Goal: Information Seeking & Learning: Compare options

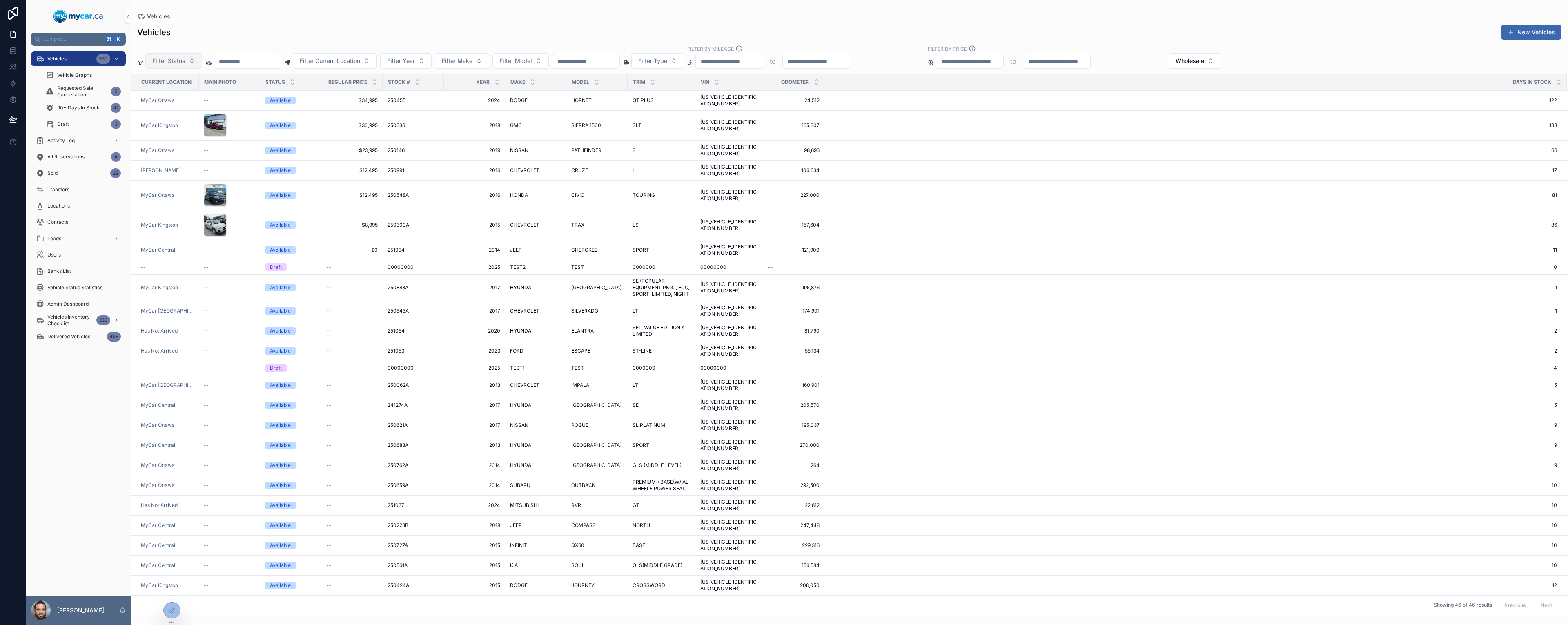
click at [178, 60] on span "Filter Status" at bounding box center [168, 60] width 33 height 8
click at [158, 110] on div "Reserved" at bounding box center [173, 107] width 98 height 13
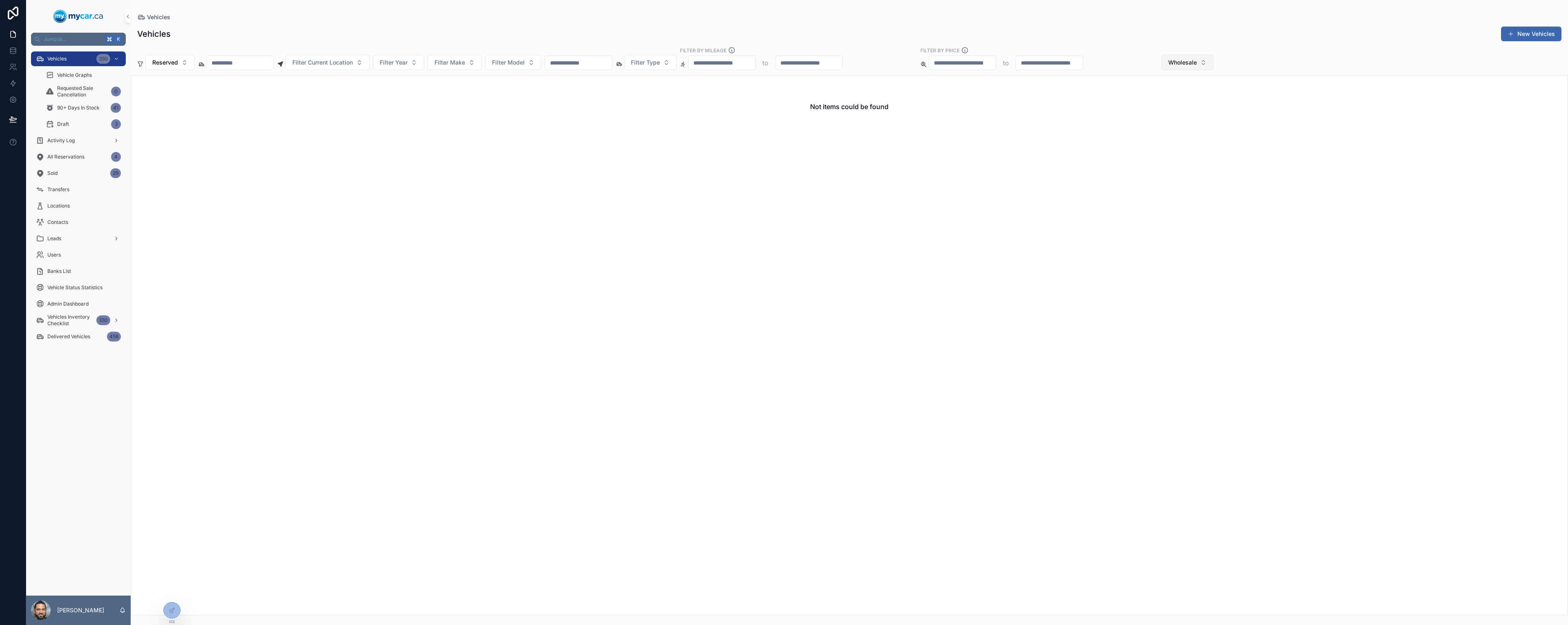
click at [1197, 61] on span "Wholesale" at bounding box center [1182, 62] width 28 height 8
click at [1220, 120] on div "Retail" at bounding box center [1245, 121] width 98 height 13
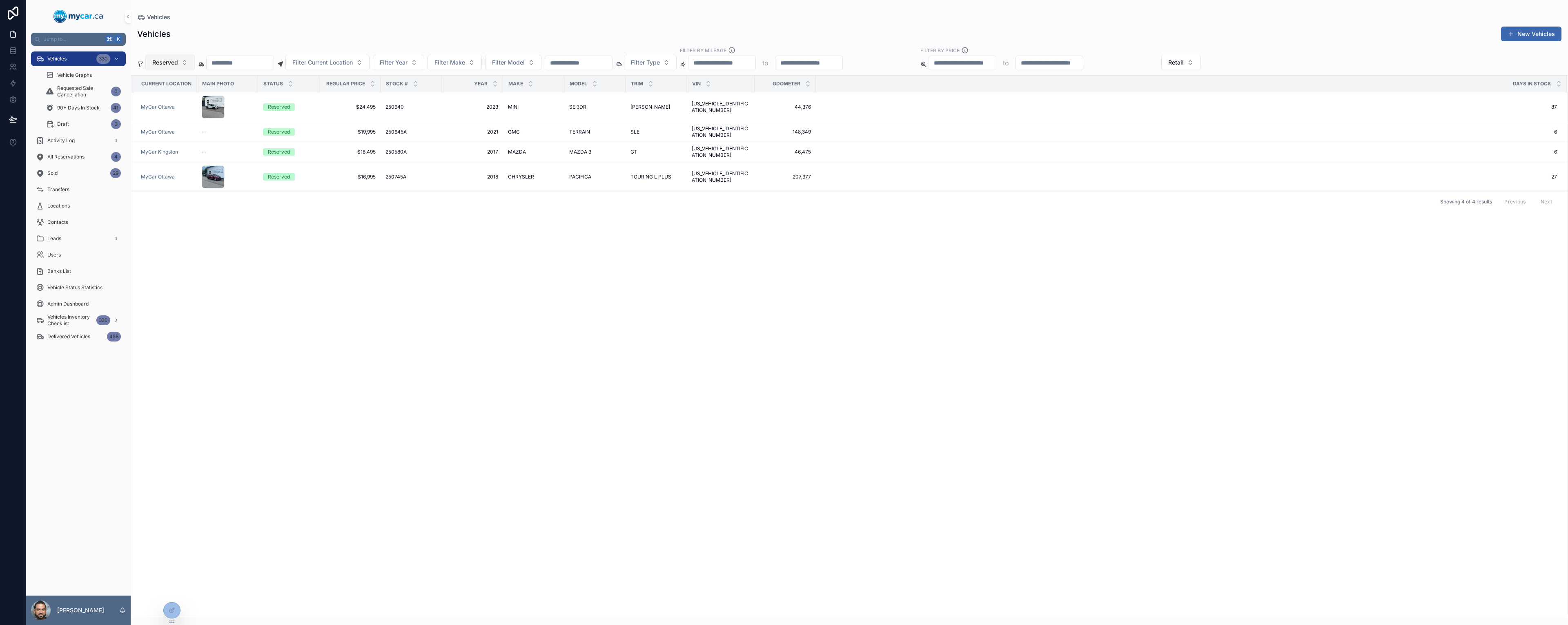
click at [170, 62] on span "Reserved" at bounding box center [165, 62] width 25 height 8
click at [163, 98] on div "None" at bounding box center [170, 96] width 98 height 13
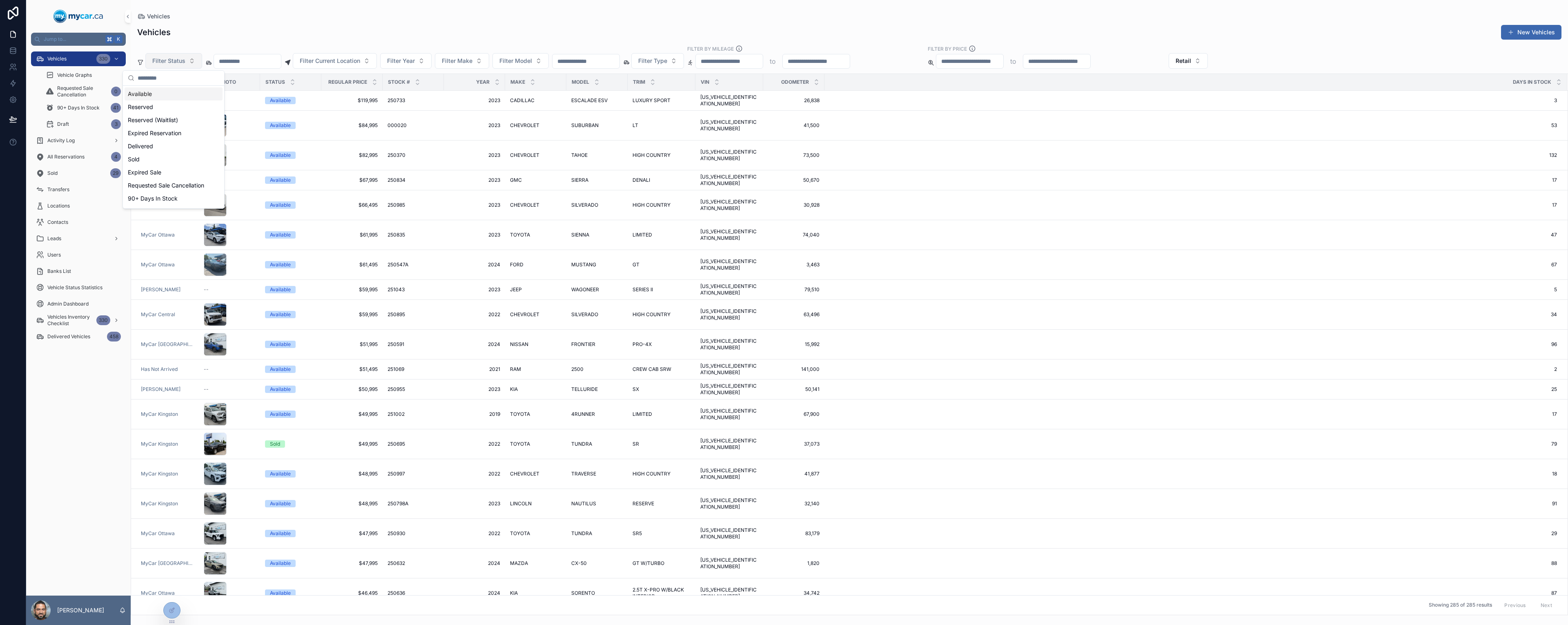
click at [180, 61] on span "Filter Status" at bounding box center [168, 60] width 33 height 8
click at [171, 100] on div "Available" at bounding box center [173, 94] width 98 height 13
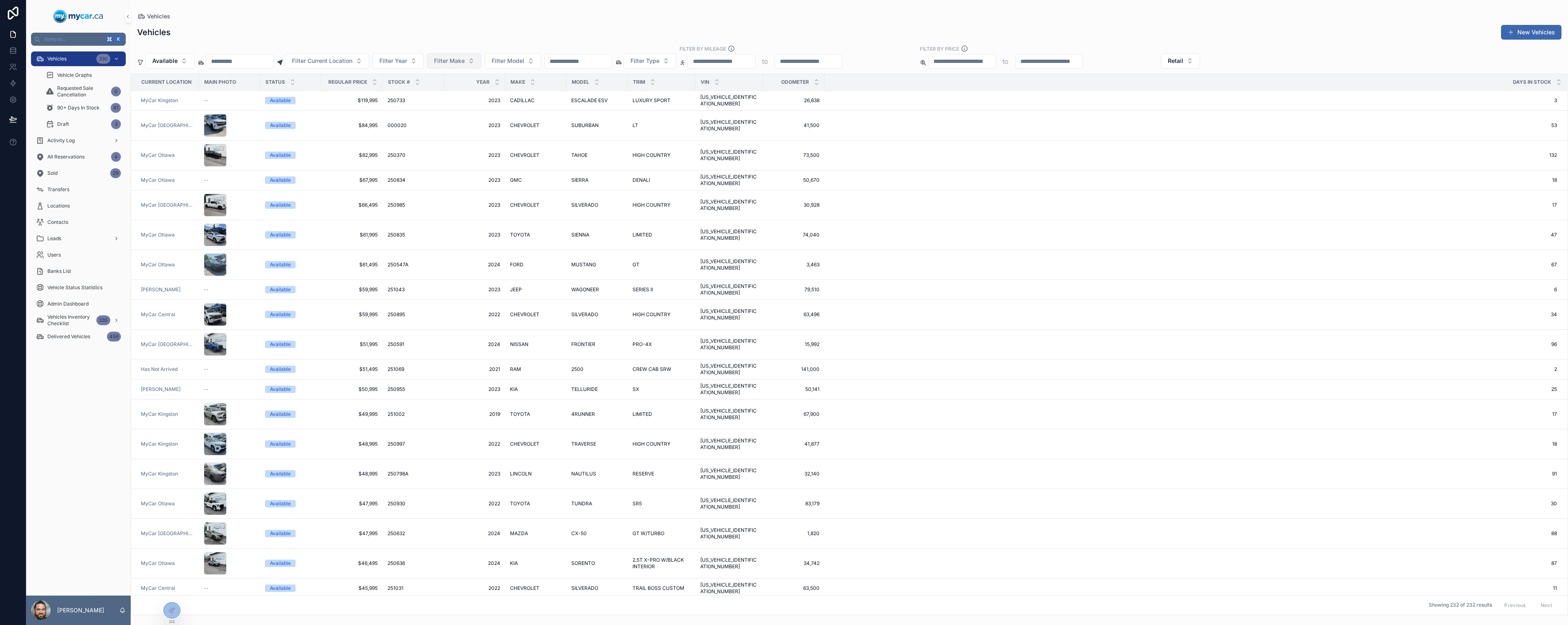
click at [465, 62] on span "Filter Make" at bounding box center [450, 60] width 31 height 8
click at [469, 154] on div "HYUNDAI" at bounding box center [483, 150] width 98 height 13
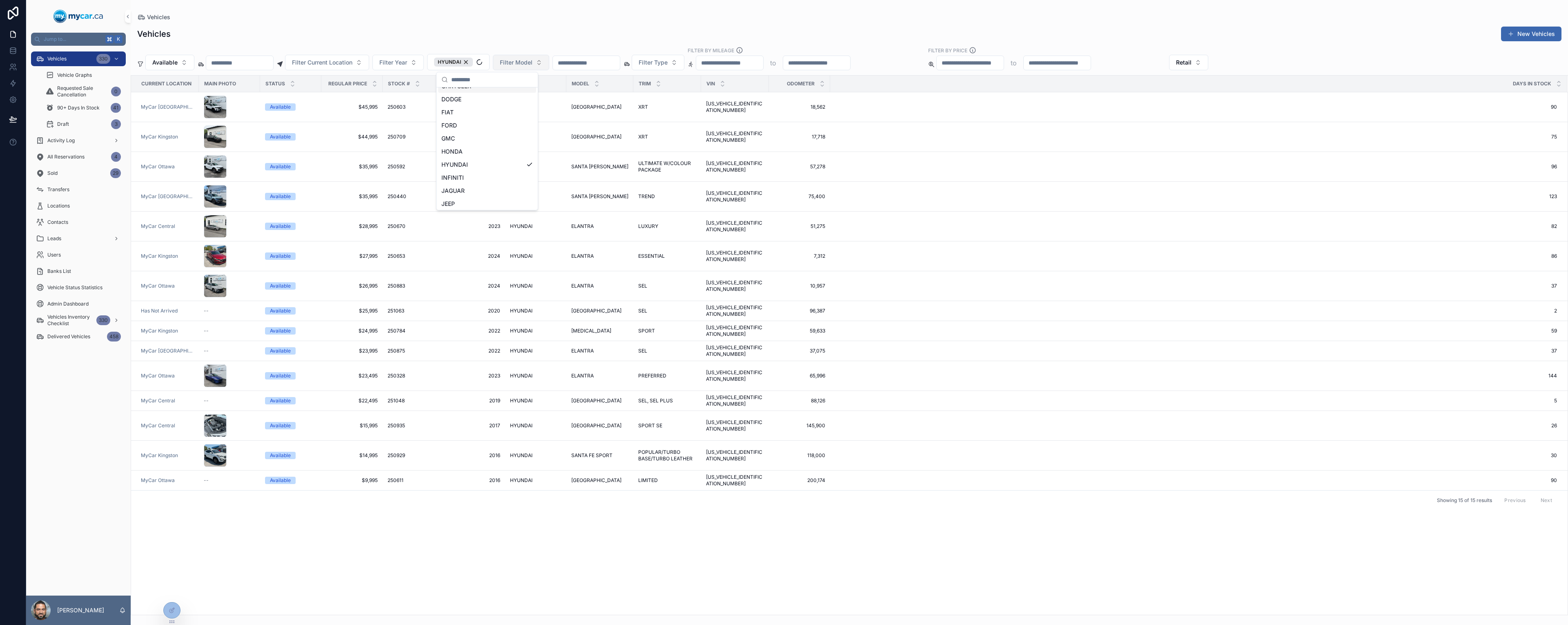
click at [560, 63] on div "Available Filter Current Location Filter Year HYUNDAI Filter Model Filter Type …" at bounding box center [849, 58] width 1437 height 24
click at [531, 62] on button "Filter Model" at bounding box center [503, 62] width 56 height 16
click at [534, 178] on div "ELANTRA" at bounding box center [549, 174] width 98 height 13
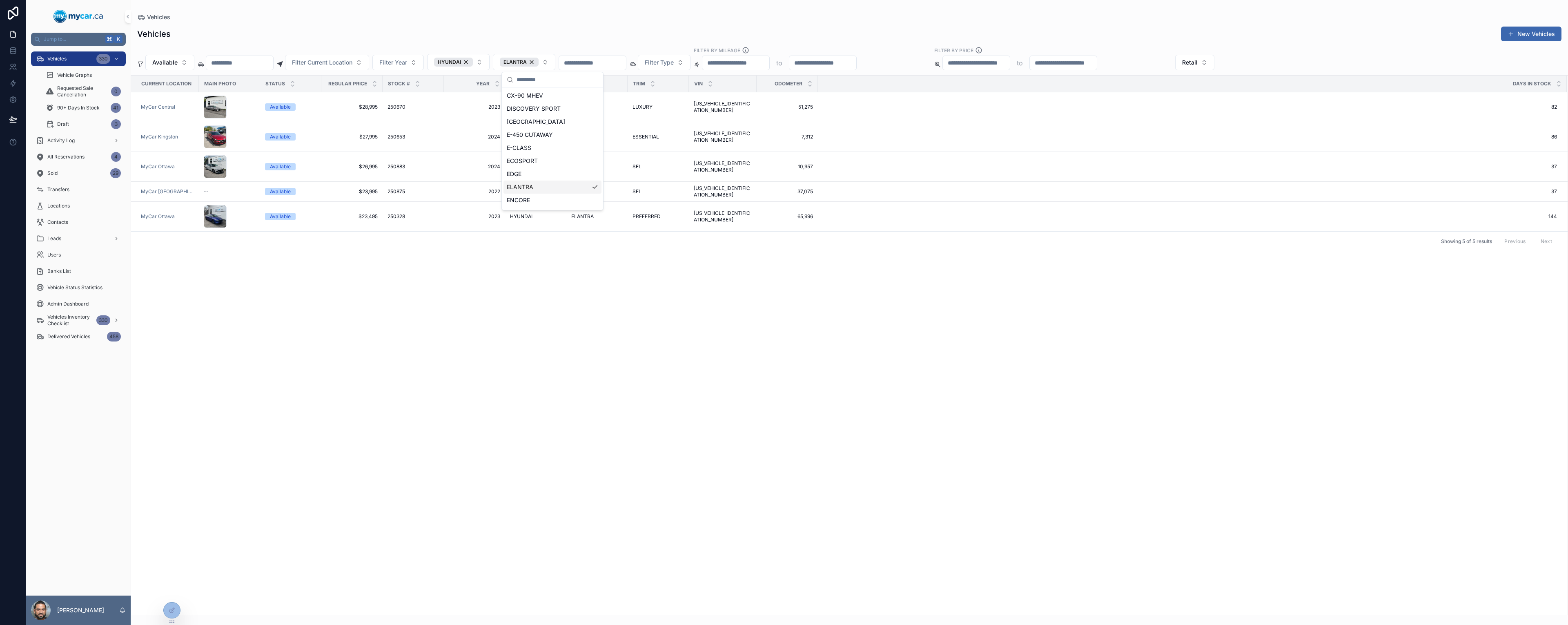
click at [722, 266] on div "Current Location Main Photo Status Regular Price Stock # Year Make Model Trim V…" at bounding box center [849, 345] width 1437 height 539
click at [490, 64] on button "HYUNDAI" at bounding box center [458, 61] width 62 height 16
click at [472, 100] on div "None" at bounding box center [487, 96] width 98 height 13
click at [539, 67] on button "ELANTRA" at bounding box center [515, 61] width 62 height 16
click at [522, 100] on div "None" at bounding box center [545, 96] width 98 height 13
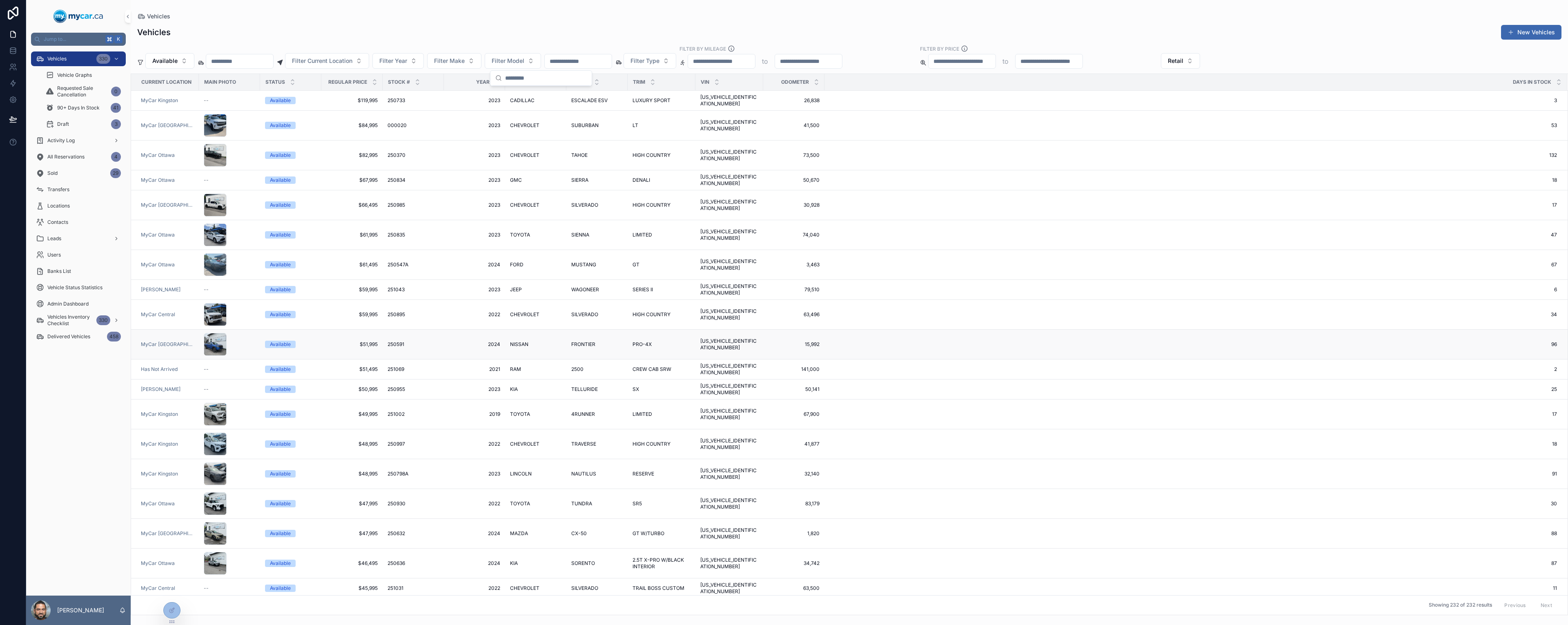
click at [996, 332] on td "96 96" at bounding box center [1196, 345] width 742 height 30
click at [353, 58] on span "Filter Current Location" at bounding box center [322, 60] width 60 height 8
click at [338, 144] on span "MyCar Ottawa" at bounding box center [330, 146] width 40 height 8
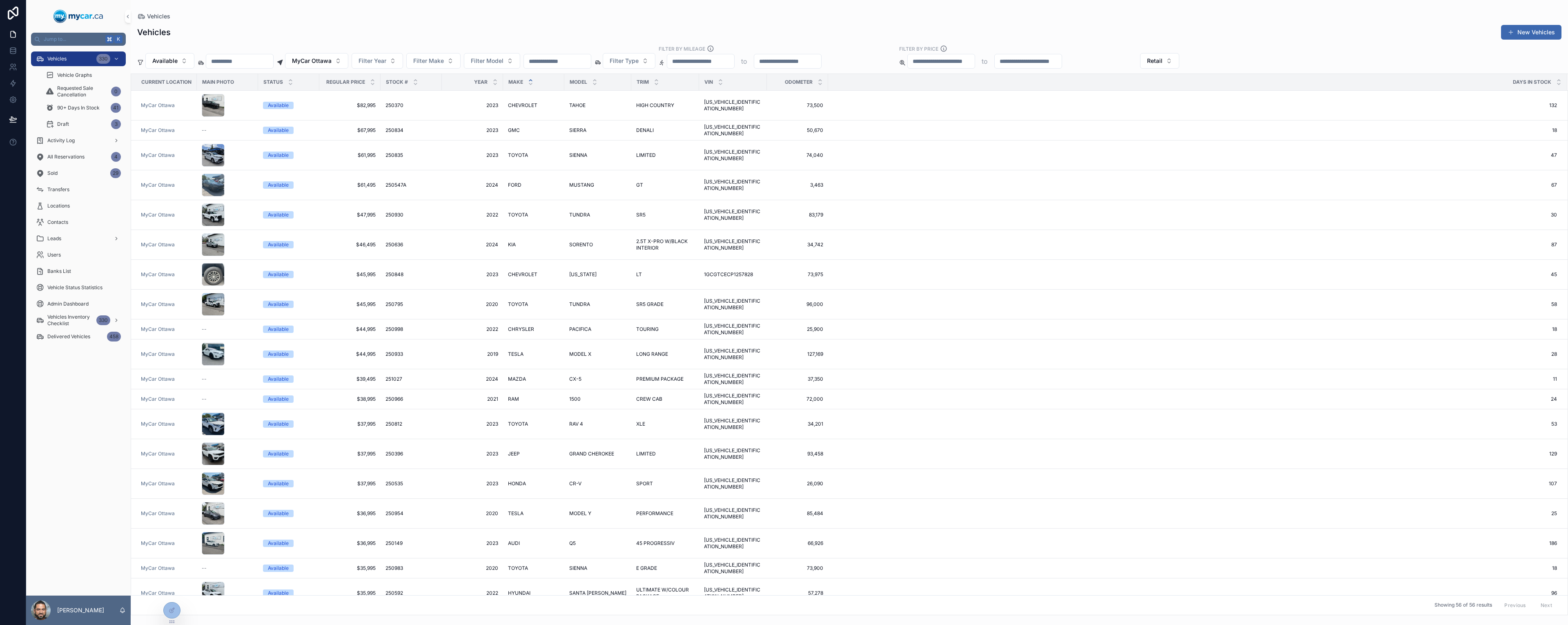
click at [529, 81] on div "scrollable content" at bounding box center [531, 83] width 6 height 9
click at [1518, 87] on div "Days In Stock" at bounding box center [1197, 82] width 738 height 16
click at [1558, 84] on icon "scrollable content" at bounding box center [1559, 84] width 3 height 1
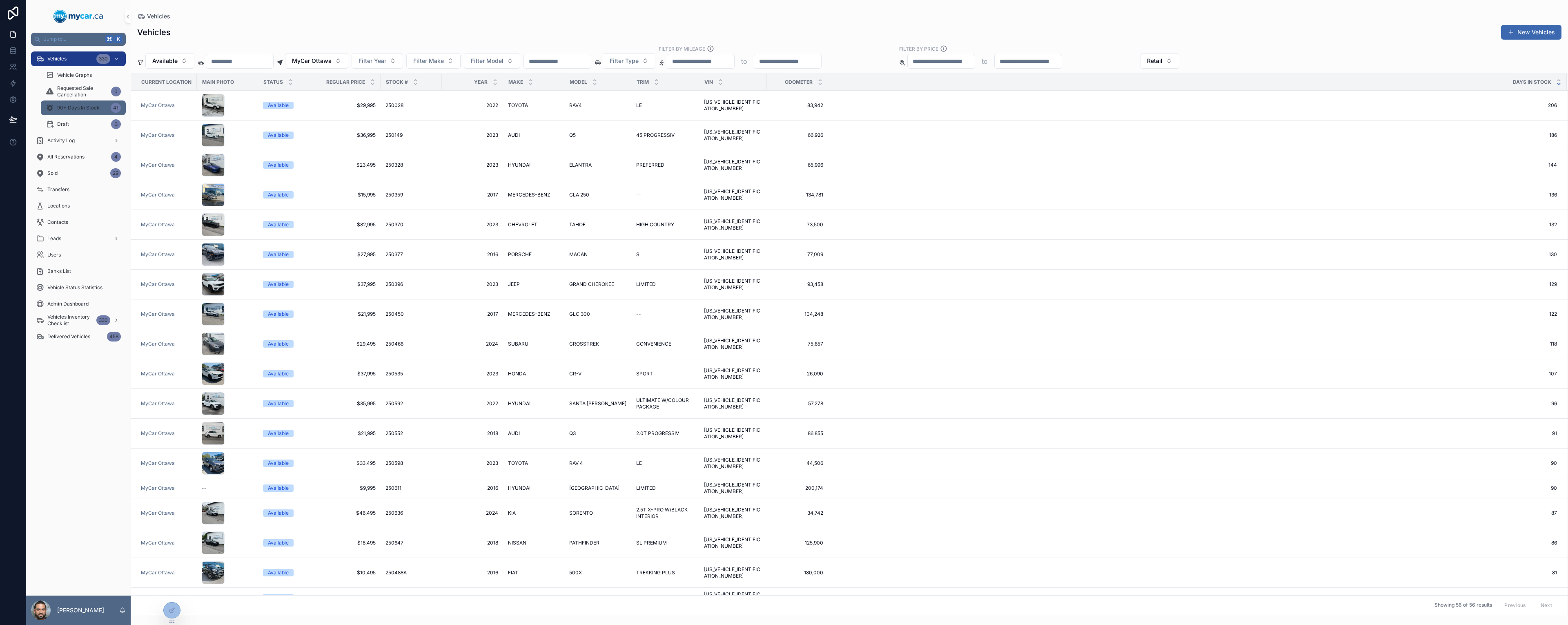
click at [94, 109] on span "90+ Days In Stock" at bounding box center [78, 107] width 42 height 7
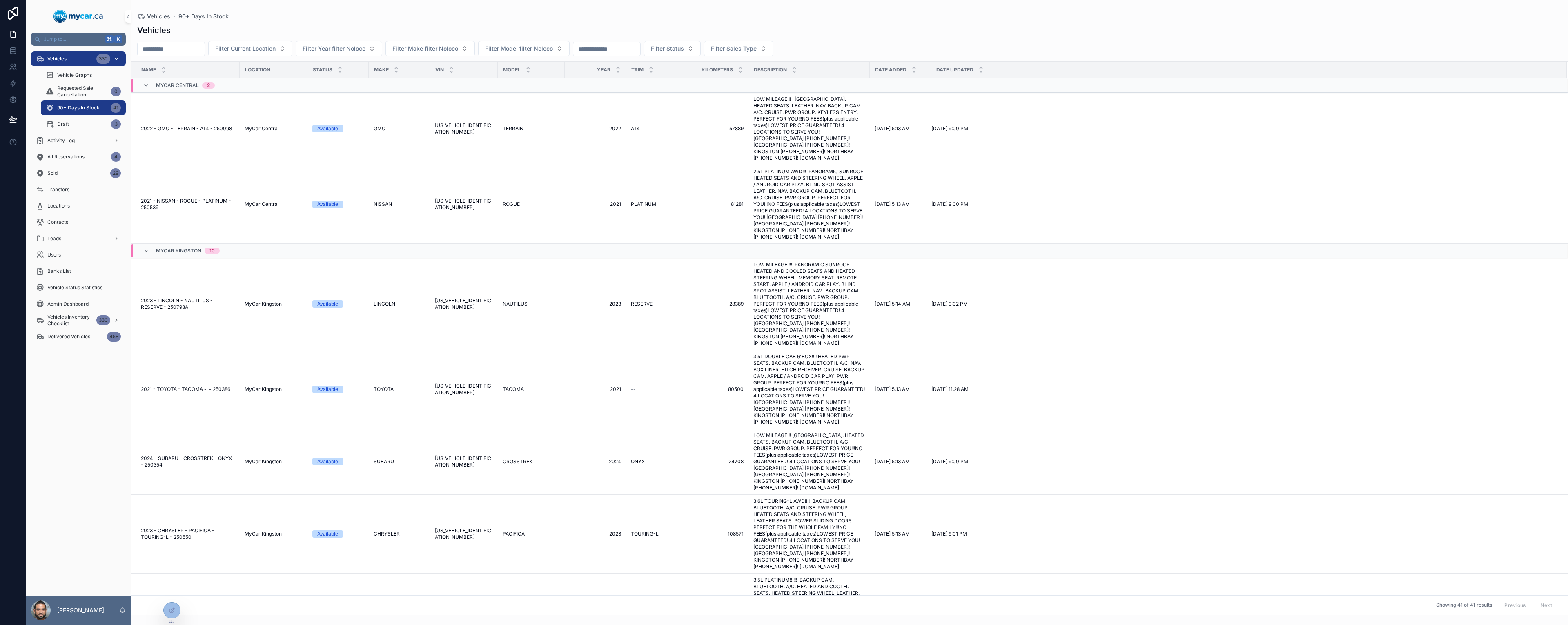
click at [93, 62] on div "Vehicles 330" at bounding box center [78, 59] width 85 height 13
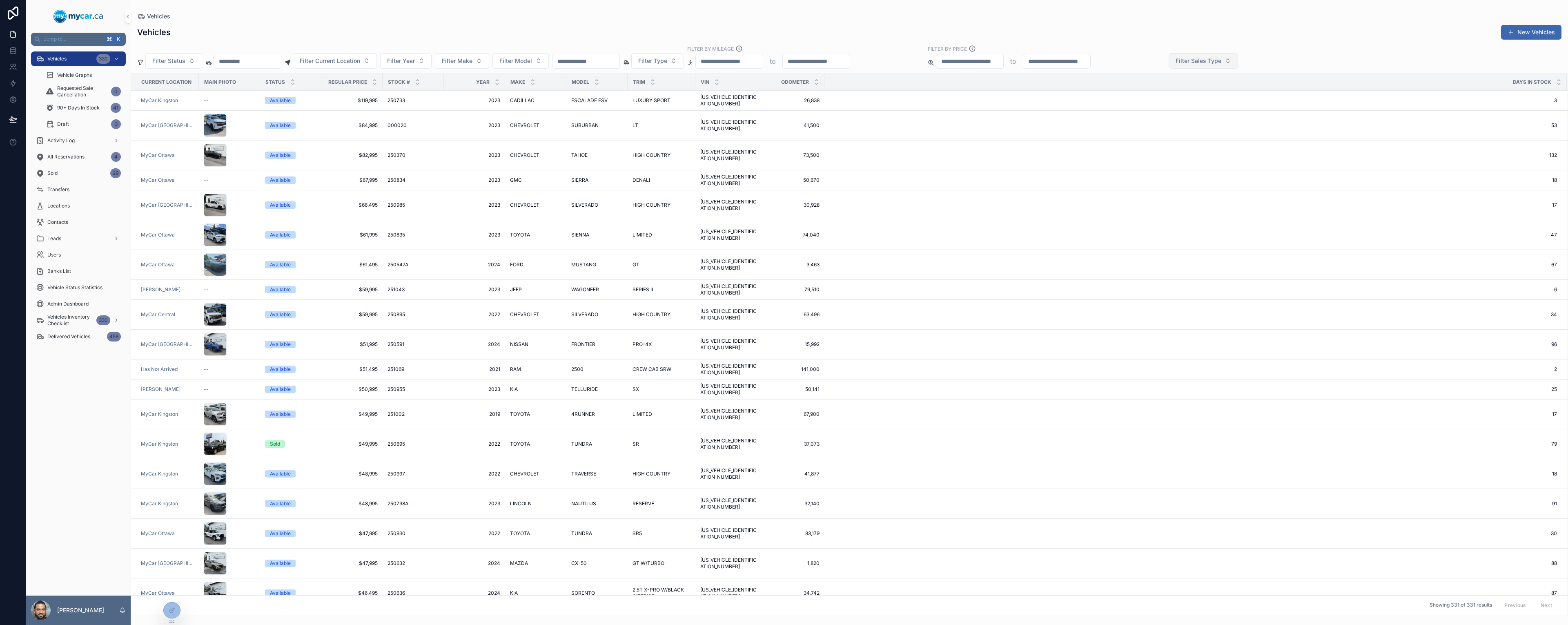
click at [1222, 59] on span "Filter Sales Type" at bounding box center [1198, 60] width 46 height 8
click at [1247, 112] on div "Retail" at bounding box center [1260, 107] width 98 height 13
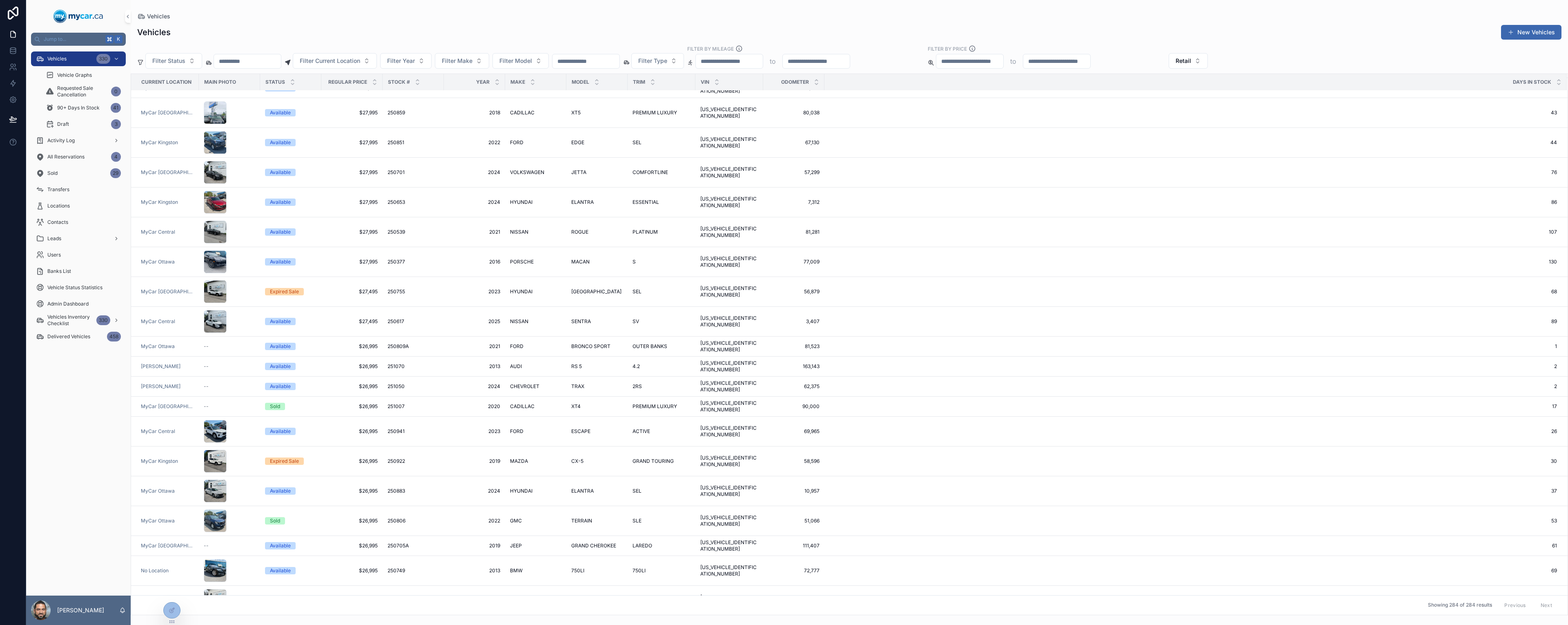
scroll to position [3453, 0]
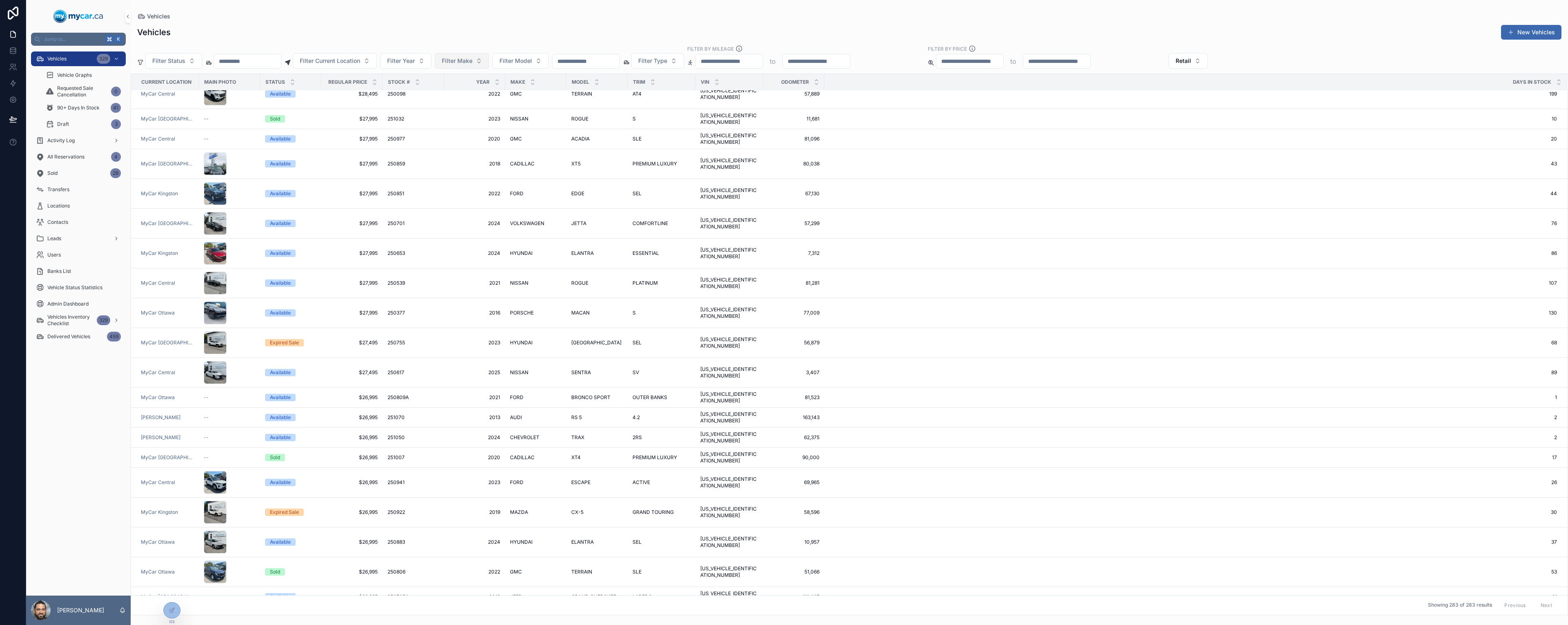
click at [472, 59] on span "Filter Make" at bounding box center [457, 60] width 31 height 8
type input "****"
click at [470, 96] on div "FORD" at bounding box center [491, 94] width 98 height 13
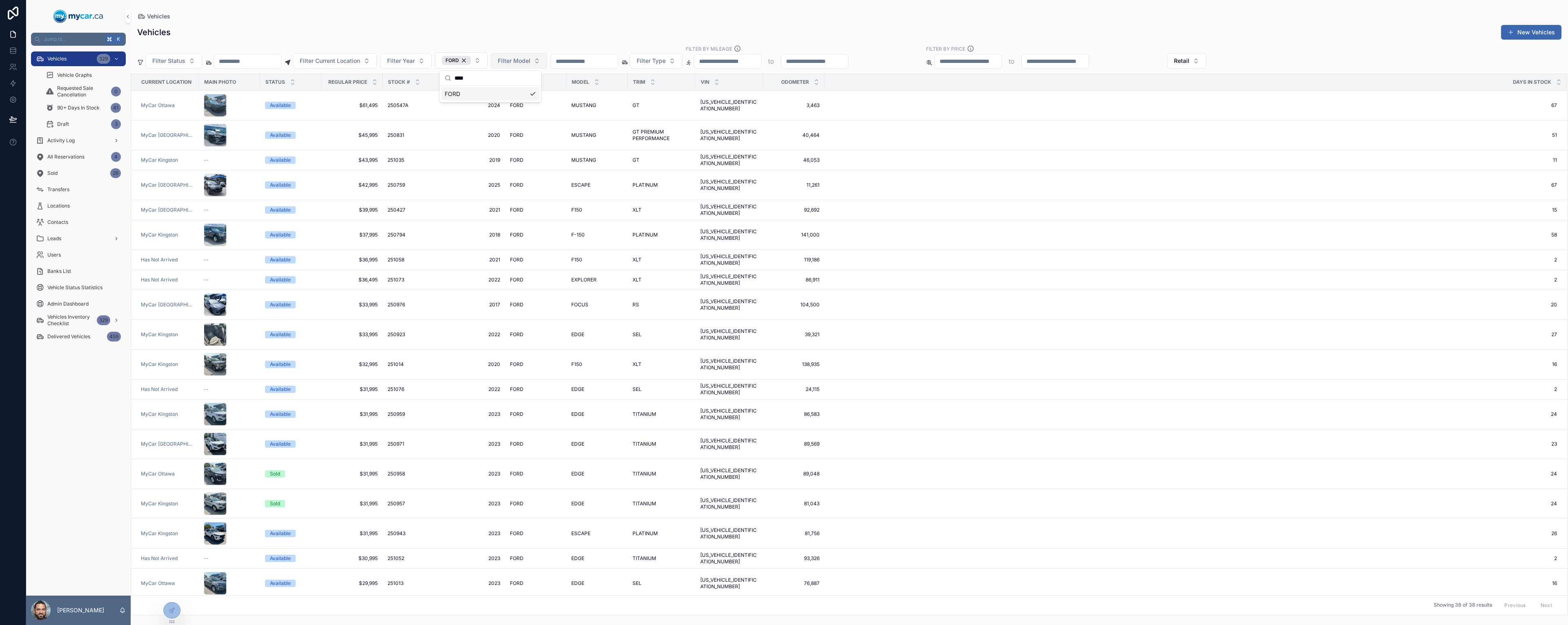
click at [547, 66] on button "Filter Model" at bounding box center [519, 60] width 56 height 16
click at [531, 63] on span "Filter Model" at bounding box center [514, 60] width 33 height 8
type input "**"
click at [531, 106] on span "EXPLORER" at bounding box center [516, 106] width 29 height 8
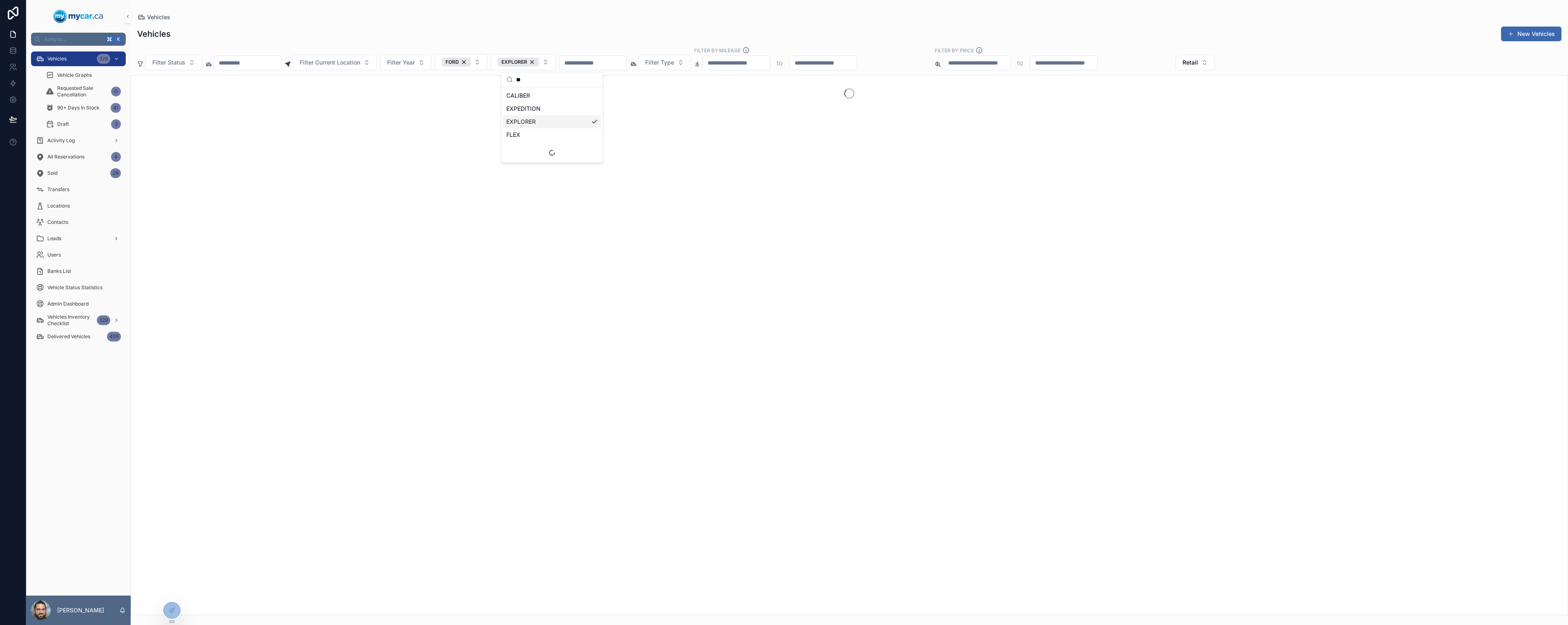
click at [748, 154] on div "scrollable content" at bounding box center [849, 345] width 1437 height 540
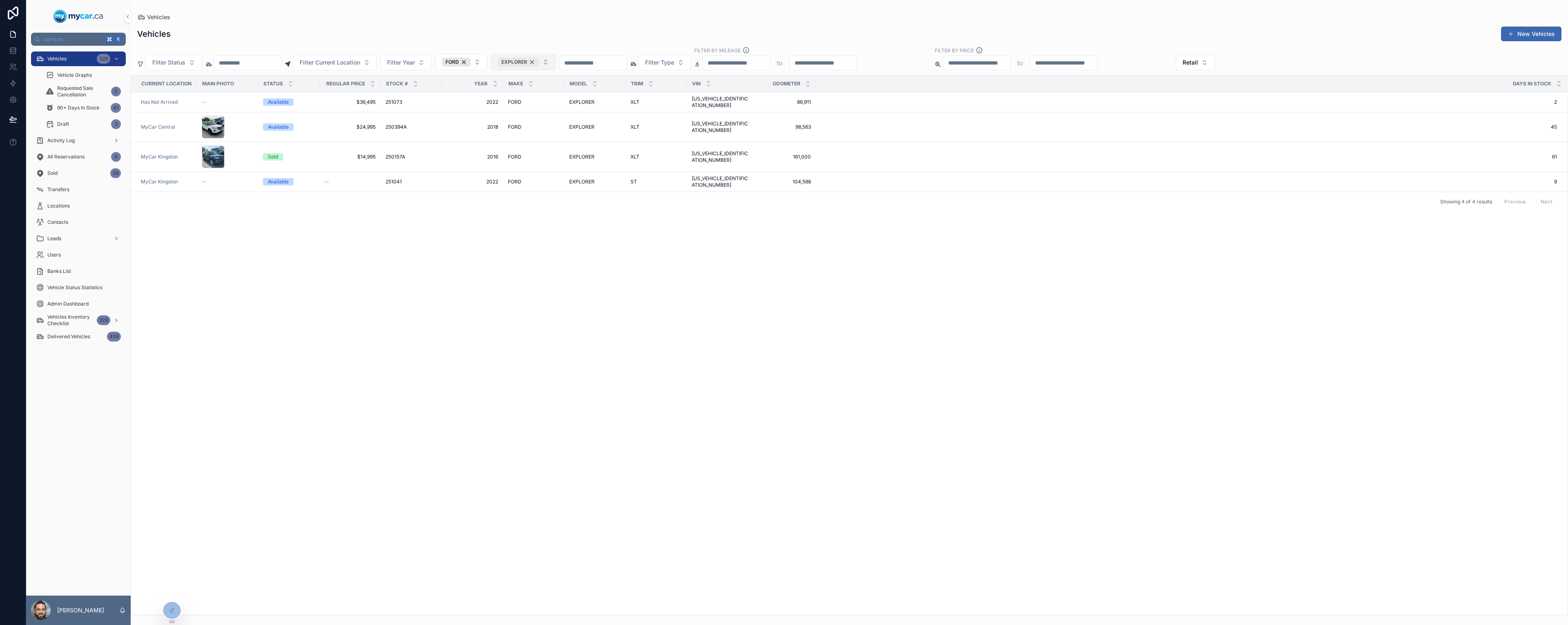
click at [539, 64] on div "EXPLORER" at bounding box center [518, 62] width 41 height 9
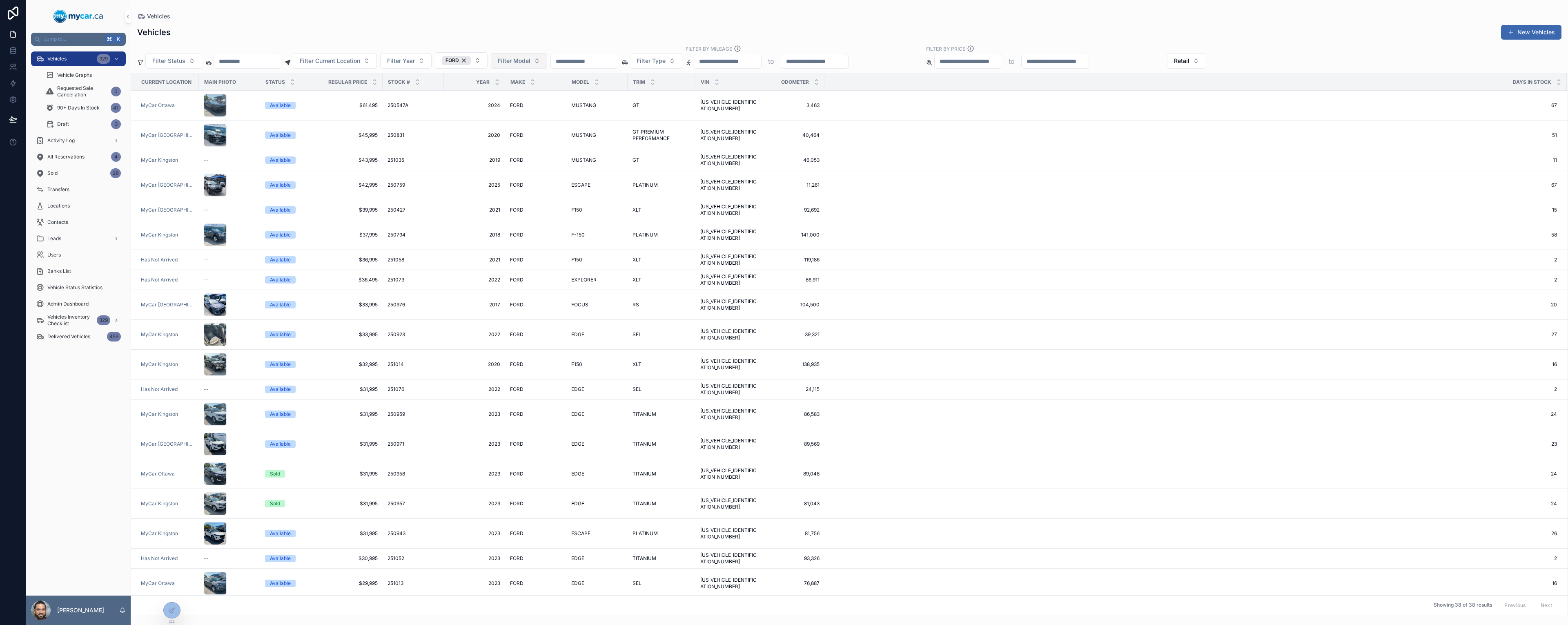
click at [531, 62] on span "Filter Model" at bounding box center [514, 60] width 33 height 8
type input "**"
click at [515, 109] on span "ESCAPE" at bounding box center [513, 106] width 22 height 8
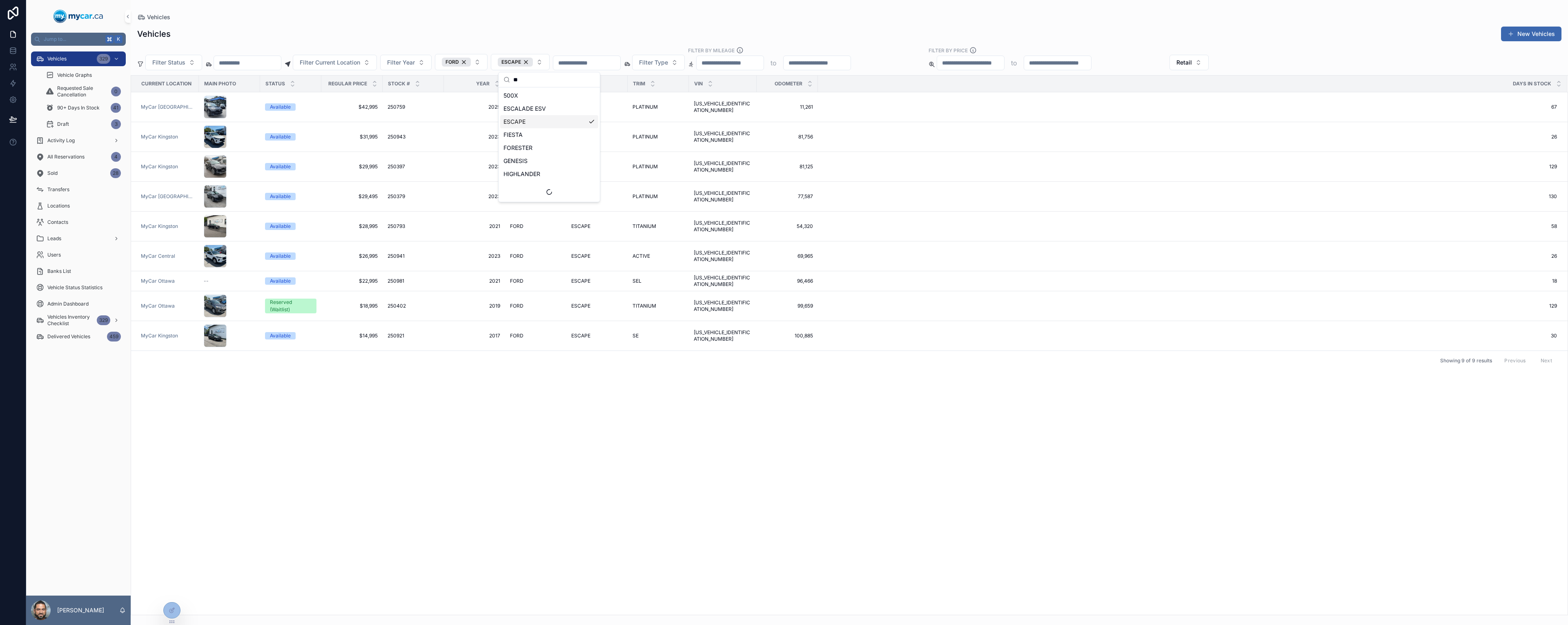
click at [835, 388] on div "Current Location Main Photo Status Regular Price Stock # Year Make Model Trim V…" at bounding box center [849, 345] width 1437 height 539
drag, startPoint x: 356, startPoint y: 86, endPoint x: 402, endPoint y: 85, distance: 46.0
click at [402, 85] on tr "Current Location Main Photo Status Regular Price Stock # Year Make Model Trim V…" at bounding box center [849, 84] width 1437 height 17
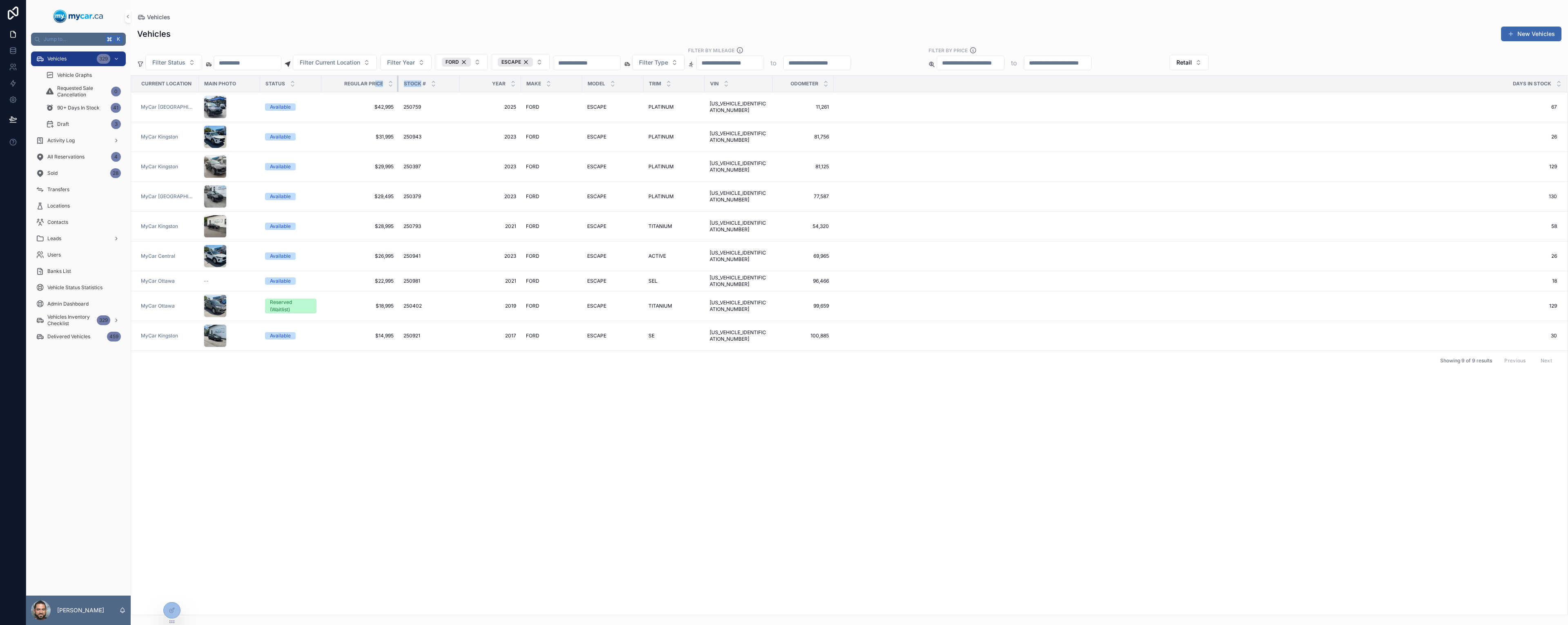
drag, startPoint x: 379, startPoint y: 80, endPoint x: 395, endPoint y: 87, distance: 17.5
click at [397, 87] on div "scrollable content" at bounding box center [398, 83] width 3 height 16
drag, startPoint x: 324, startPoint y: 82, endPoint x: 327, endPoint y: 89, distance: 7.6
click at [327, 89] on div "Regular Price" at bounding box center [359, 84] width 76 height 16
click at [178, 612] on div at bounding box center [171, 610] width 16 height 16
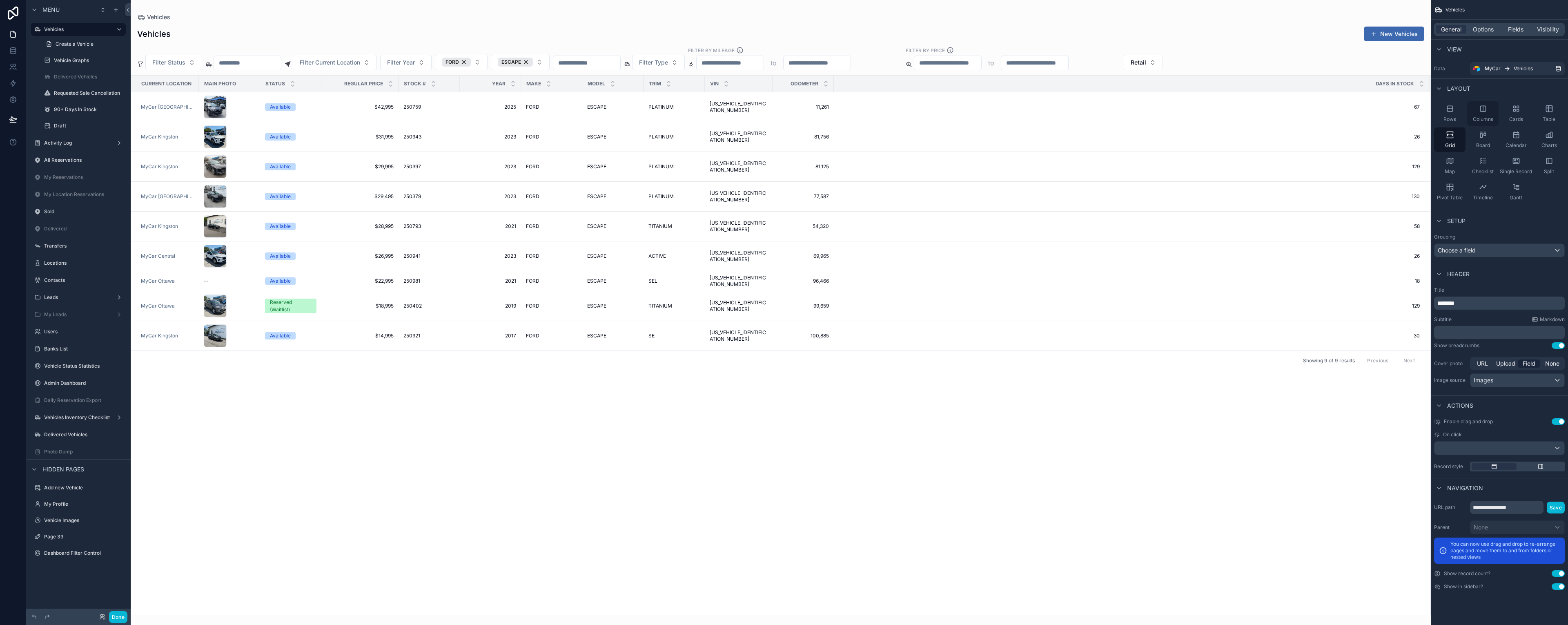
click at [1484, 112] on icon "scrollable content" at bounding box center [1483, 108] width 8 height 8
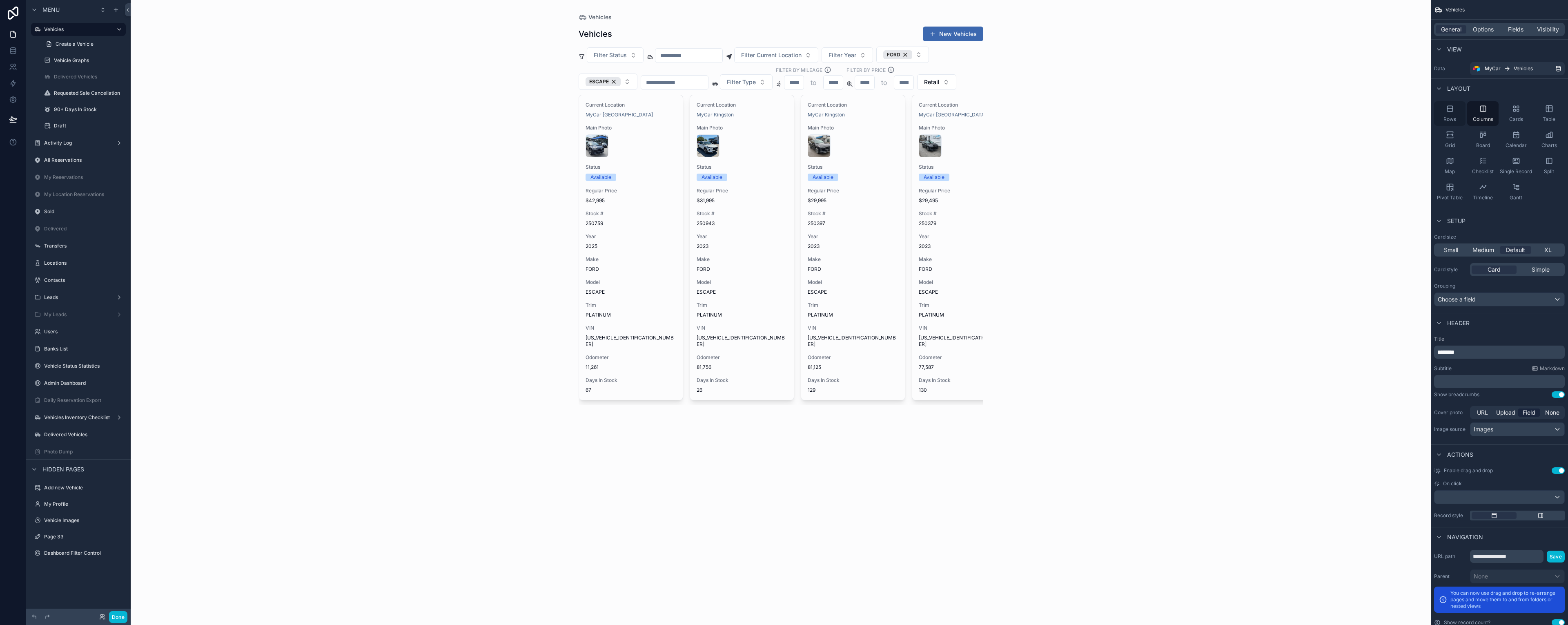
click at [1449, 108] on icon "scrollable content" at bounding box center [1450, 108] width 8 height 8
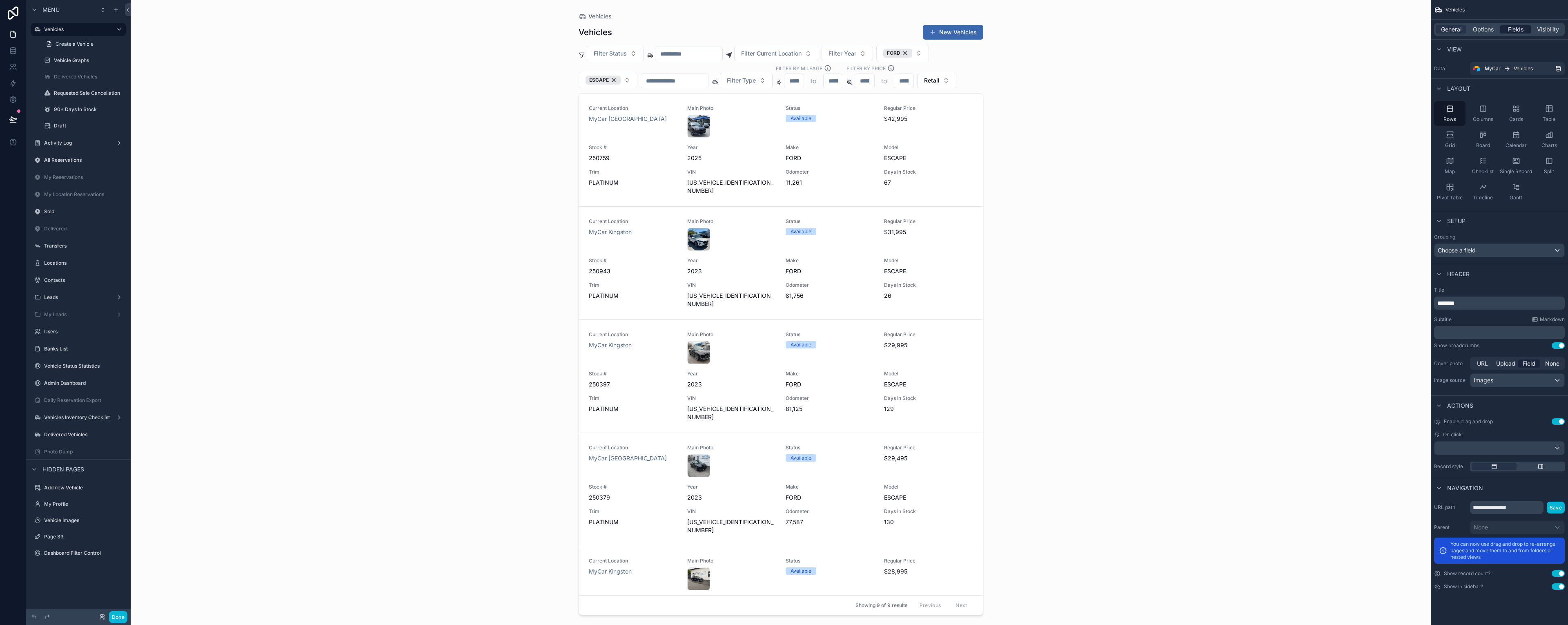
click at [1519, 29] on span "Fields" at bounding box center [1516, 29] width 16 height 8
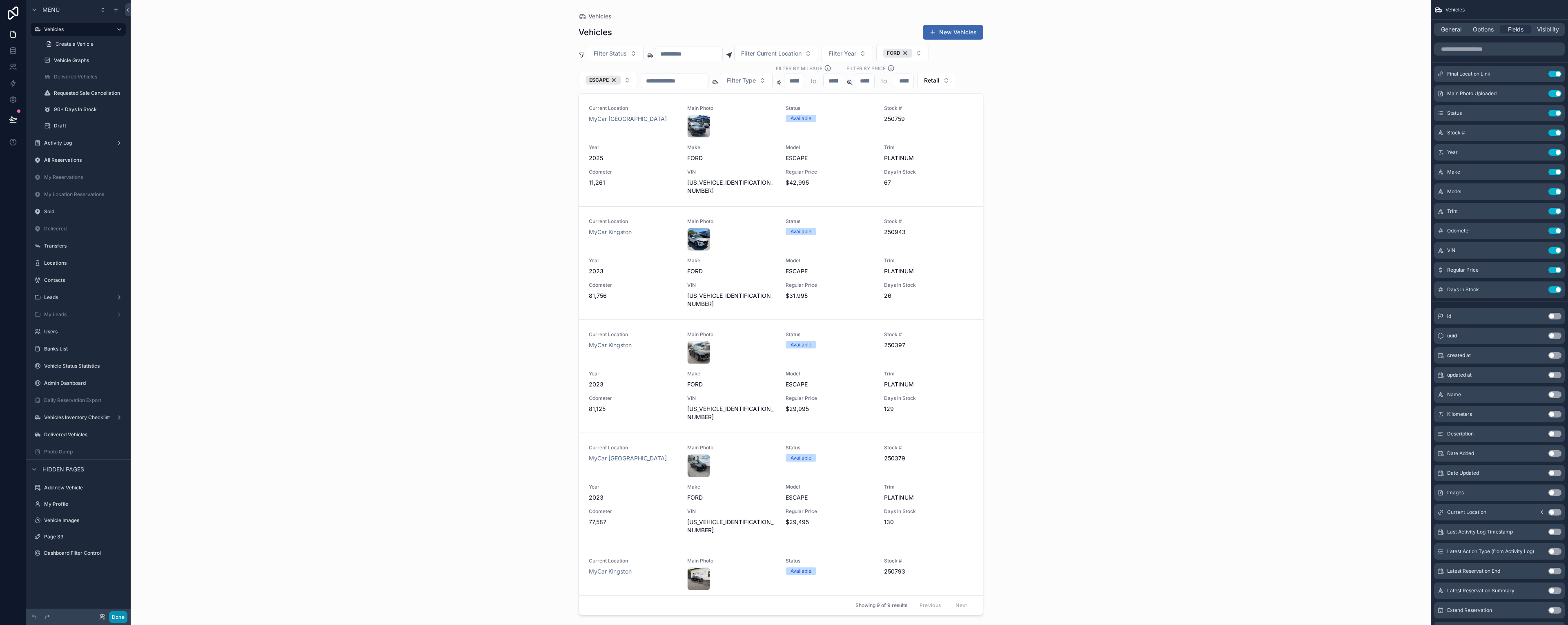
click at [120, 621] on button "Done" at bounding box center [119, 617] width 19 height 12
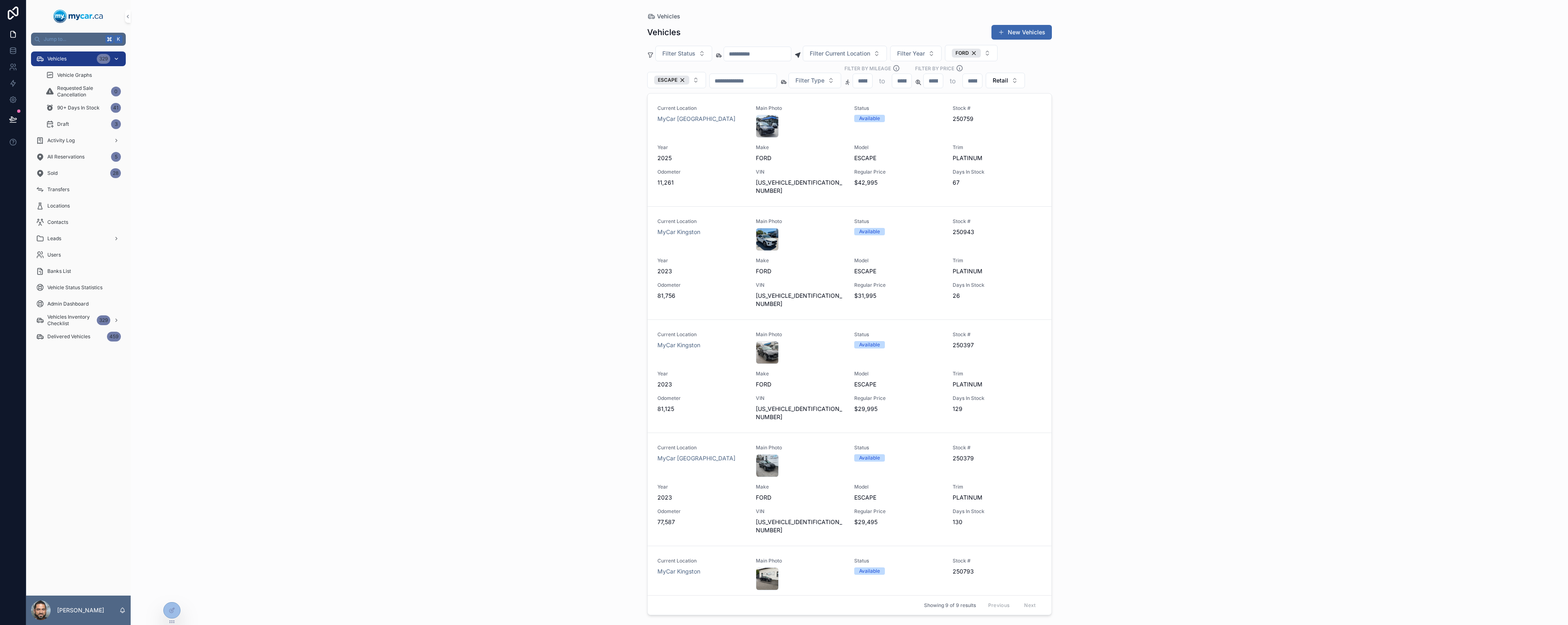
click at [102, 57] on div "329" at bounding box center [103, 58] width 13 height 9
click at [89, 59] on div "Vehicles 329" at bounding box center [78, 59] width 85 height 13
click at [171, 612] on icon at bounding box center [171, 610] width 7 height 7
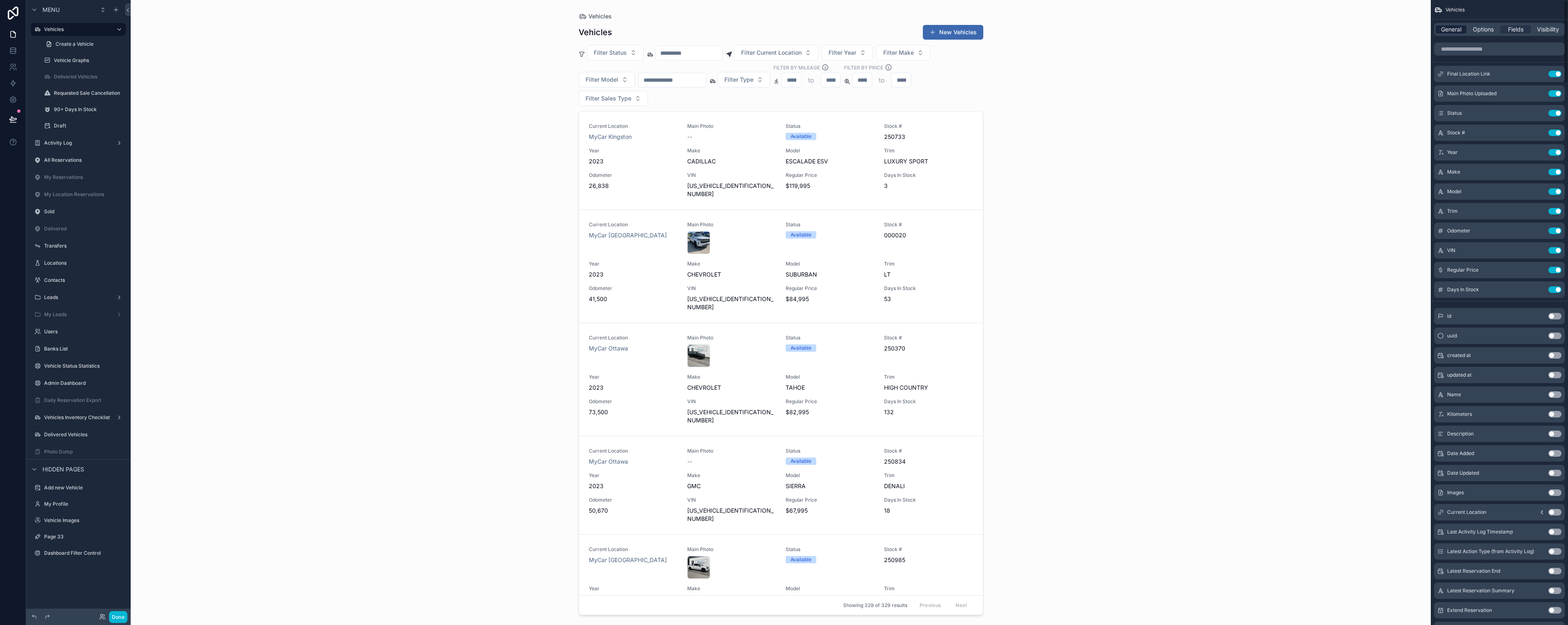
click at [1453, 28] on span "General" at bounding box center [1451, 29] width 21 height 8
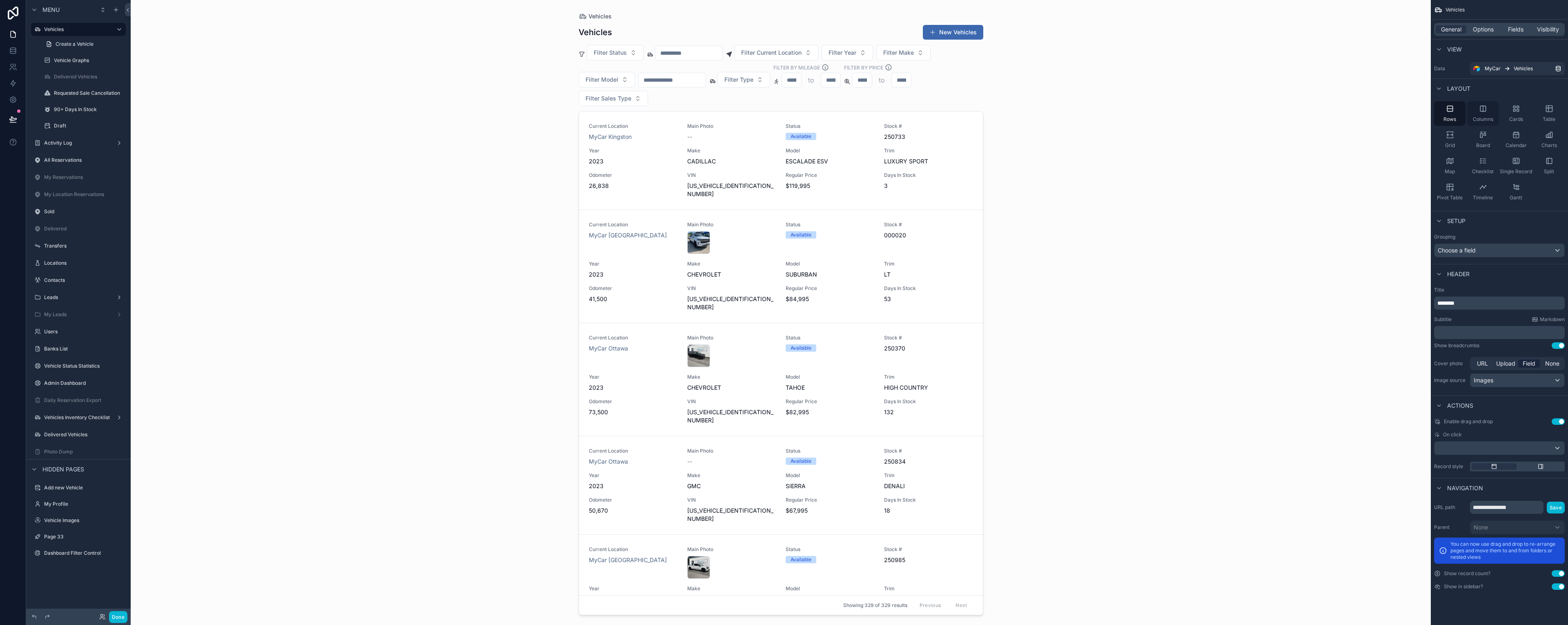
click at [1481, 111] on icon "scrollable content" at bounding box center [1483, 108] width 6 height 6
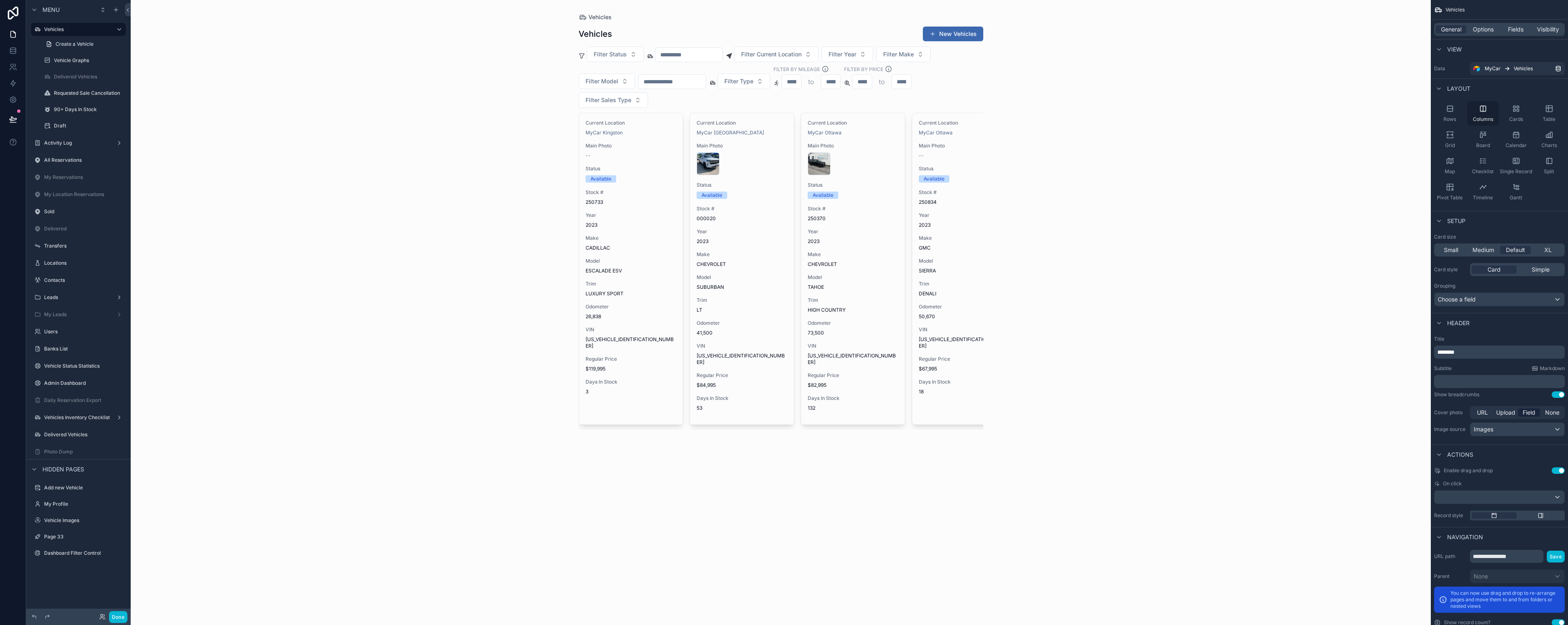
click at [1486, 114] on div "Columns" at bounding box center [1482, 114] width 31 height 24
click at [1520, 114] on div "Cards" at bounding box center [1515, 114] width 31 height 24
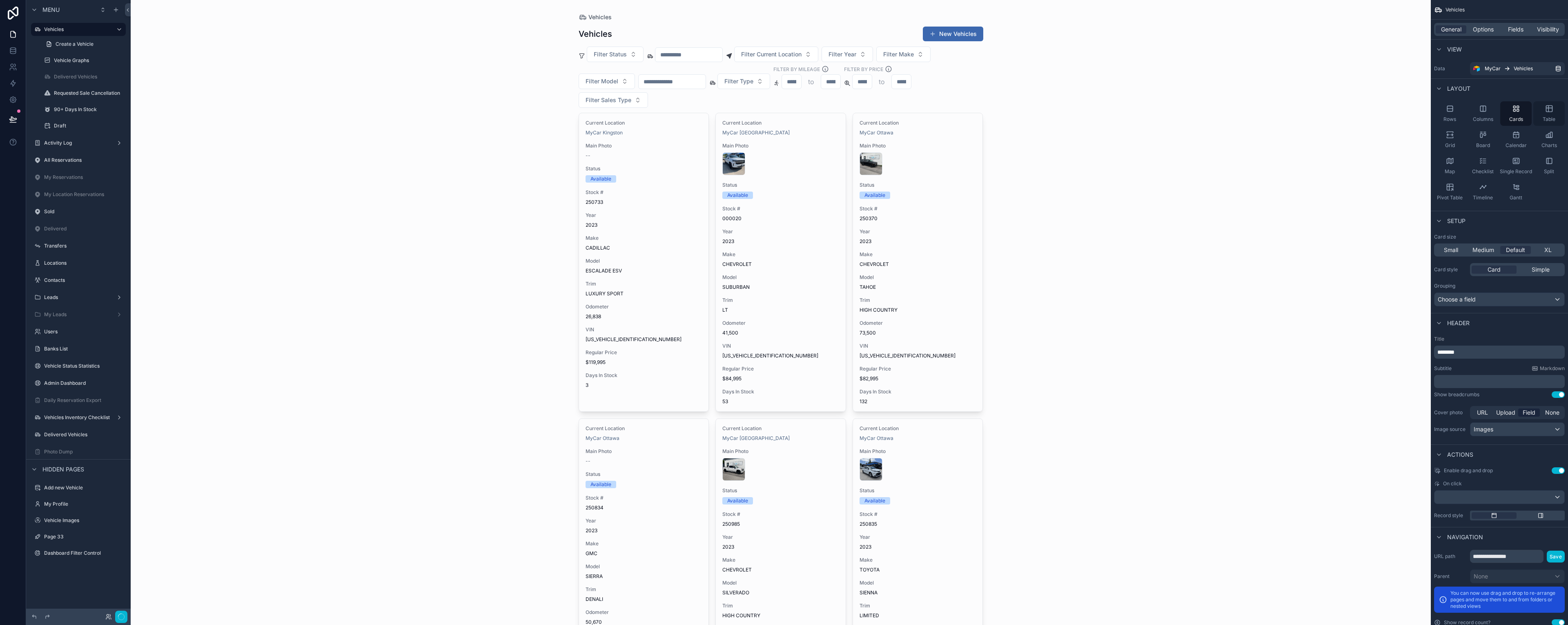
click at [1550, 113] on div "Table" at bounding box center [1548, 114] width 31 height 24
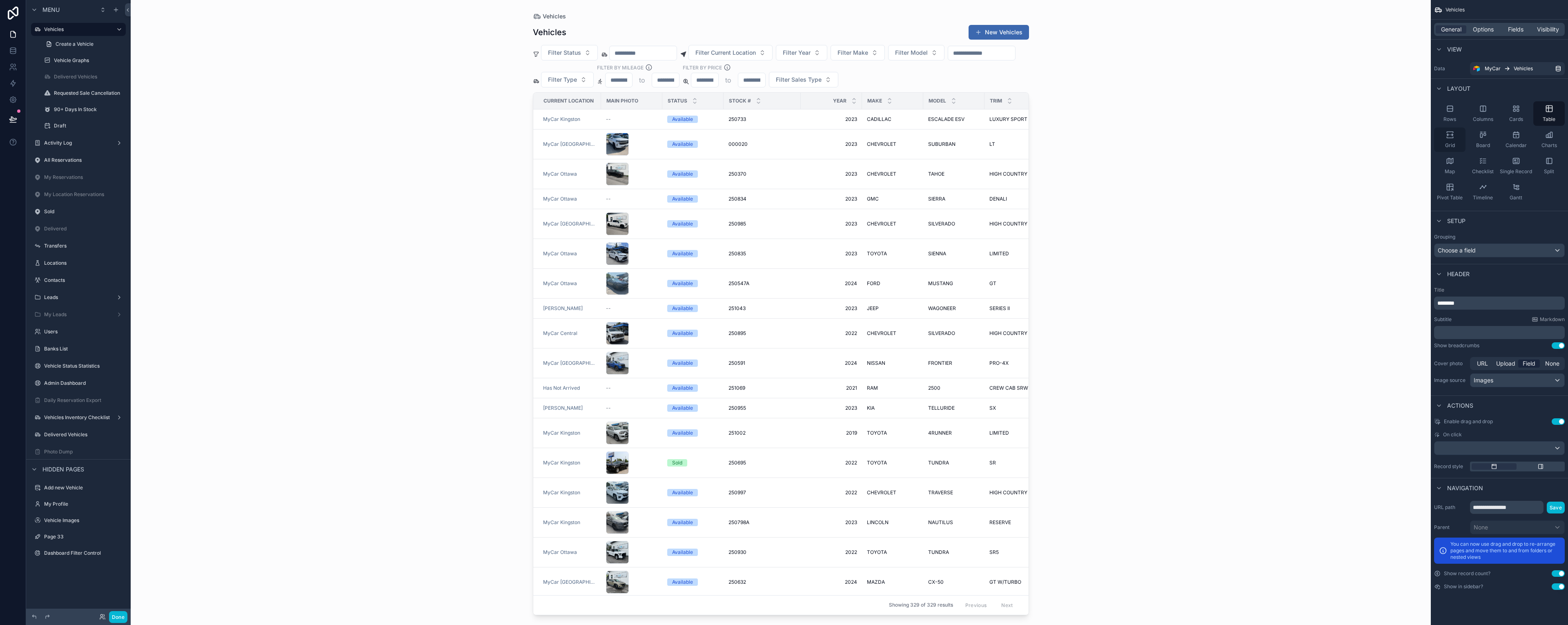
click at [1448, 136] on icon "scrollable content" at bounding box center [1450, 135] width 8 height 8
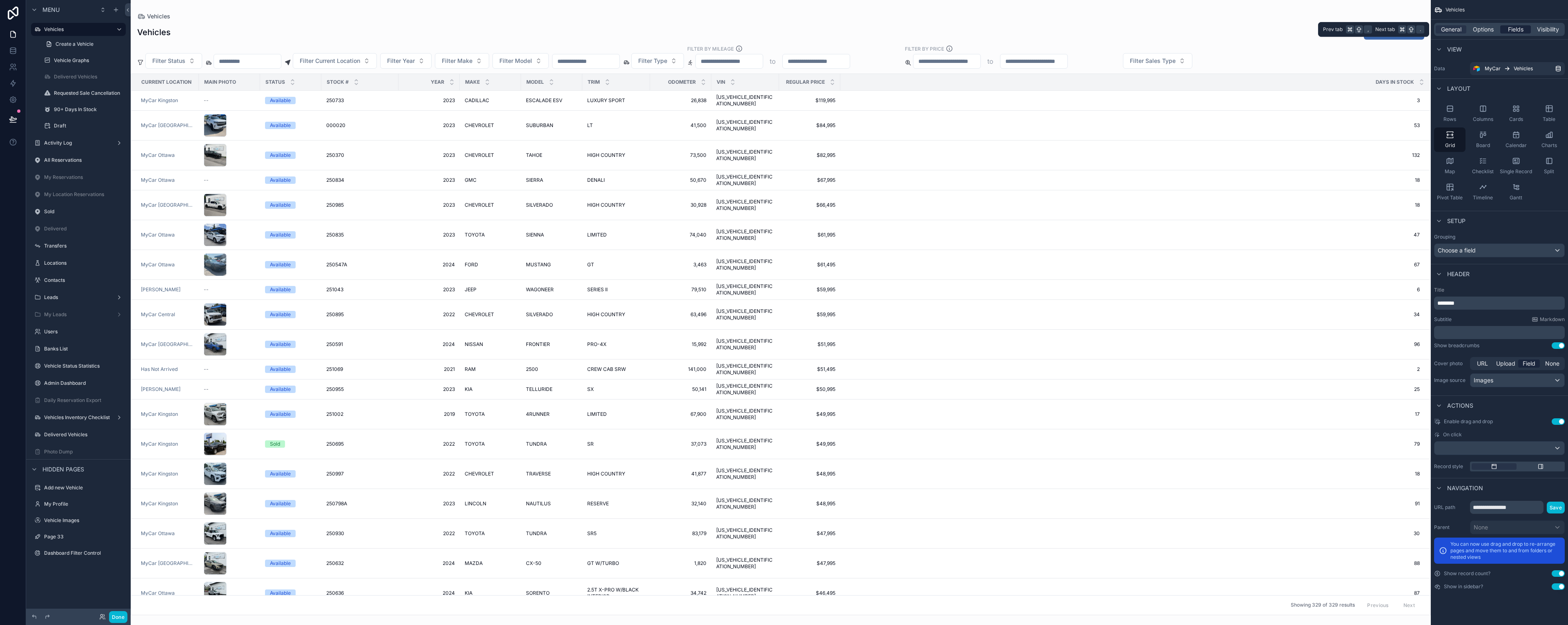
click at [1512, 31] on span "Fields" at bounding box center [1516, 29] width 16 height 8
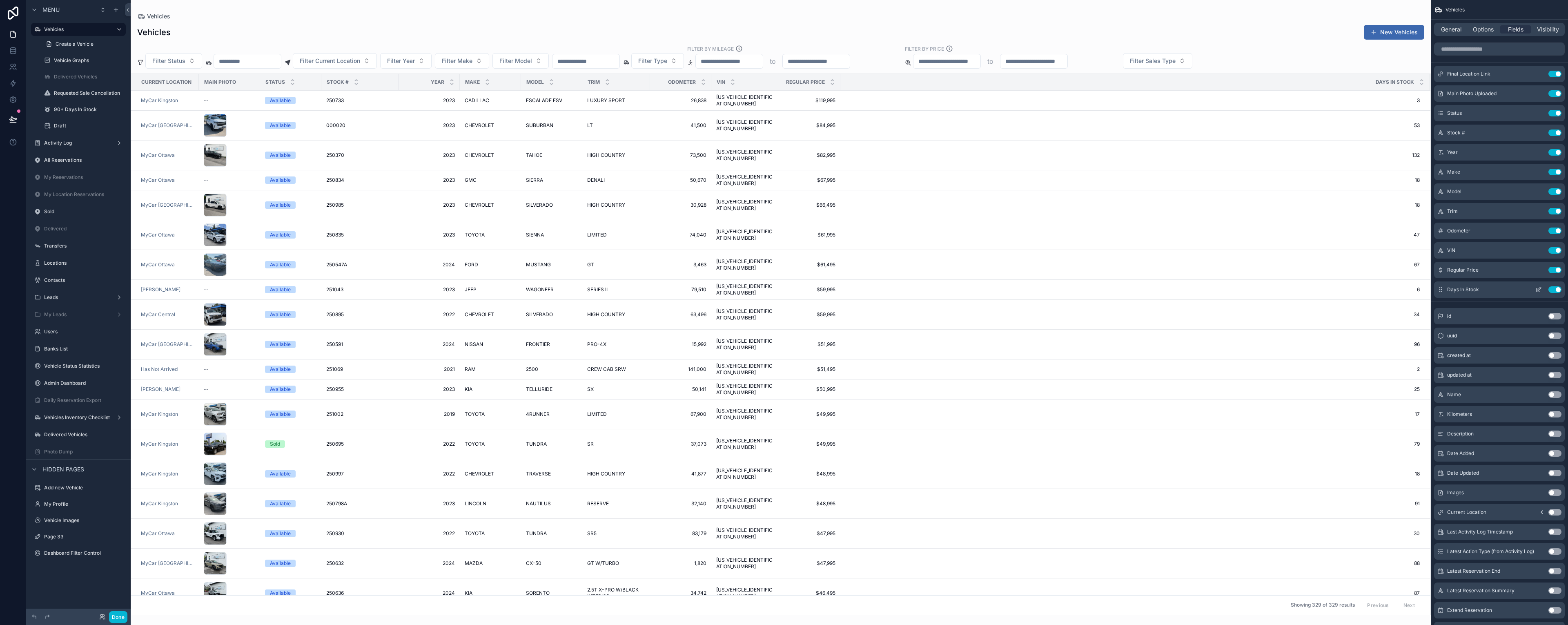
drag, startPoint x: 1440, startPoint y: 455, endPoint x: 1450, endPoint y: 296, distance: 159.3
click at [1442, 474] on icon "scrollable content" at bounding box center [1440, 473] width 7 height 7
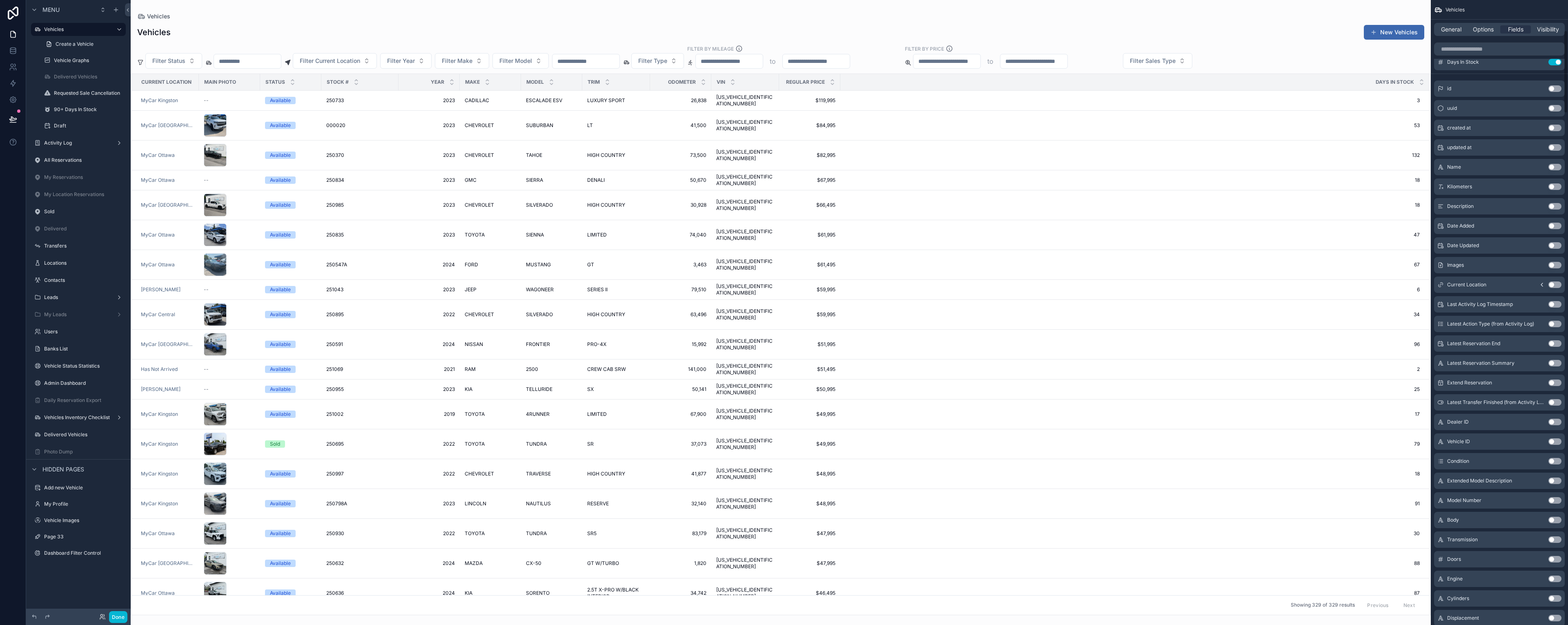
scroll to position [207, 0]
click at [12, 116] on icon at bounding box center [13, 119] width 8 height 8
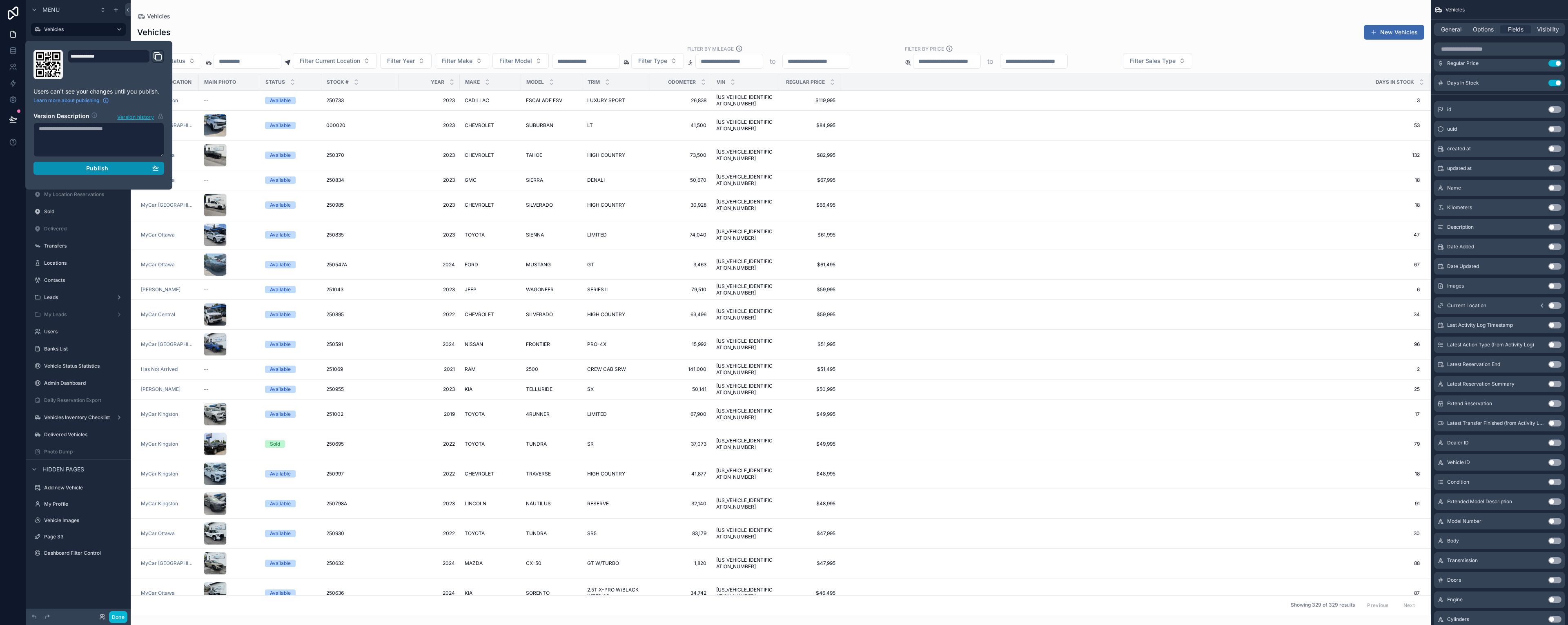
click at [109, 165] on button "Publish" at bounding box center [99, 168] width 131 height 13
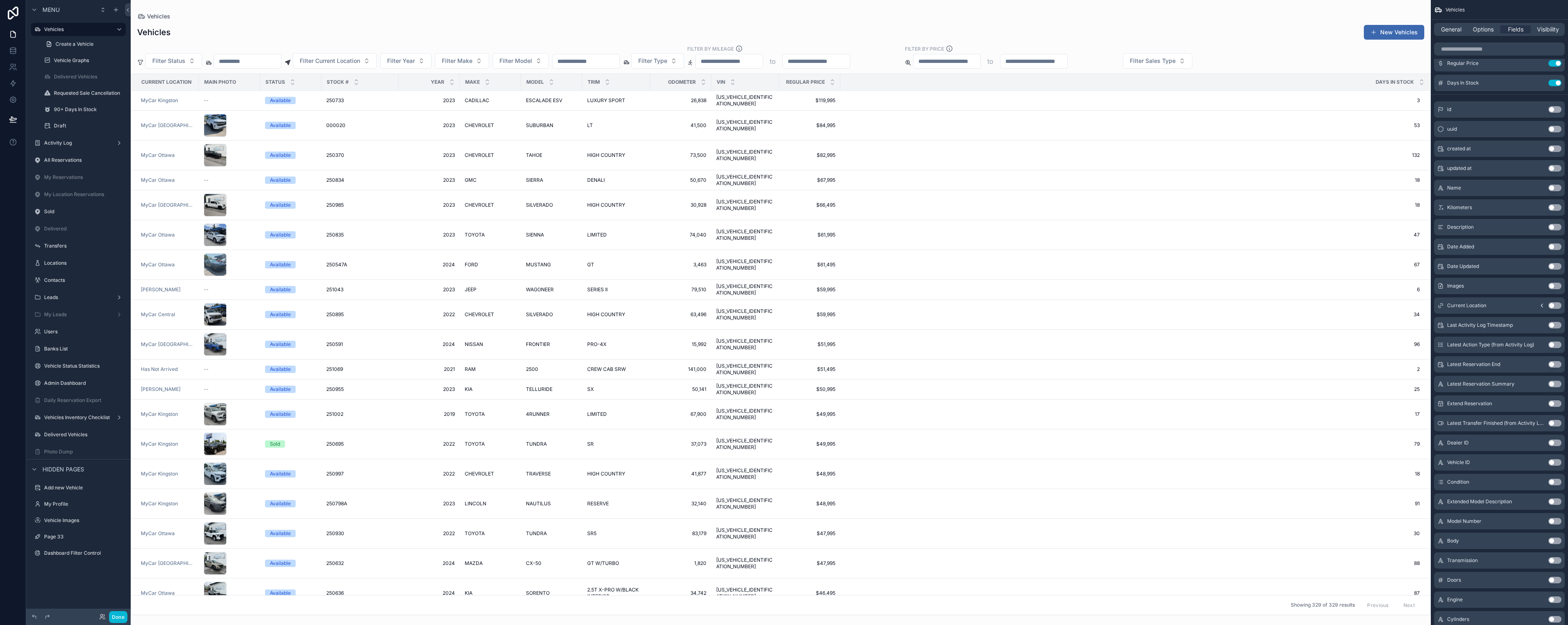
click at [395, 12] on div "scrollable content" at bounding box center [781, 312] width 1301 height 625
click at [119, 614] on button "Done" at bounding box center [119, 617] width 19 height 12
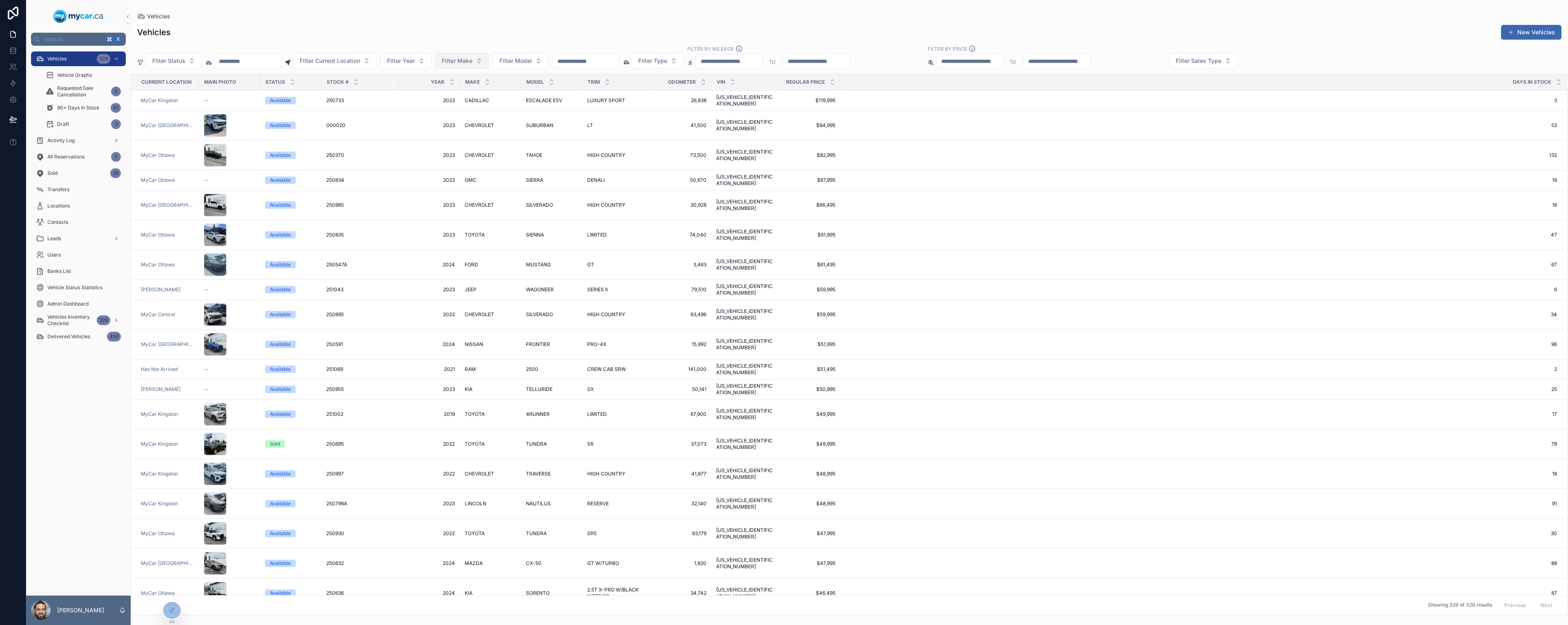
click at [472, 61] on span "Filter Make" at bounding box center [457, 60] width 31 height 8
type input "*"
click at [476, 120] on div "FORD" at bounding box center [491, 120] width 98 height 13
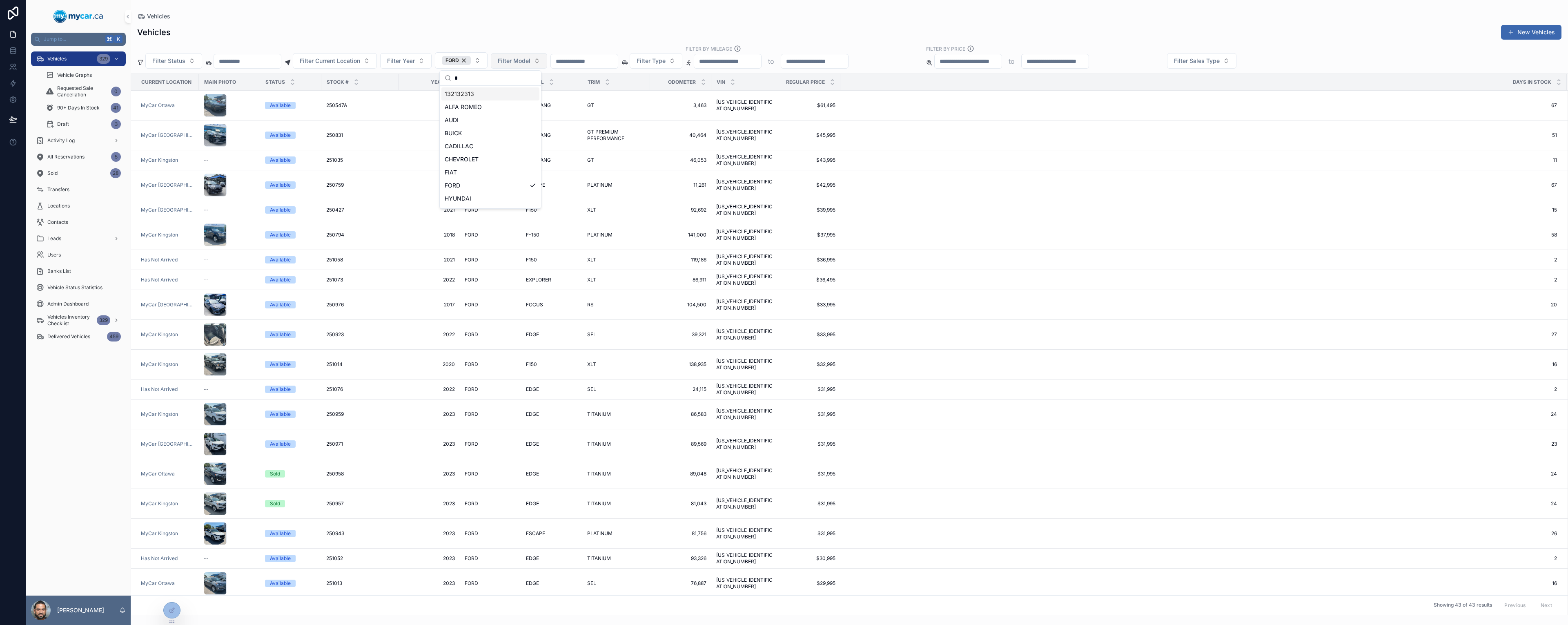
click at [531, 58] on span "Filter Model" at bounding box center [514, 60] width 33 height 8
click at [531, 62] on span "Filter Model" at bounding box center [514, 60] width 33 height 8
click at [531, 63] on span "Filter Model" at bounding box center [514, 60] width 33 height 8
type input "*"
type input "**"
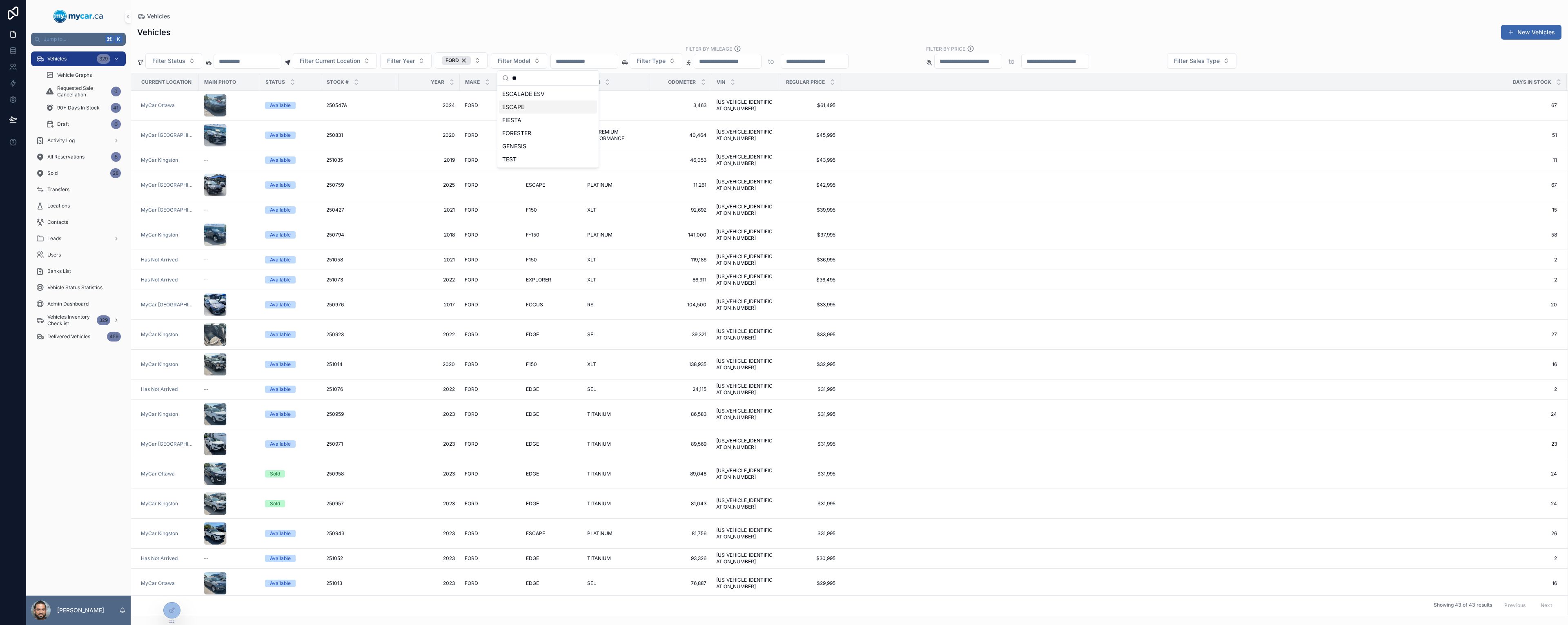
click at [523, 110] on span "ESCAPE" at bounding box center [513, 106] width 22 height 8
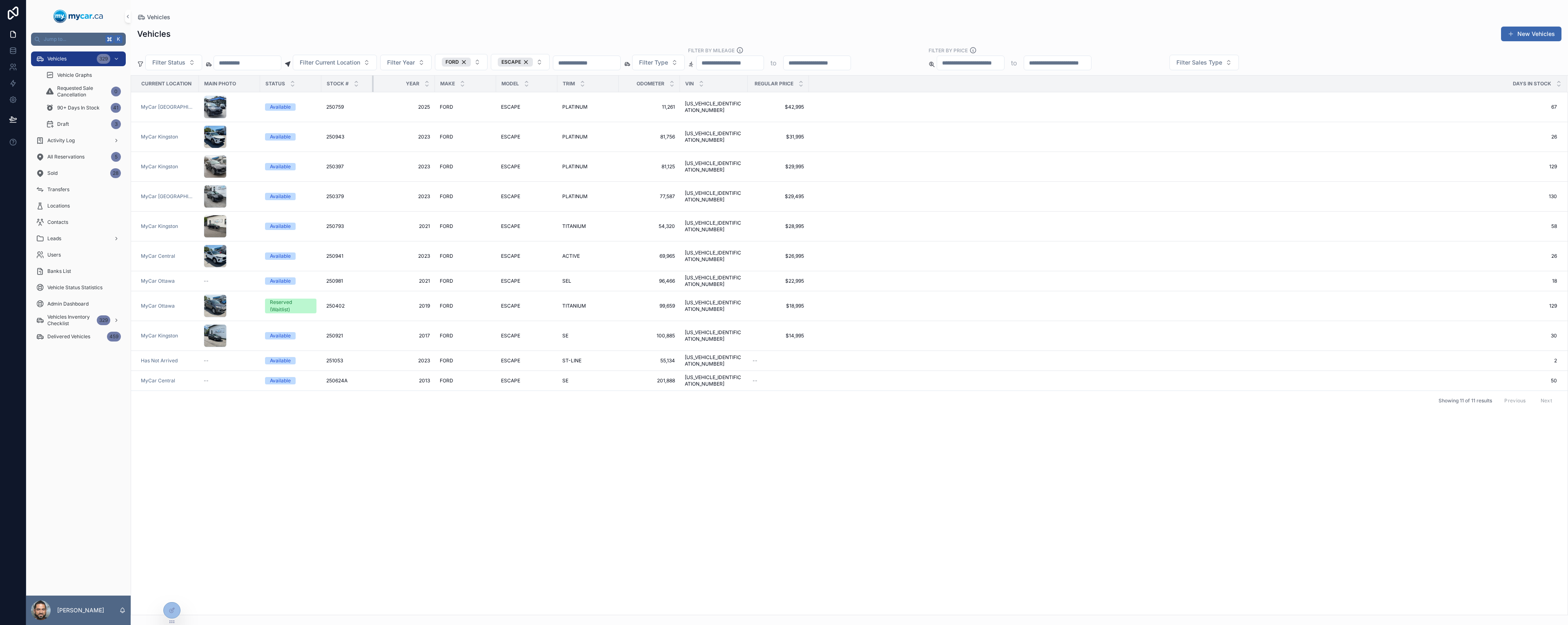
drag, startPoint x: 394, startPoint y: 86, endPoint x: 370, endPoint y: 86, distance: 24.0
click at [372, 86] on div "scrollable content" at bounding box center [373, 83] width 3 height 16
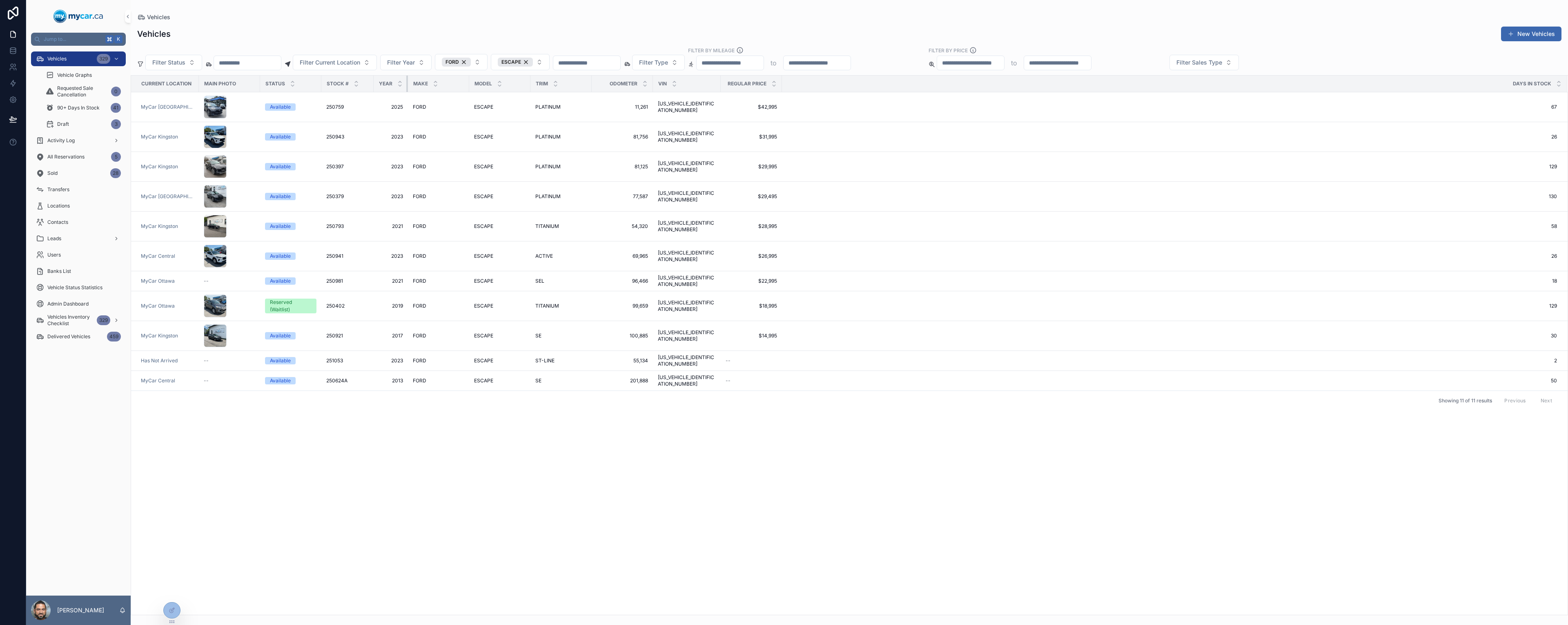
drag, startPoint x: 432, startPoint y: 87, endPoint x: 401, endPoint y: 84, distance: 31.1
click at [401, 84] on th "Year" at bounding box center [390, 84] width 34 height 17
click at [471, 62] on div "FORD" at bounding box center [456, 62] width 29 height 9
click at [534, 62] on div "ESCAPE" at bounding box center [516, 62] width 35 height 9
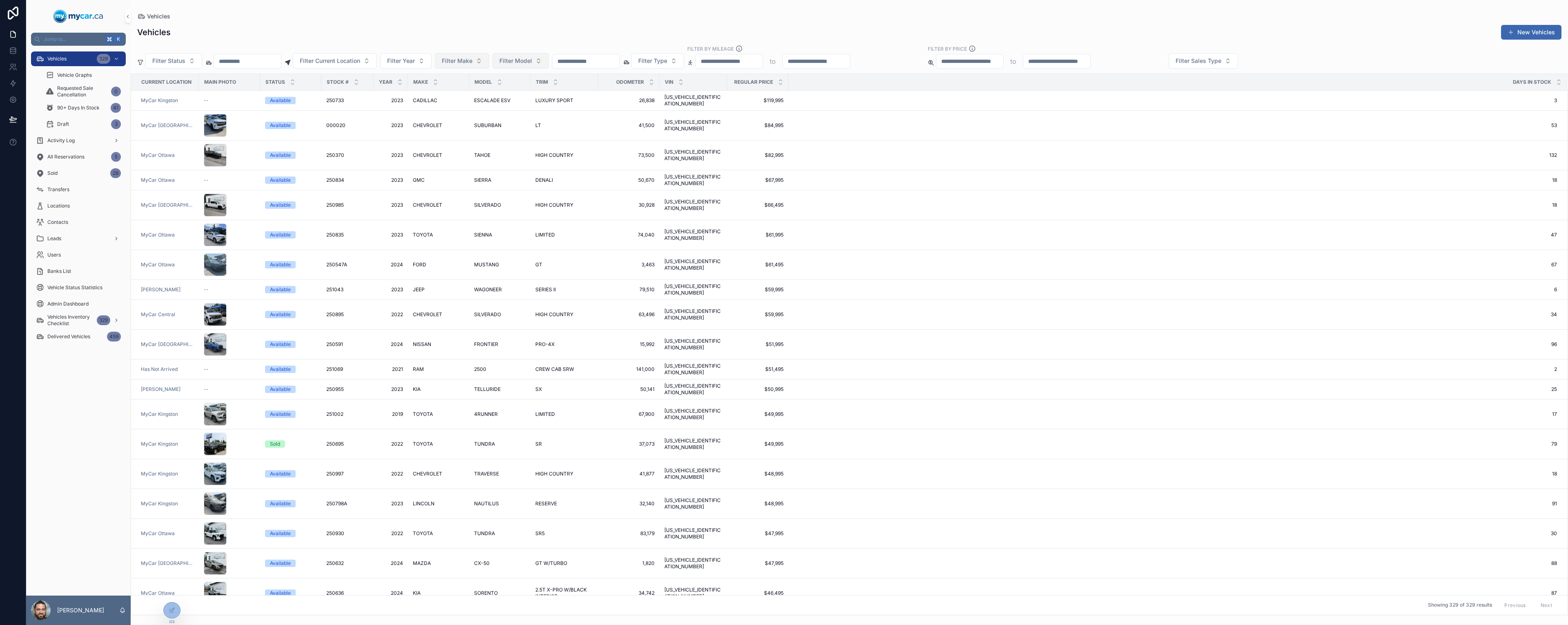
click at [482, 69] on button "Filter Make" at bounding box center [462, 60] width 55 height 16
click at [483, 65] on button "Filter Make" at bounding box center [462, 60] width 55 height 16
click at [483, 65] on button "Filter Make" at bounding box center [462, 60] width 55 height 16
type input "****"
click at [474, 97] on span "ESCALADE ESV" at bounding box center [492, 100] width 37 height 7
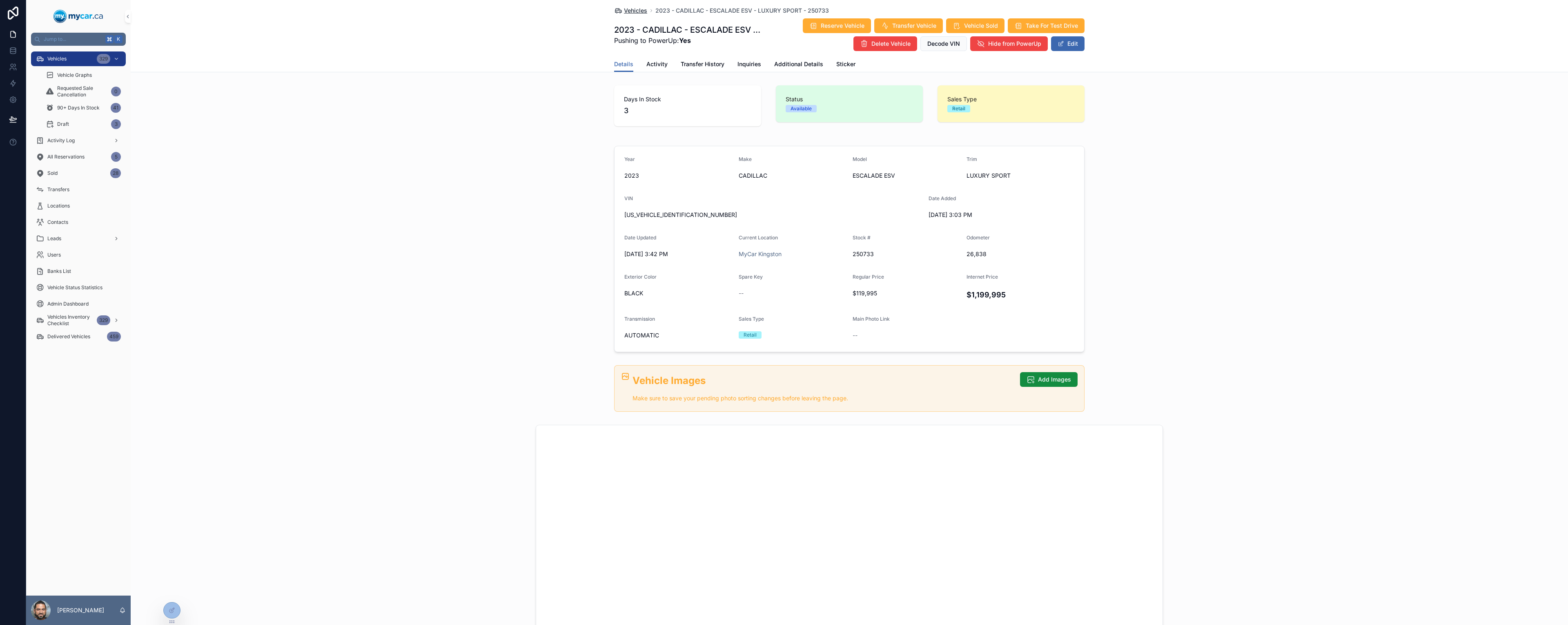
click at [641, 12] on span "Vehicles" at bounding box center [635, 10] width 24 height 8
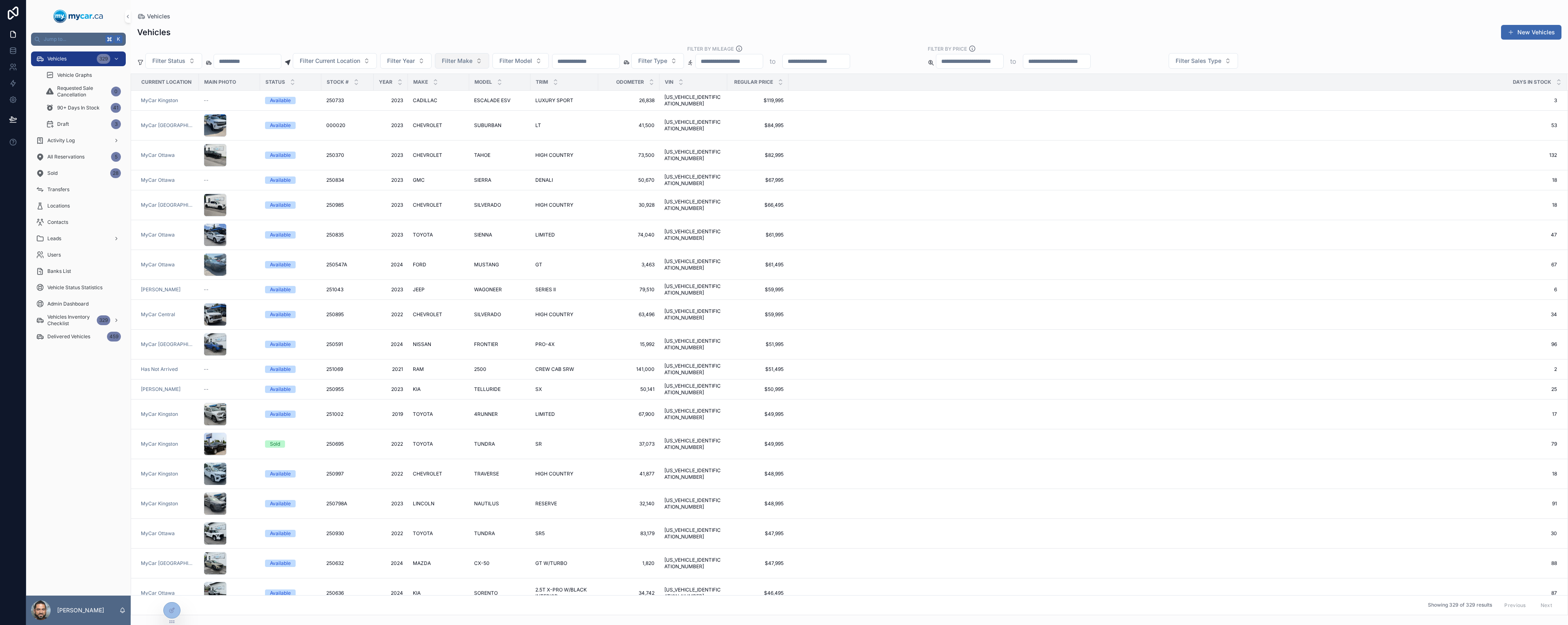
click at [489, 64] on button "Filter Make" at bounding box center [462, 60] width 55 height 16
type input "****"
click at [462, 92] on div "MINI" at bounding box center [491, 94] width 98 height 13
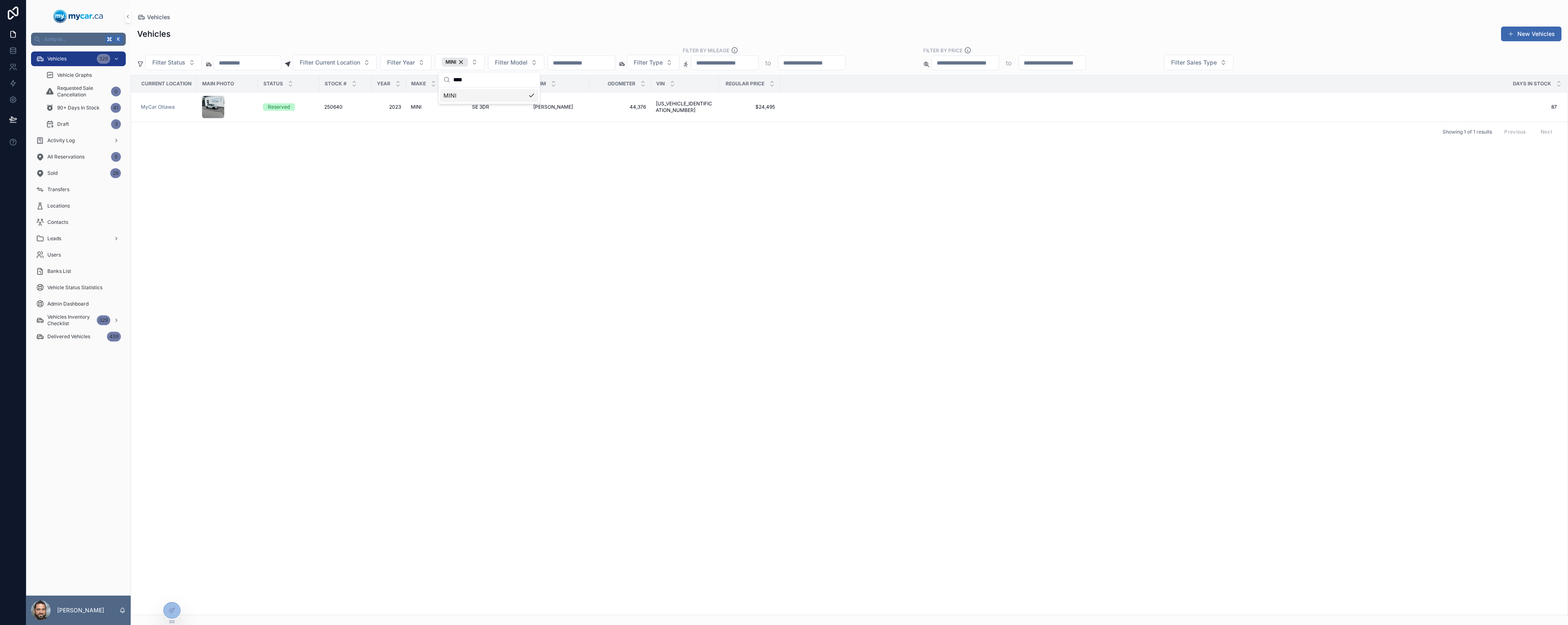
click at [683, 213] on div "Current Location Main Photo Status Stock # Year Make Model Trim Odometer VIN Re…" at bounding box center [849, 345] width 1437 height 539
click at [327, 105] on span "250640" at bounding box center [334, 106] width 19 height 7
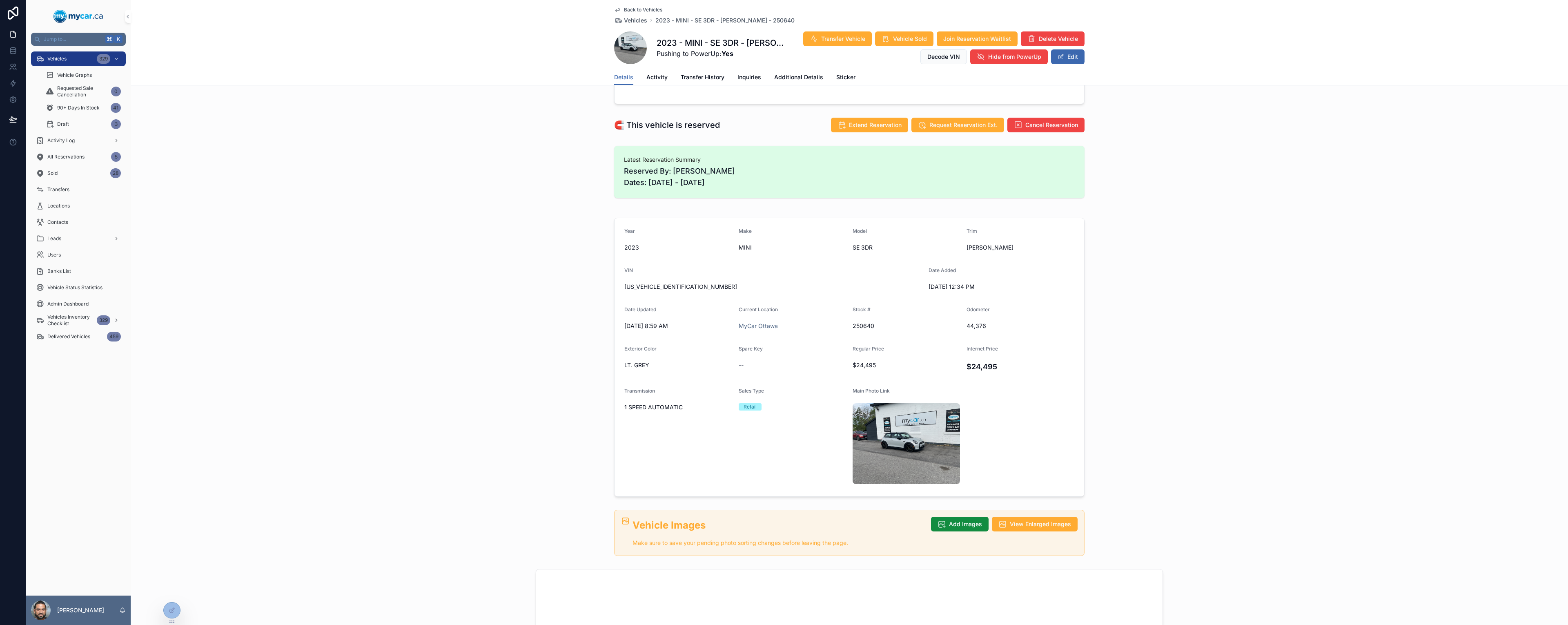
scroll to position [23, 0]
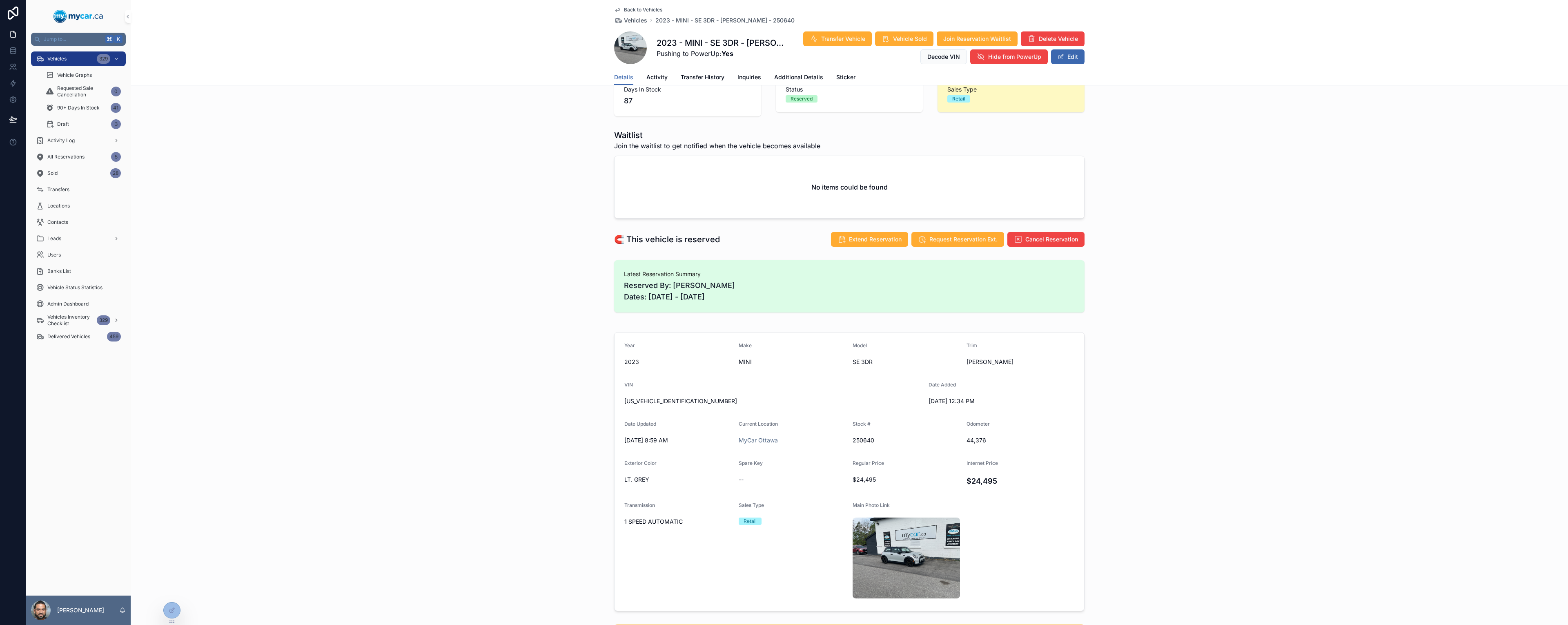
click at [648, 12] on span "Back to Vehicles" at bounding box center [642, 9] width 39 height 7
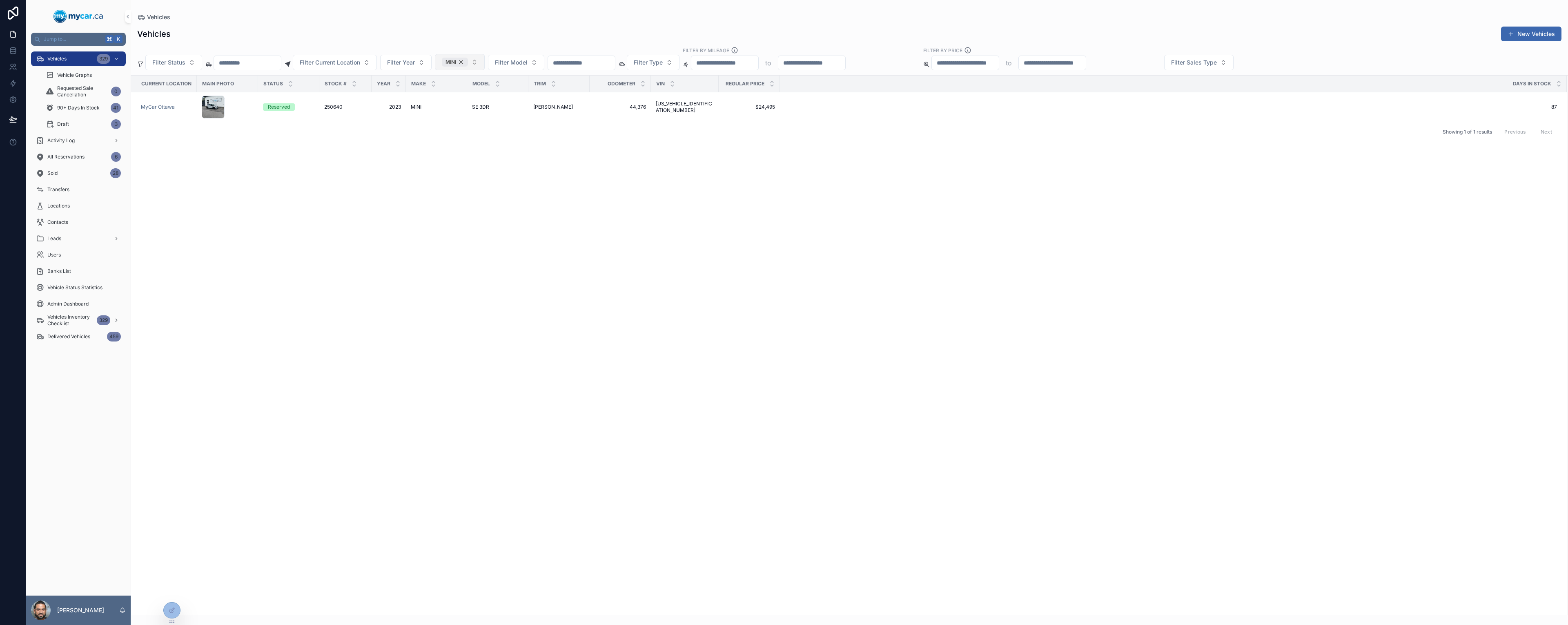
click at [468, 62] on div "MINI" at bounding box center [455, 62] width 26 height 9
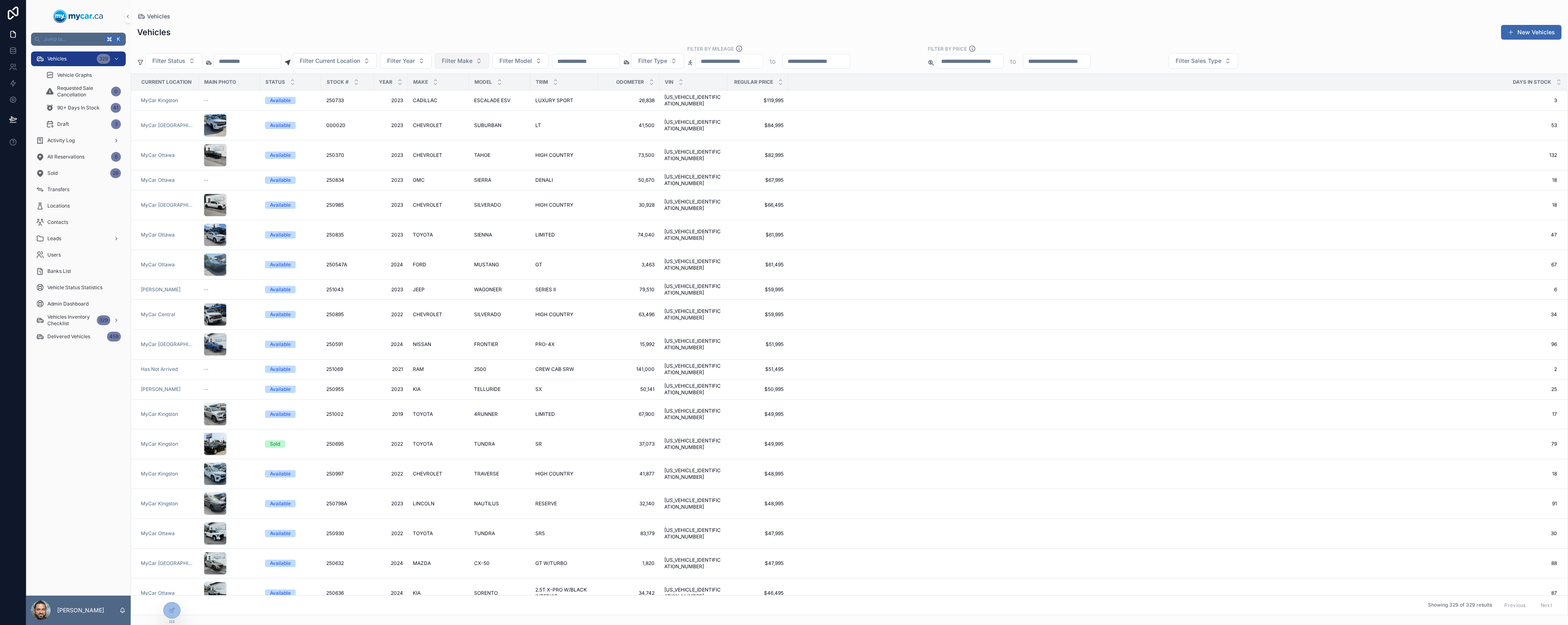
click at [472, 62] on span "Filter Make" at bounding box center [457, 60] width 31 height 8
type input "*****"
click at [476, 94] on div "DODGE" at bounding box center [491, 94] width 98 height 13
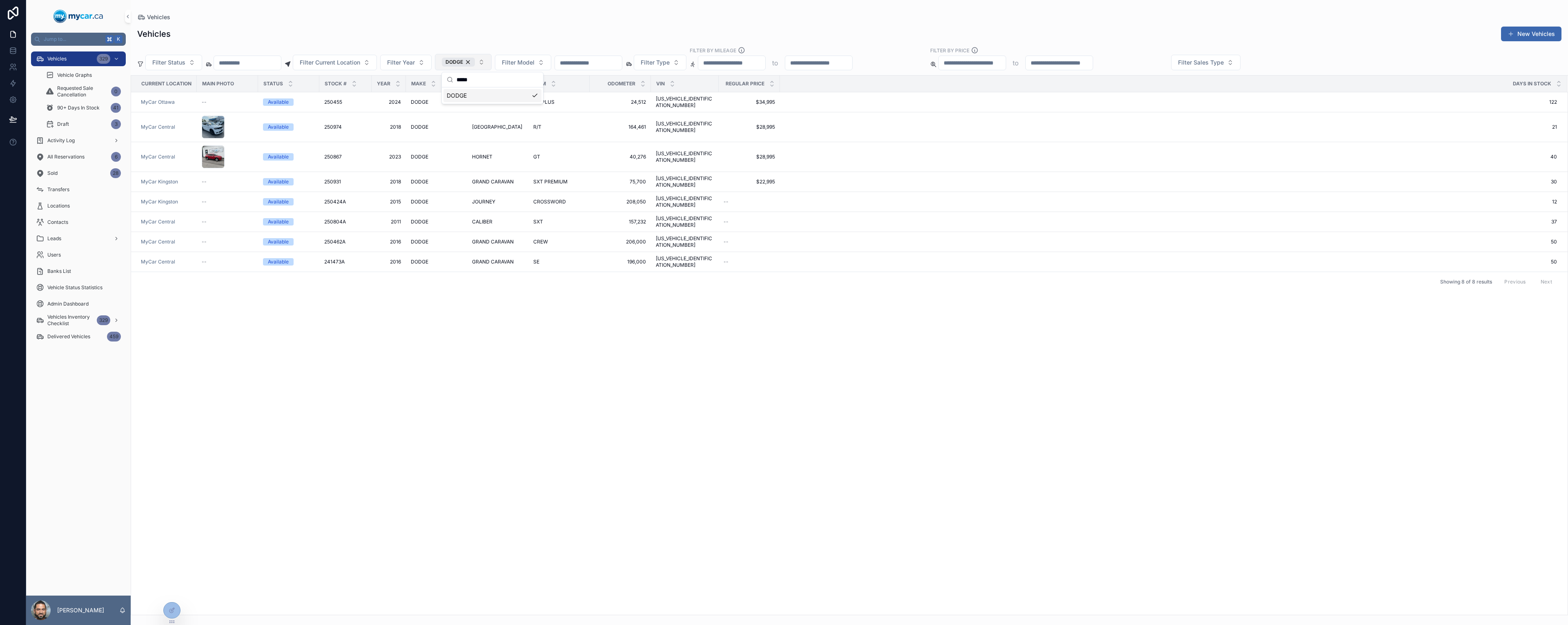
click at [547, 9] on div "Vehicles Vehicles New Vehicles Filter Status Filter Current Location Filter Yea…" at bounding box center [849, 308] width 1437 height 616
click at [475, 66] on div "DODGE" at bounding box center [458, 62] width 33 height 9
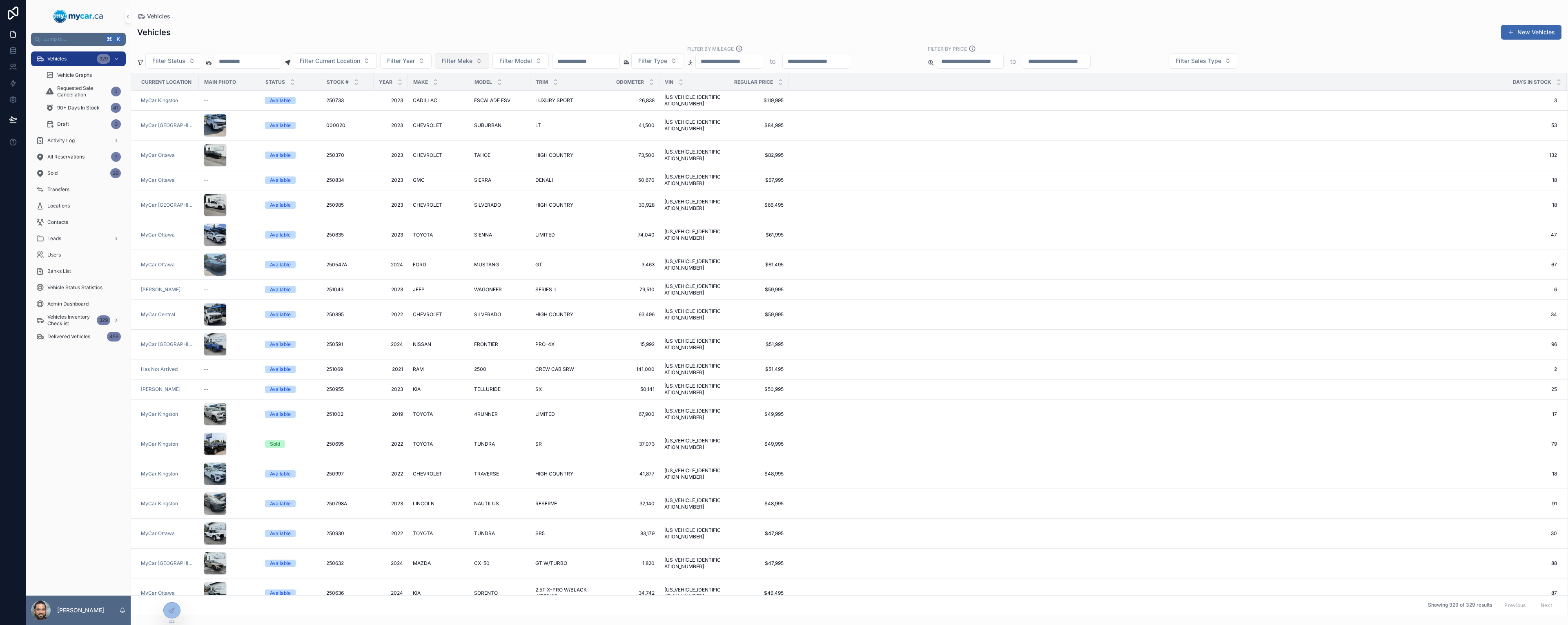
click at [472, 64] on span "Filter Make" at bounding box center [457, 60] width 31 height 8
type input "****"
click at [467, 98] on div "VOLVO" at bounding box center [491, 94] width 98 height 13
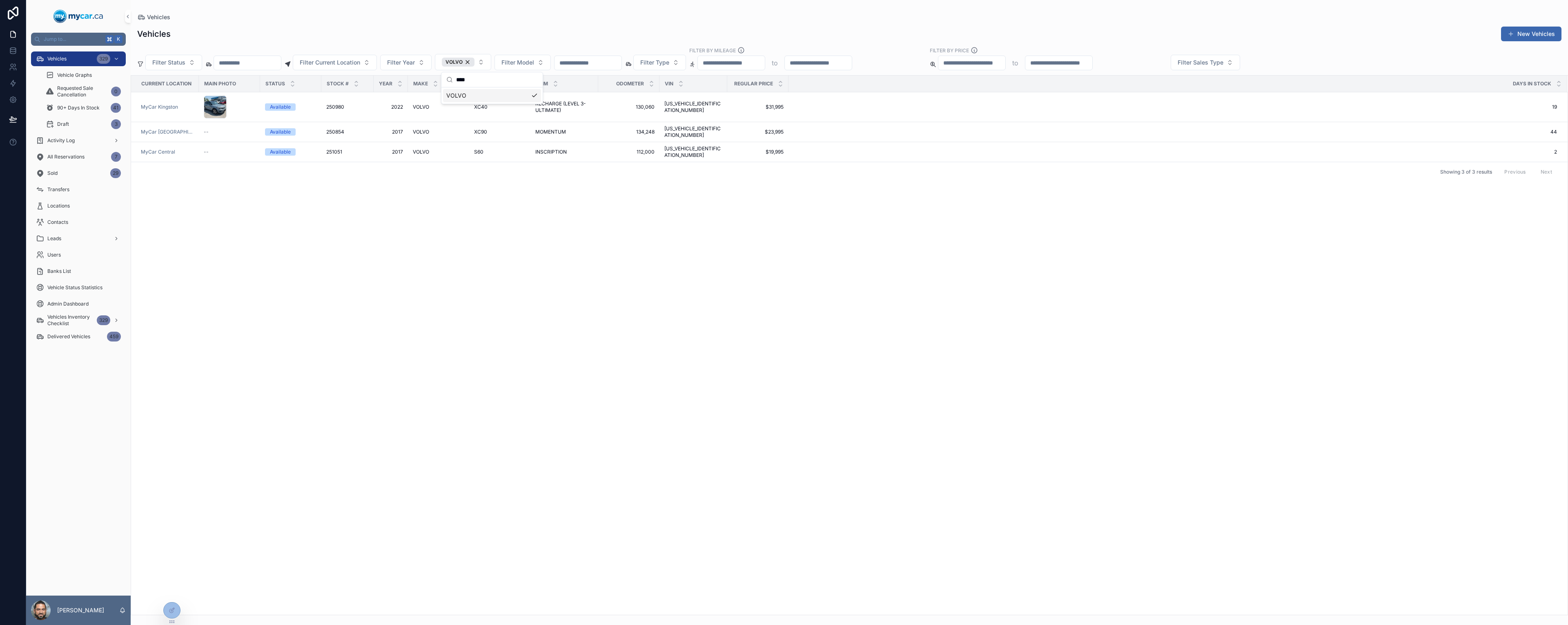
click at [589, 214] on div "Current Location Main Photo Status Stock # Year Make Model Trim Odometer VIN Re…" at bounding box center [849, 345] width 1437 height 539
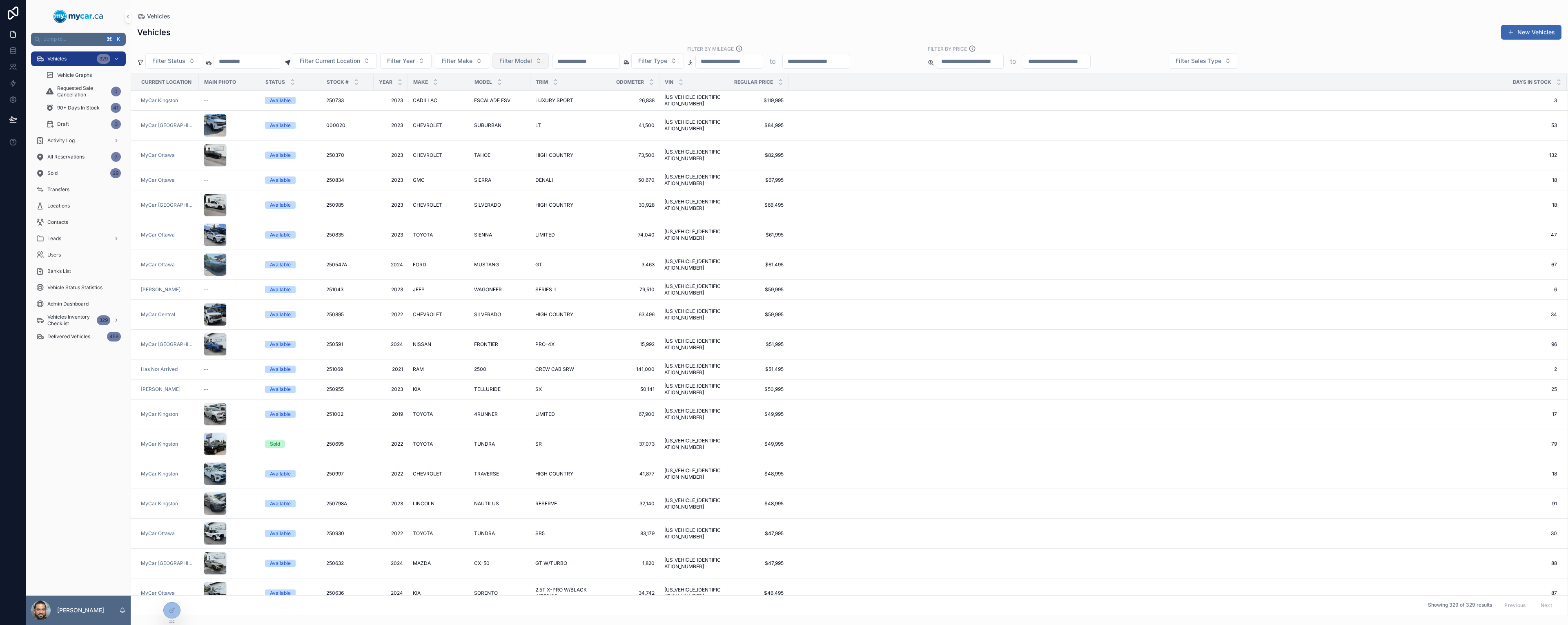
click at [532, 60] on span "Filter Model" at bounding box center [515, 60] width 33 height 8
type input "**"
click at [522, 94] on div "XC40" at bounding box center [549, 94] width 98 height 13
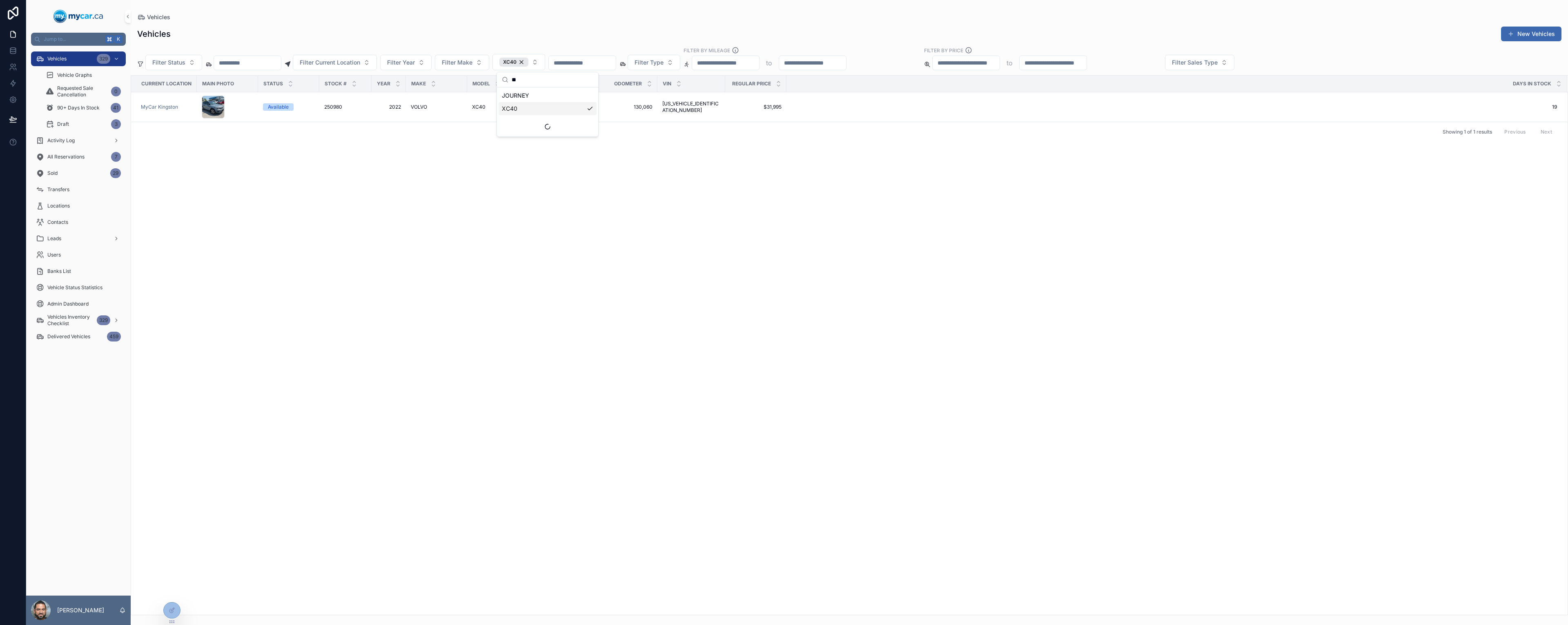
click at [443, 167] on div "Current Location Main Photo Status Stock # Year Make Model Trim Odometer VIN Re…" at bounding box center [849, 345] width 1437 height 539
click at [529, 62] on div "XC40" at bounding box center [514, 62] width 29 height 9
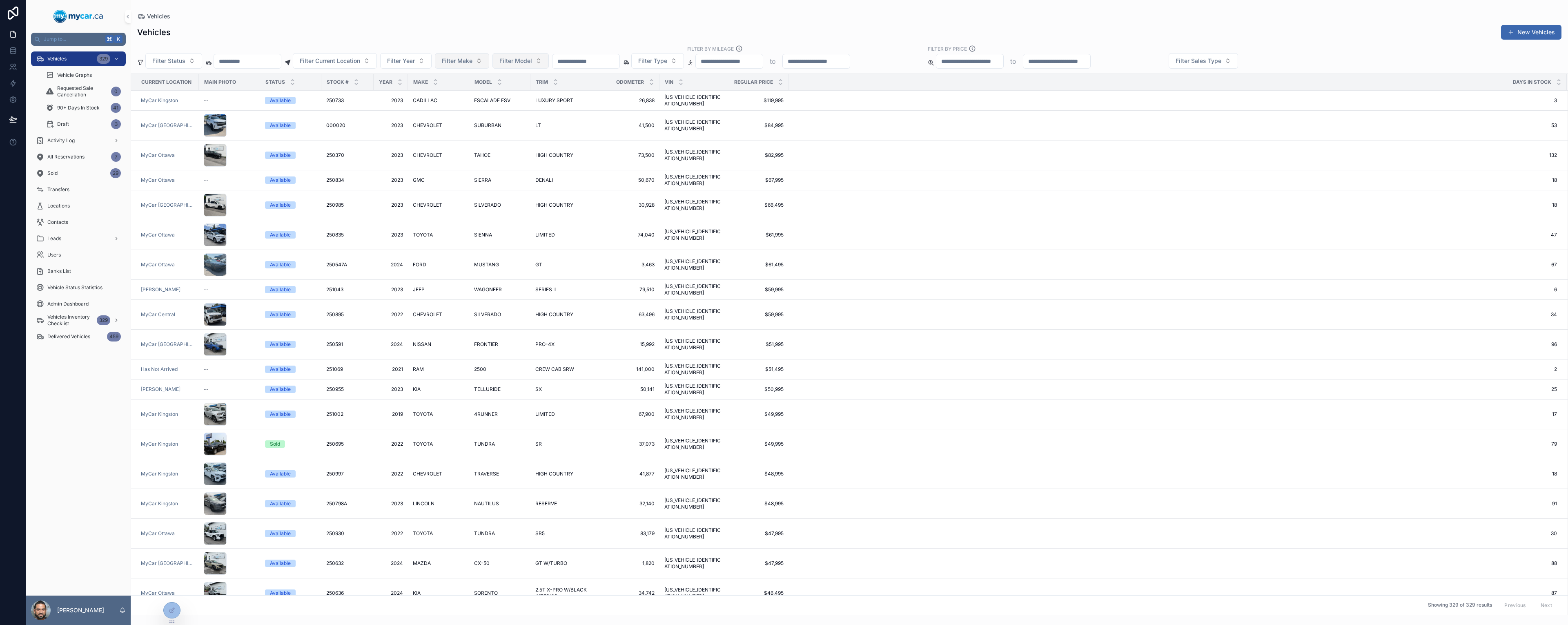
click at [489, 64] on button "Filter Make" at bounding box center [462, 60] width 55 height 16
type input "****"
click at [500, 94] on div "NISSAN" at bounding box center [491, 94] width 98 height 13
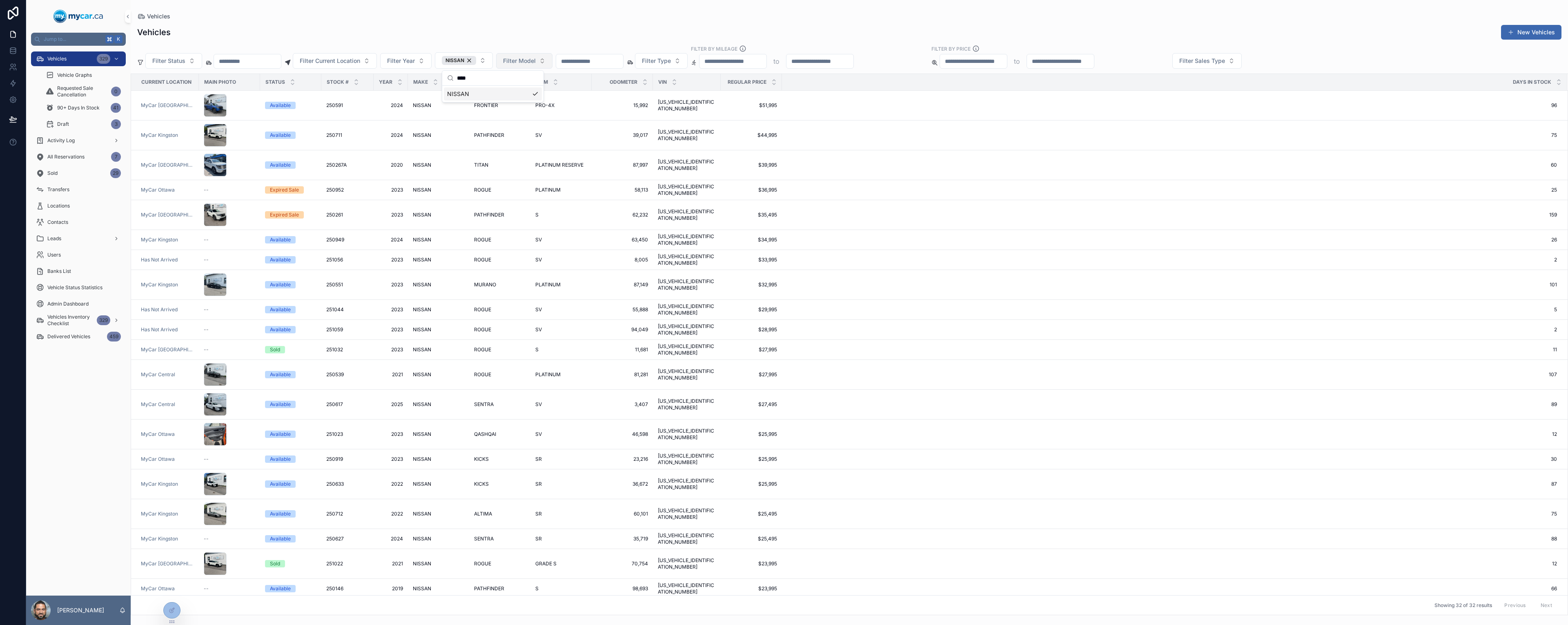
click at [536, 60] on span "Filter Model" at bounding box center [519, 60] width 33 height 8
type input "***"
click at [543, 95] on div "ROGUE" at bounding box center [553, 94] width 98 height 13
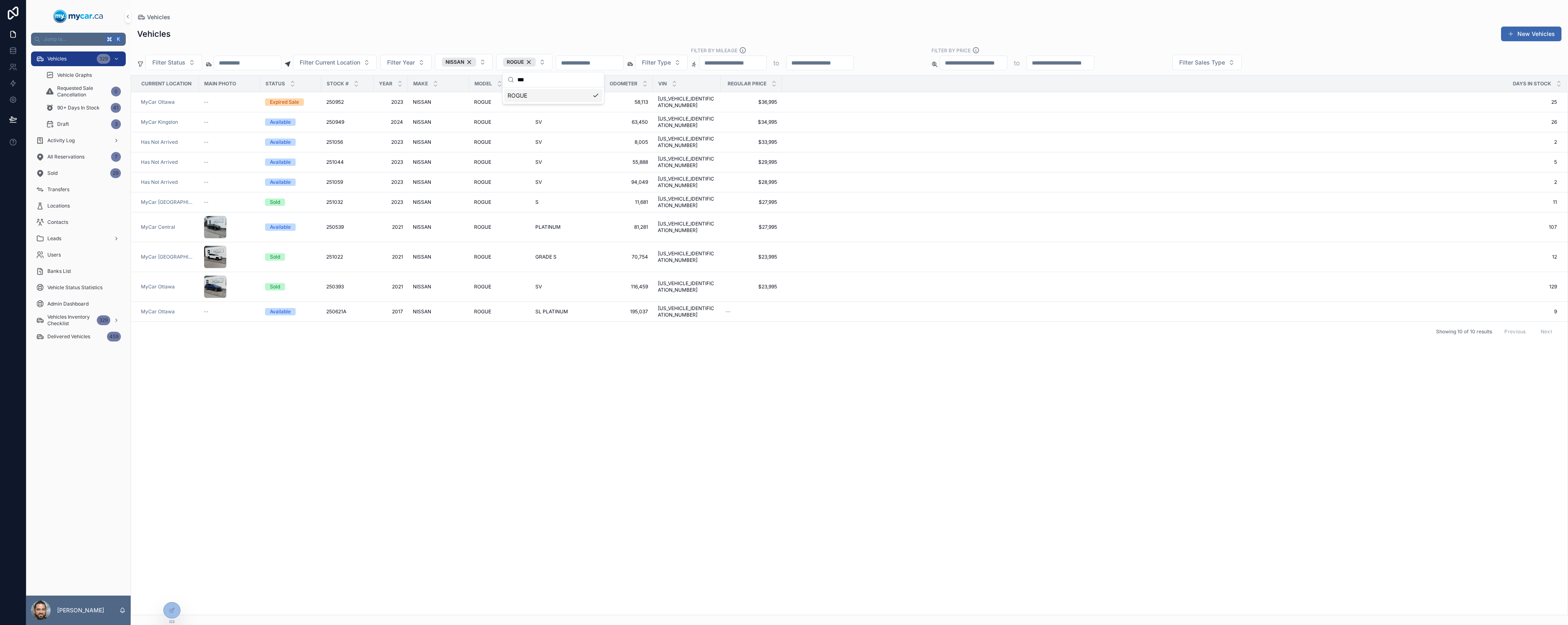
click at [701, 47] on div "Filter Status Filter Current Location Filter Year NISSAN ROGUE Filter Type Filt…" at bounding box center [849, 58] width 1437 height 24
click at [401, 119] on span "2024" at bounding box center [391, 121] width 24 height 7
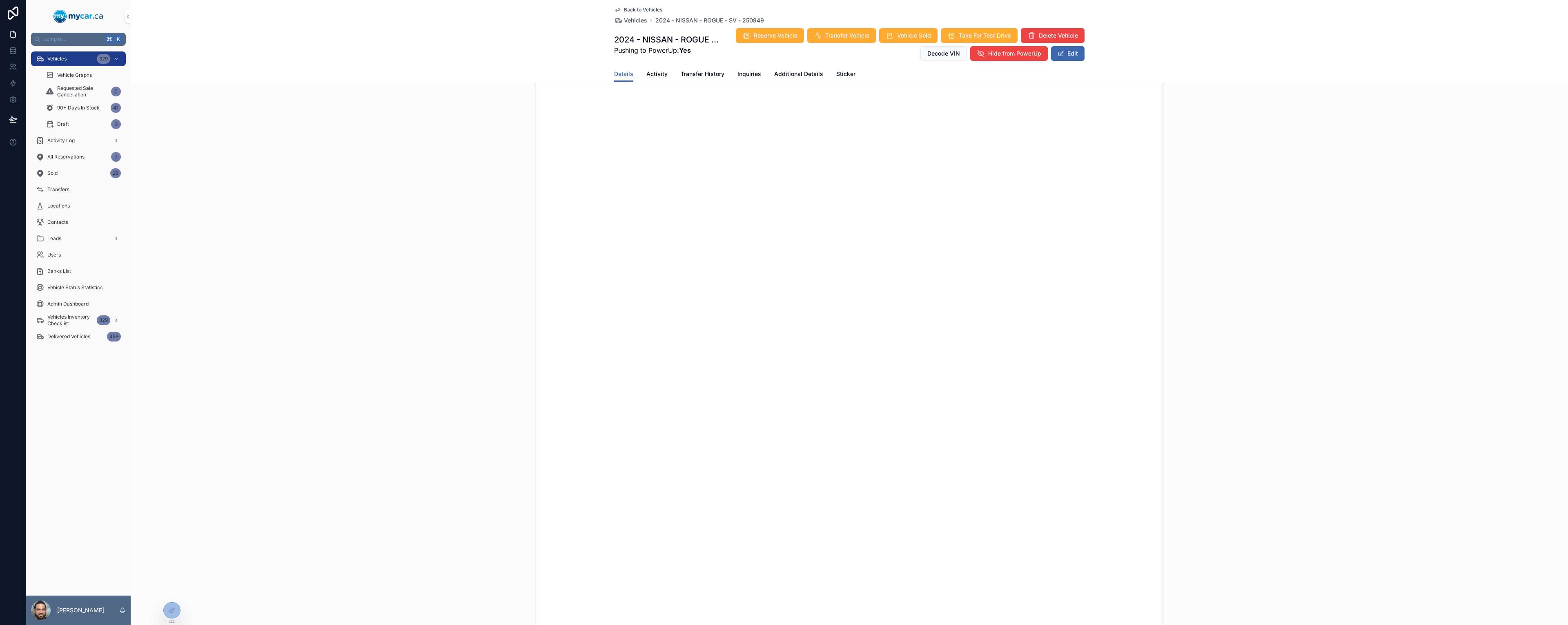
scroll to position [711, 0]
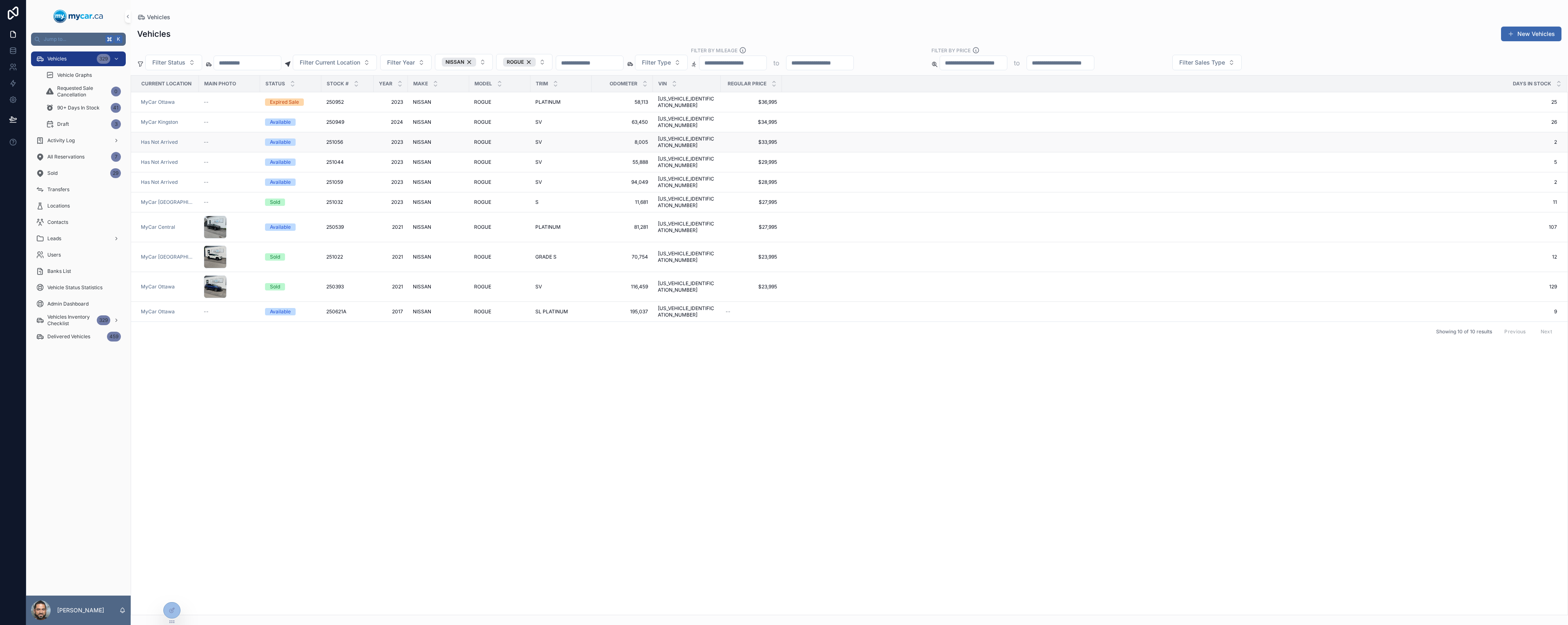
click at [496, 139] on div "ROGUE ROGUE" at bounding box center [499, 142] width 52 height 7
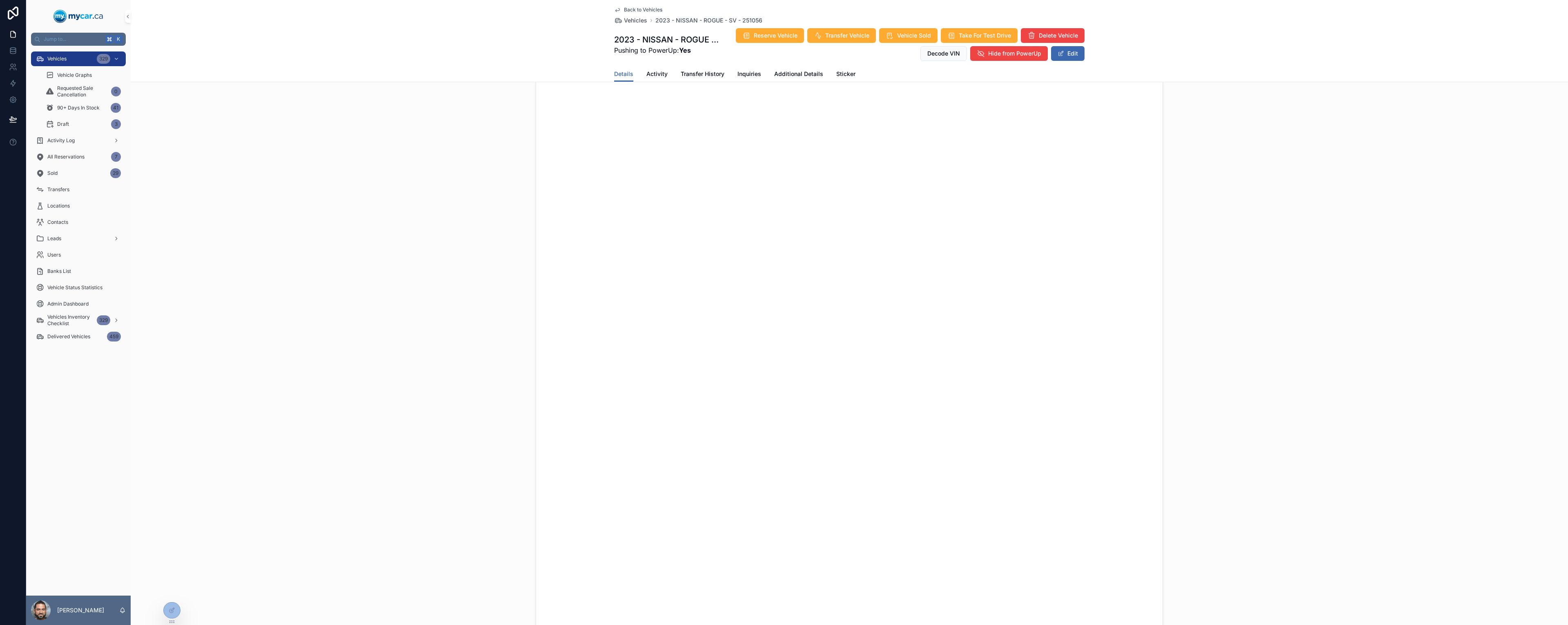
scroll to position [248, 0]
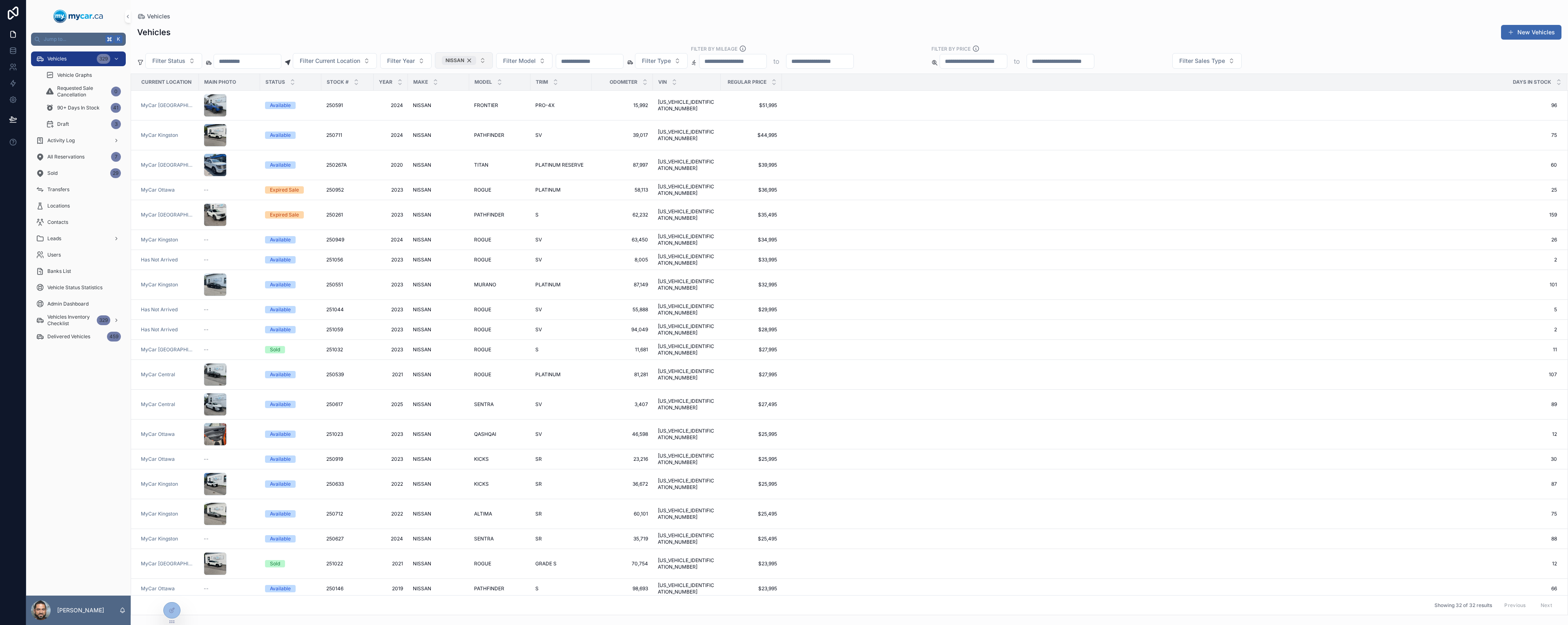
click at [476, 60] on div "NISSAN" at bounding box center [459, 60] width 34 height 9
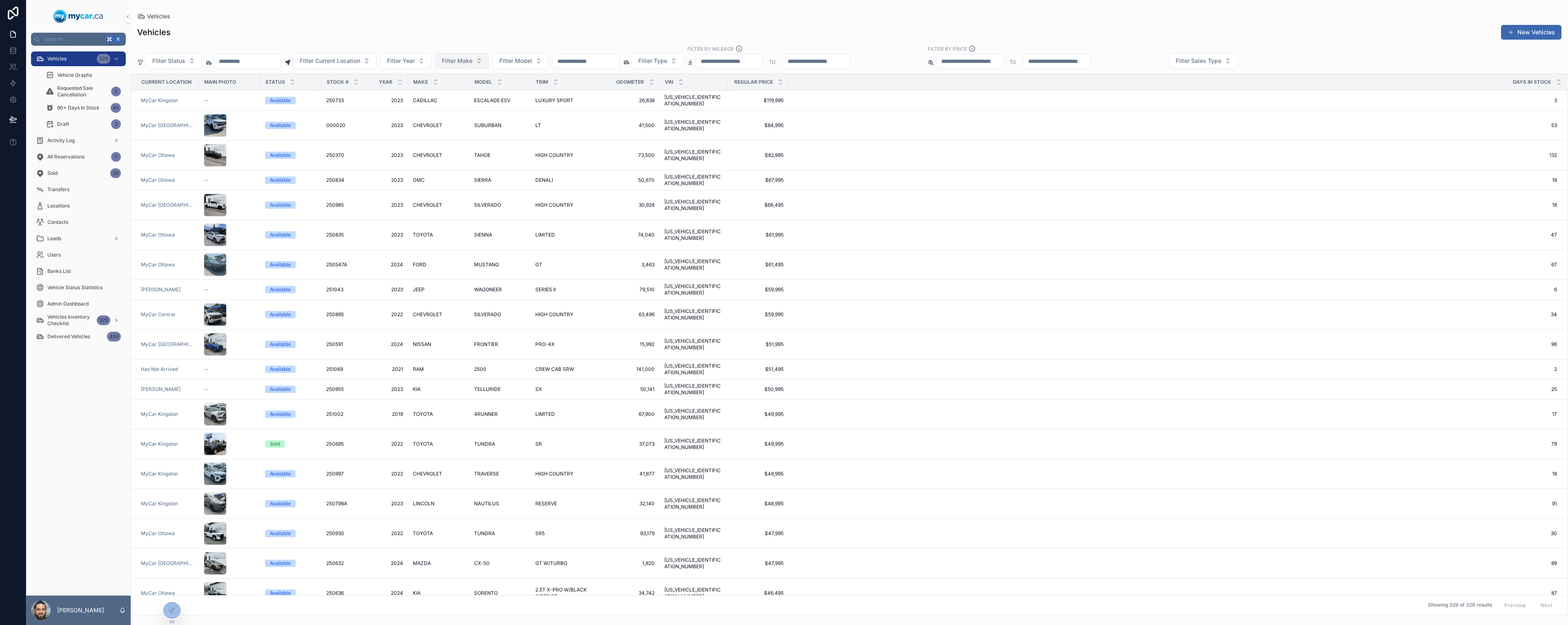
click at [472, 61] on span "Filter Make" at bounding box center [457, 60] width 31 height 8
click at [472, 63] on span "Filter Make" at bounding box center [457, 60] width 31 height 8
click at [472, 59] on span "Filter Make" at bounding box center [457, 60] width 31 height 8
type input "****"
click at [464, 93] on div "FORD" at bounding box center [491, 94] width 98 height 13
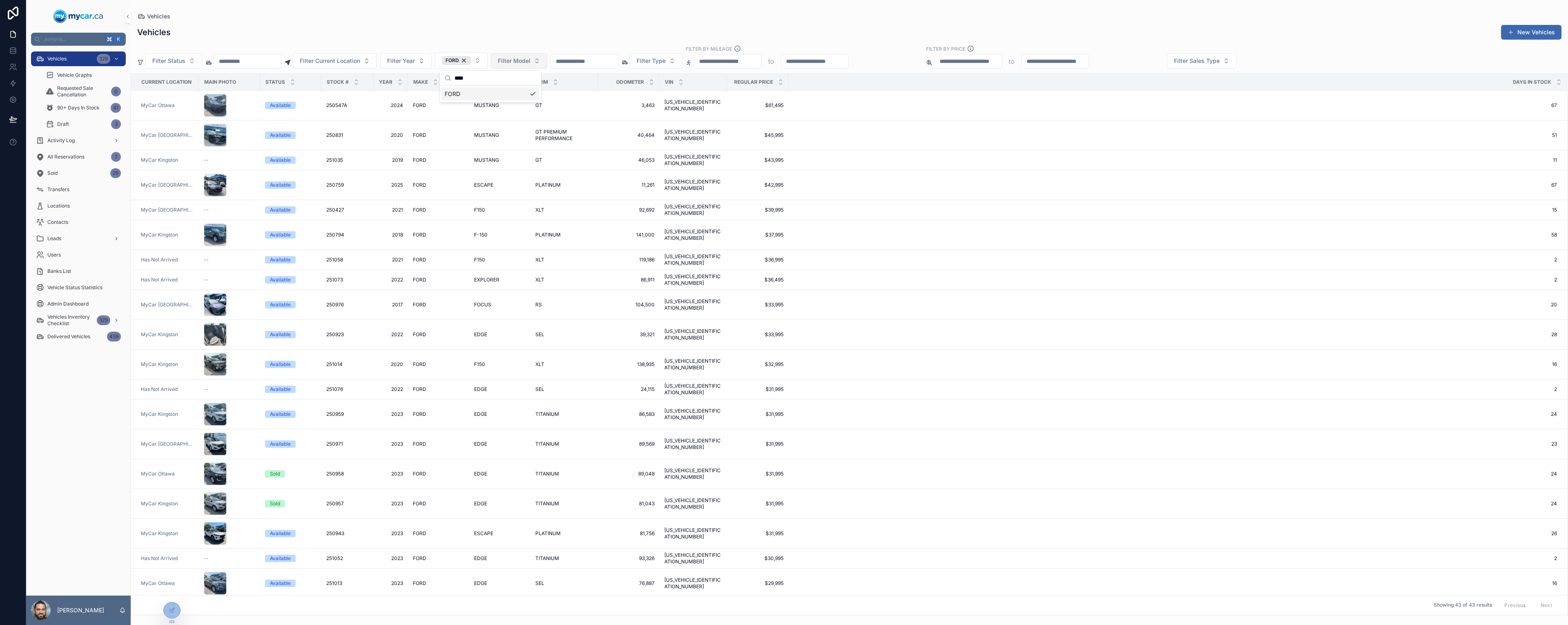
click at [531, 57] on span "Filter Model" at bounding box center [514, 60] width 33 height 8
type input "****"
click at [524, 94] on div "EDGE" at bounding box center [548, 94] width 98 height 13
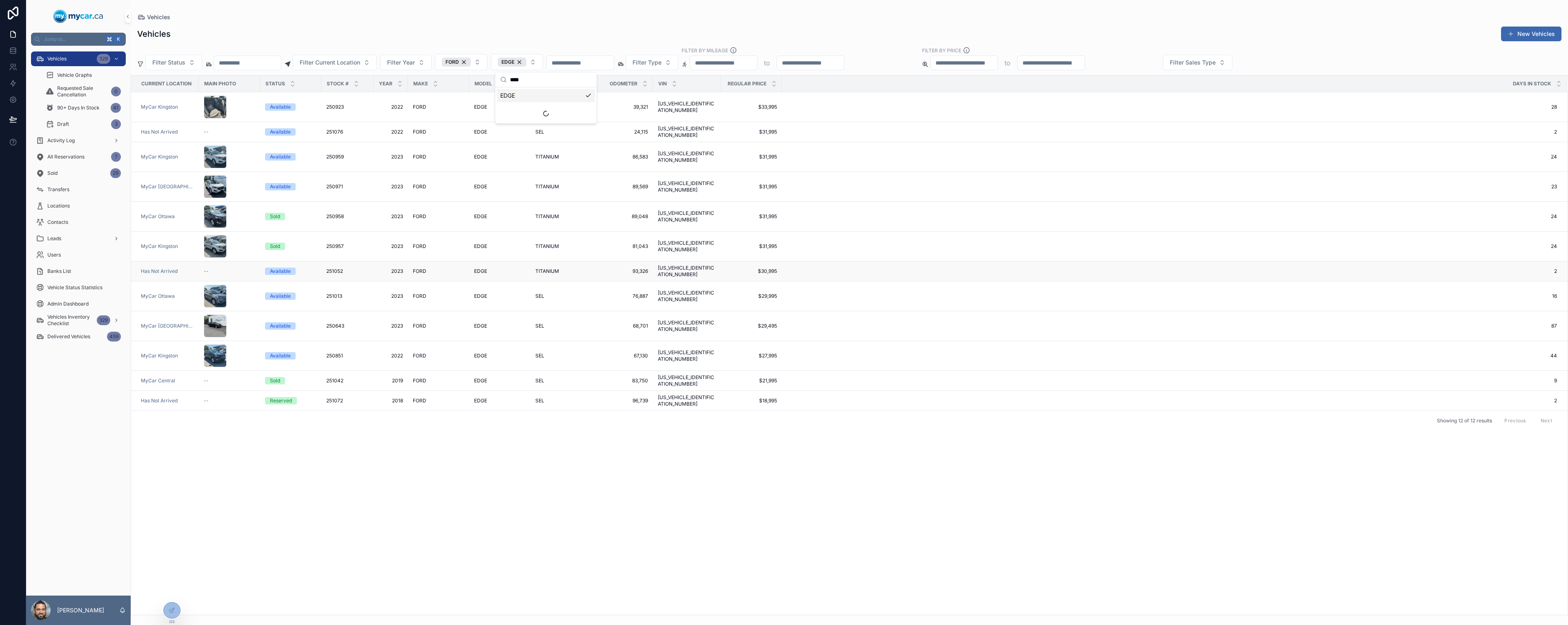
click at [916, 268] on span "2" at bounding box center [1170, 271] width 775 height 7
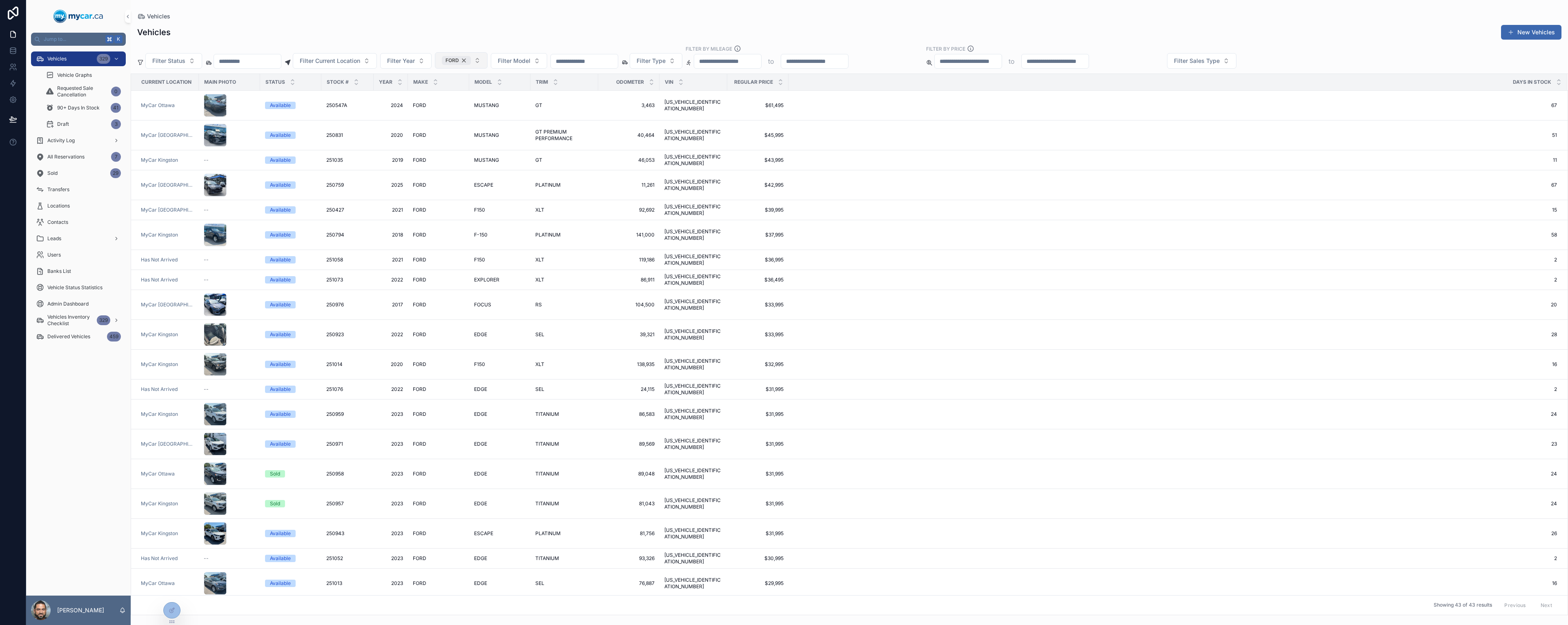
click at [471, 59] on div "FORD" at bounding box center [456, 60] width 29 height 9
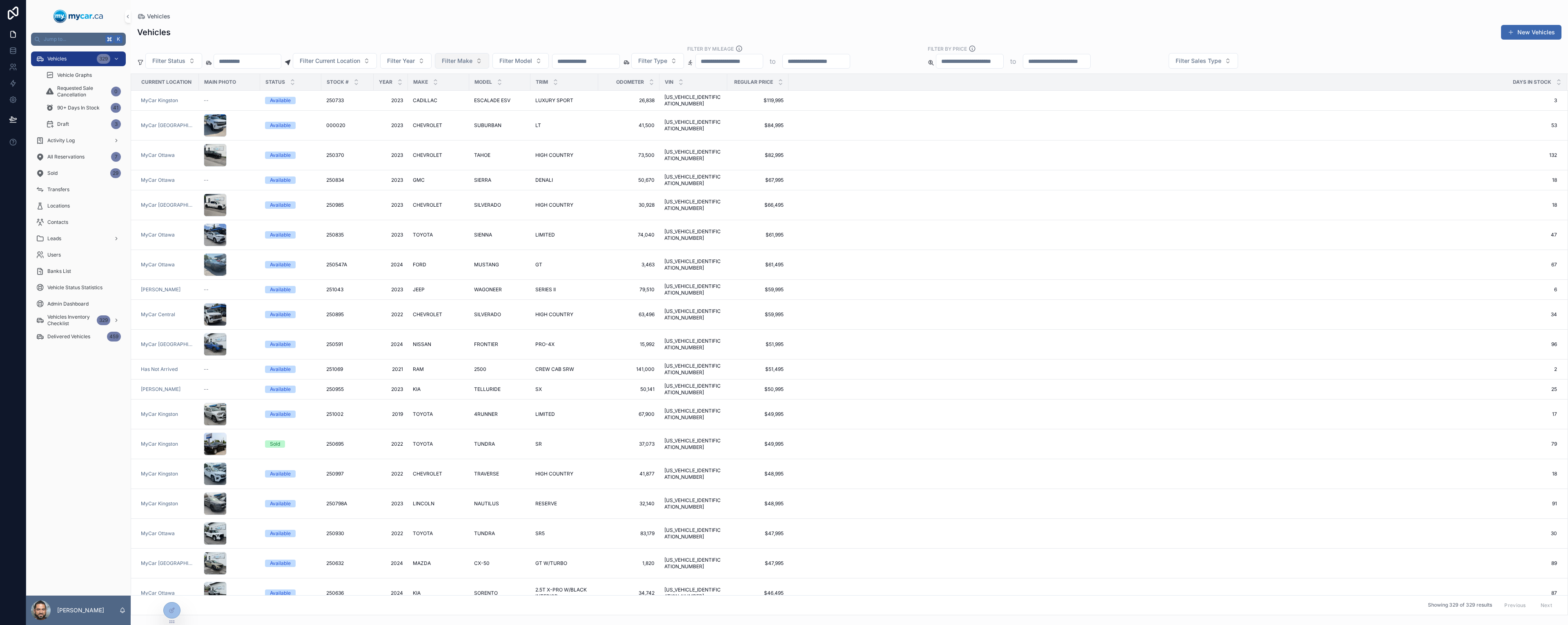
click at [472, 60] on span "Filter Make" at bounding box center [457, 60] width 31 height 8
type input "**"
click at [458, 124] on div "NISSAN" at bounding box center [491, 120] width 98 height 13
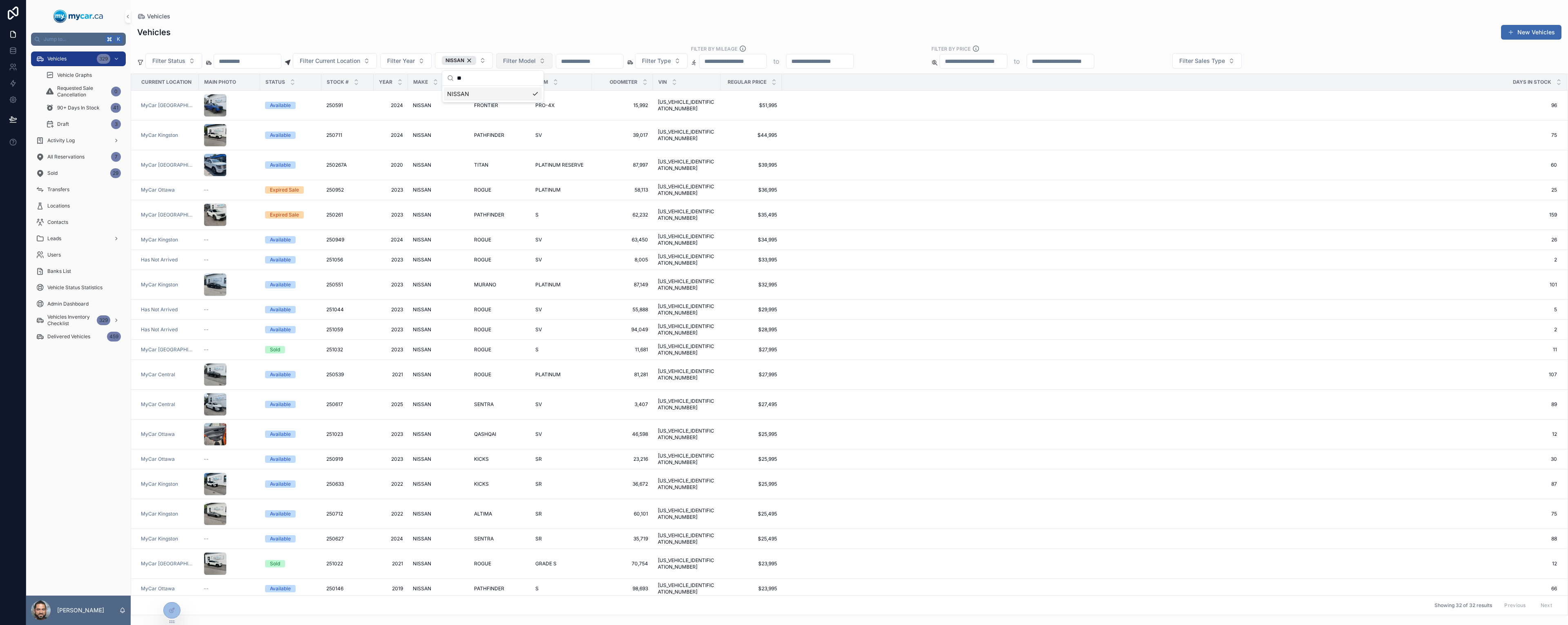
click at [536, 56] on span "Filter Model" at bounding box center [519, 60] width 33 height 8
click at [536, 65] on span "Filter Model" at bounding box center [519, 60] width 33 height 8
type input "***"
click at [523, 99] on div "KICKS" at bounding box center [553, 94] width 98 height 13
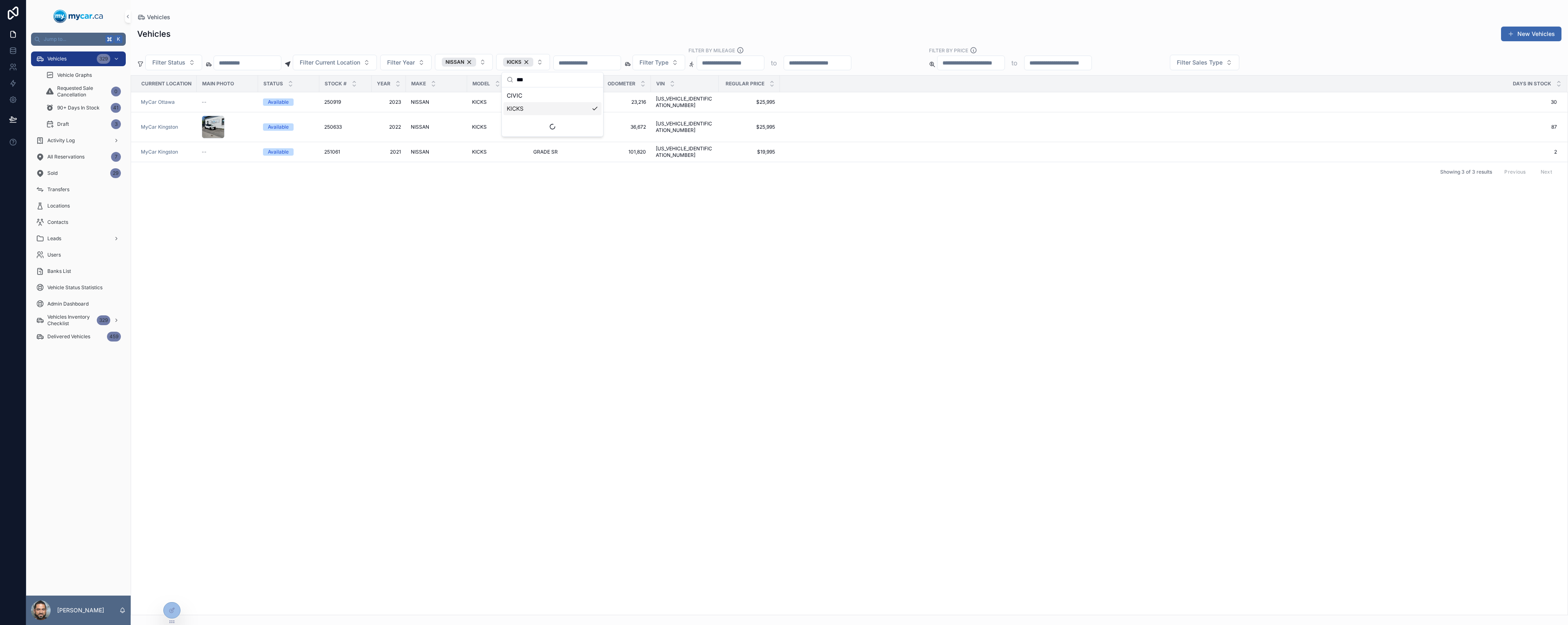
click at [609, 31] on div "Vehicles New Vehicles" at bounding box center [849, 34] width 1425 height 16
click at [493, 63] on button "NISSAN" at bounding box center [464, 61] width 58 height 16
click at [494, 99] on div "None" at bounding box center [493, 96] width 98 height 13
click at [530, 65] on div "KICKS" at bounding box center [515, 62] width 30 height 9
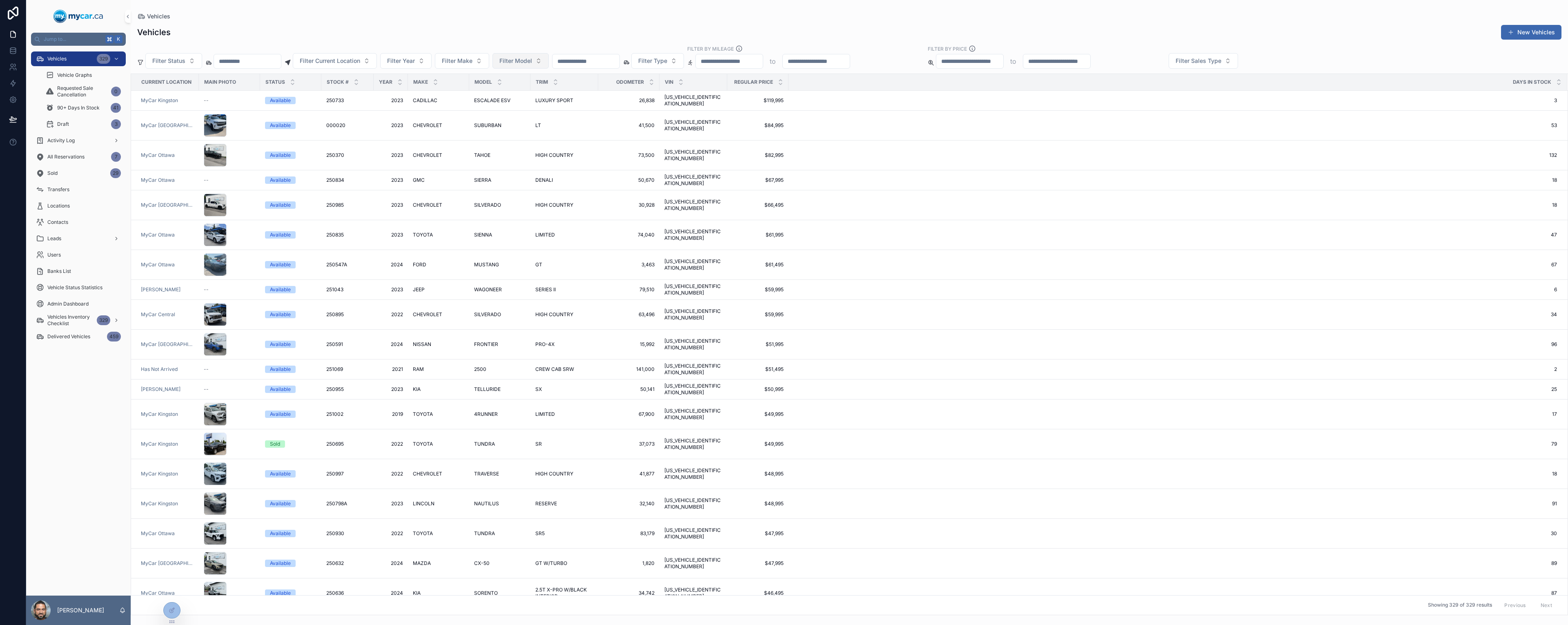
click at [532, 62] on span "Filter Model" at bounding box center [515, 60] width 33 height 8
type input "***"
click at [525, 93] on div "KONA" at bounding box center [549, 94] width 98 height 13
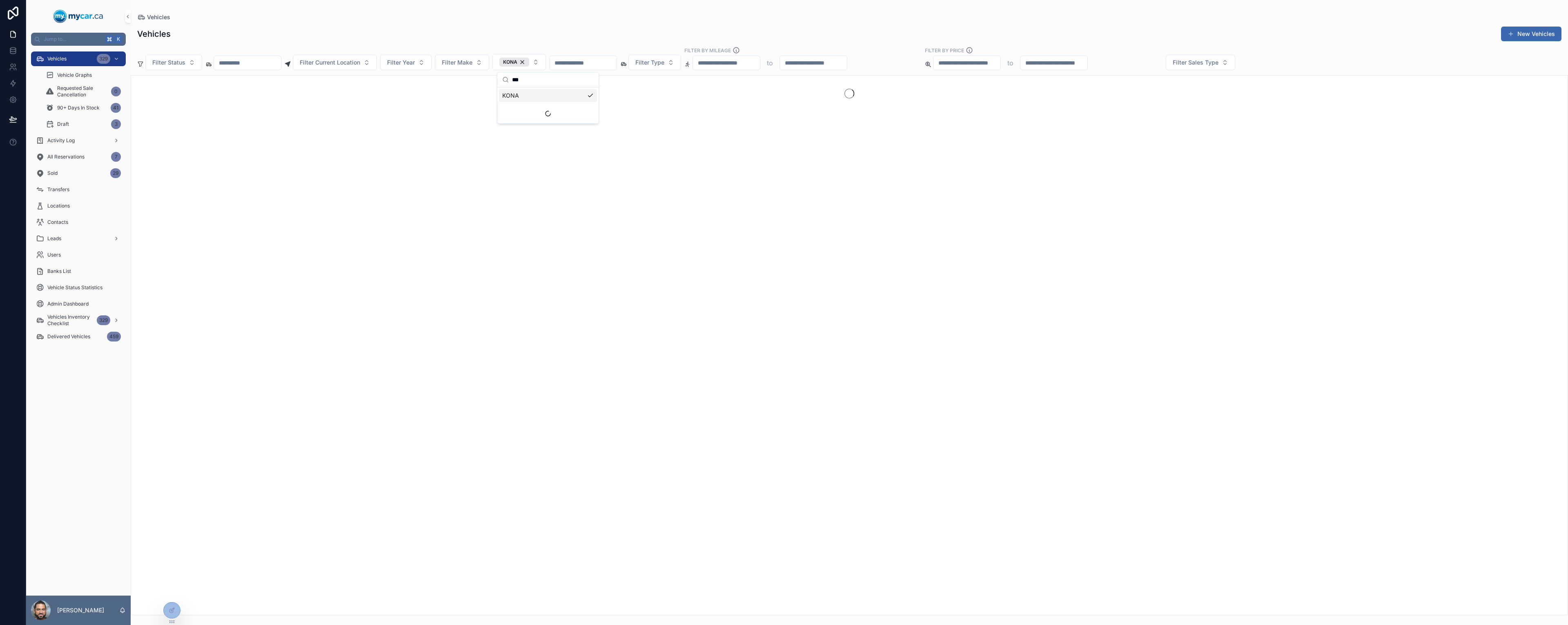
click at [804, 237] on div "scrollable content" at bounding box center [849, 345] width 1437 height 540
click at [530, 62] on div "KONA" at bounding box center [515, 62] width 30 height 9
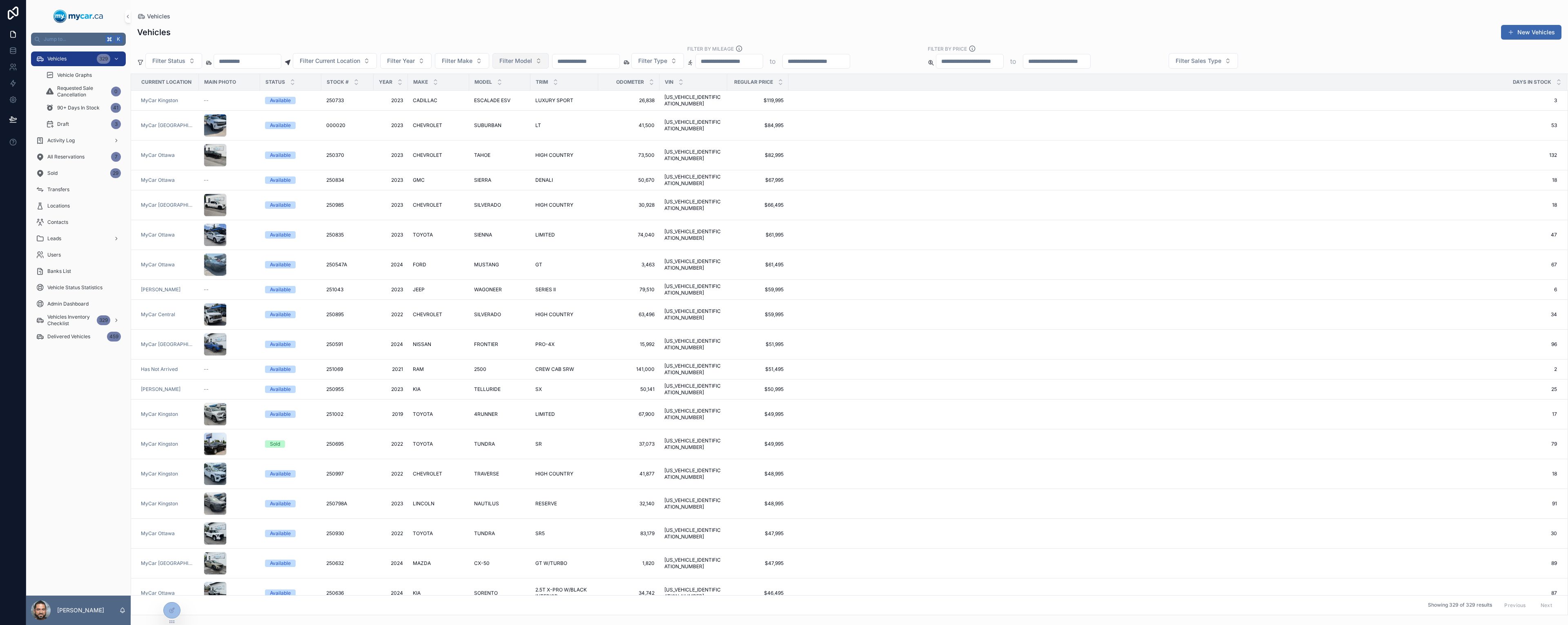
click at [532, 62] on span "Filter Model" at bounding box center [515, 60] width 33 height 8
type input "***"
click at [528, 92] on div "KONA" at bounding box center [549, 94] width 98 height 13
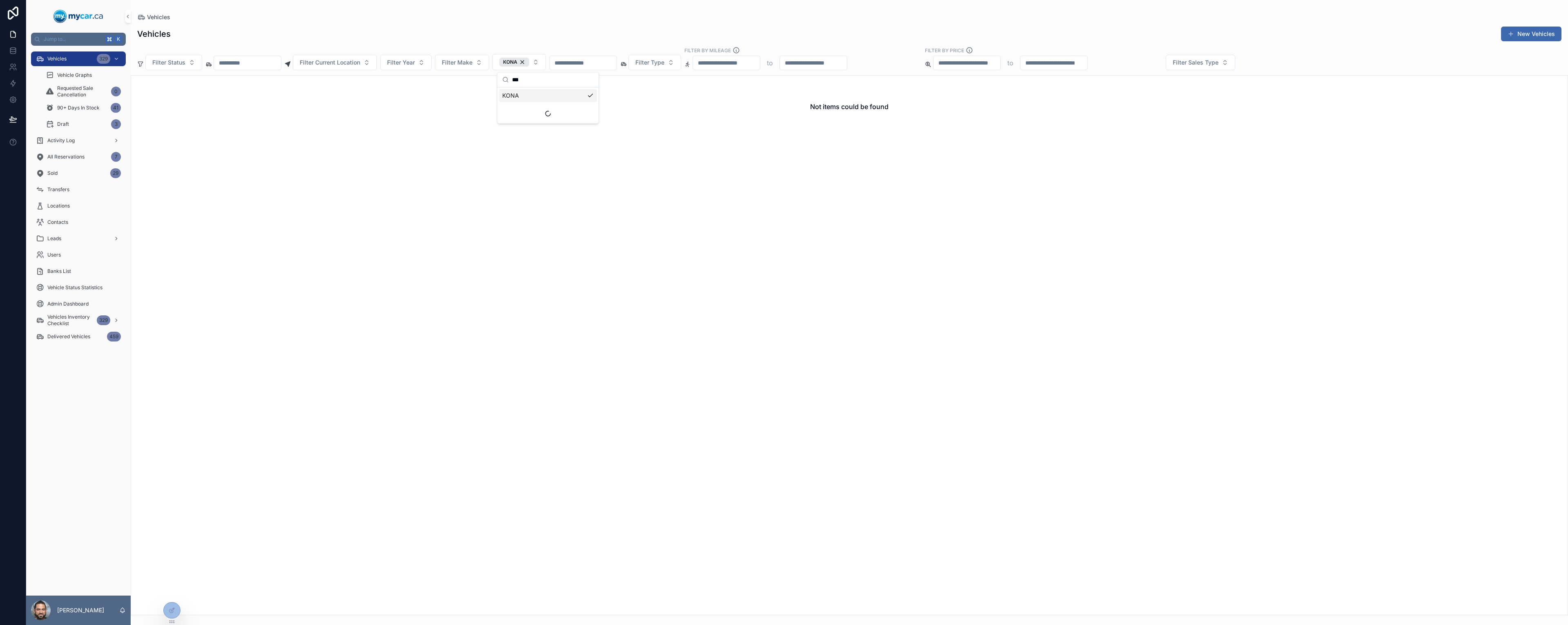
click at [572, 24] on div "Vehicles New Vehicles Filter Status Filter Current Location Filter Year Filter …" at bounding box center [849, 318] width 1437 height 594
click at [530, 60] on div "KONA" at bounding box center [515, 62] width 30 height 9
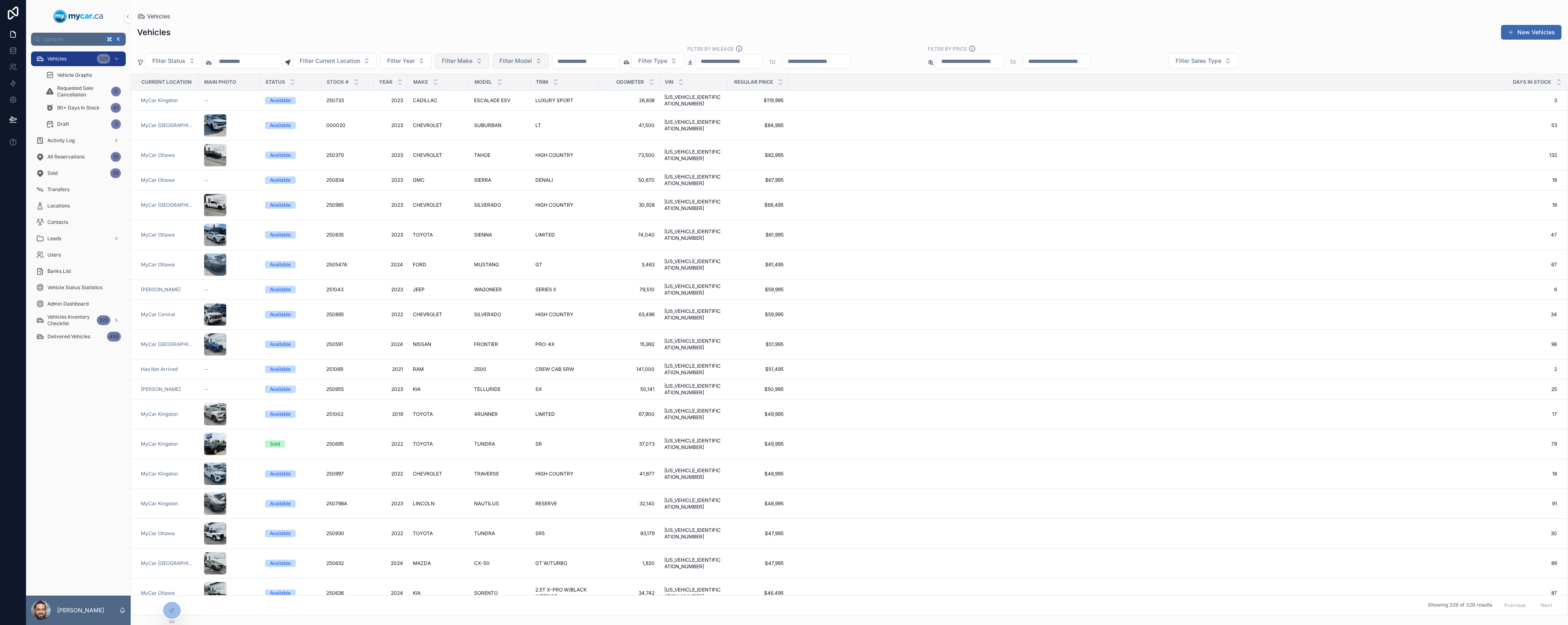
click at [472, 59] on span "Filter Make" at bounding box center [457, 60] width 31 height 8
click at [480, 198] on div "CHRYSLER" at bounding box center [491, 199] width 98 height 13
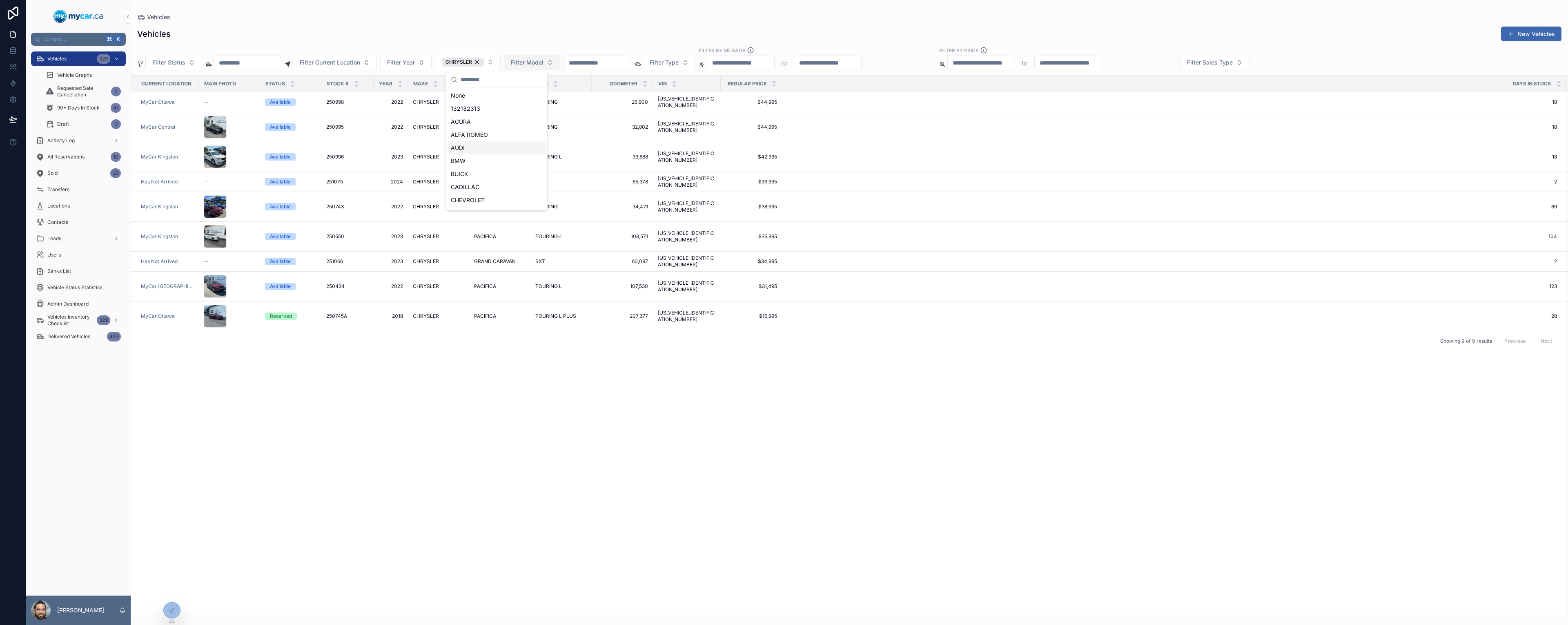
click at [595, 38] on div "Vehicles New Vehicles" at bounding box center [849, 34] width 1425 height 16
click at [563, 24] on div "Vehicles New Vehicles Filter Status Filter Current Location Filter Year CHRYSLE…" at bounding box center [849, 318] width 1437 height 594
click at [484, 62] on div "CHRYSLER" at bounding box center [463, 62] width 42 height 9
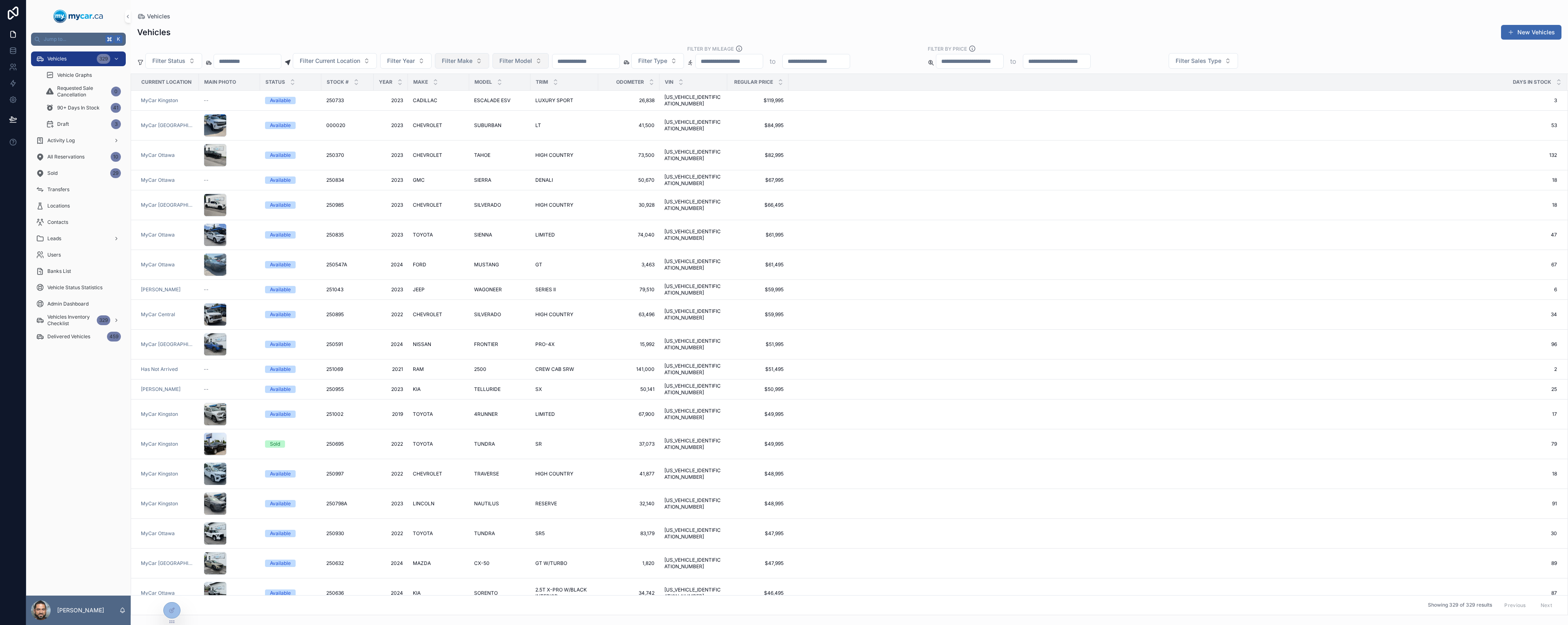
click at [472, 63] on span "Filter Make" at bounding box center [457, 60] width 31 height 8
type input "*"
click at [475, 122] on div "FORD" at bounding box center [491, 120] width 98 height 13
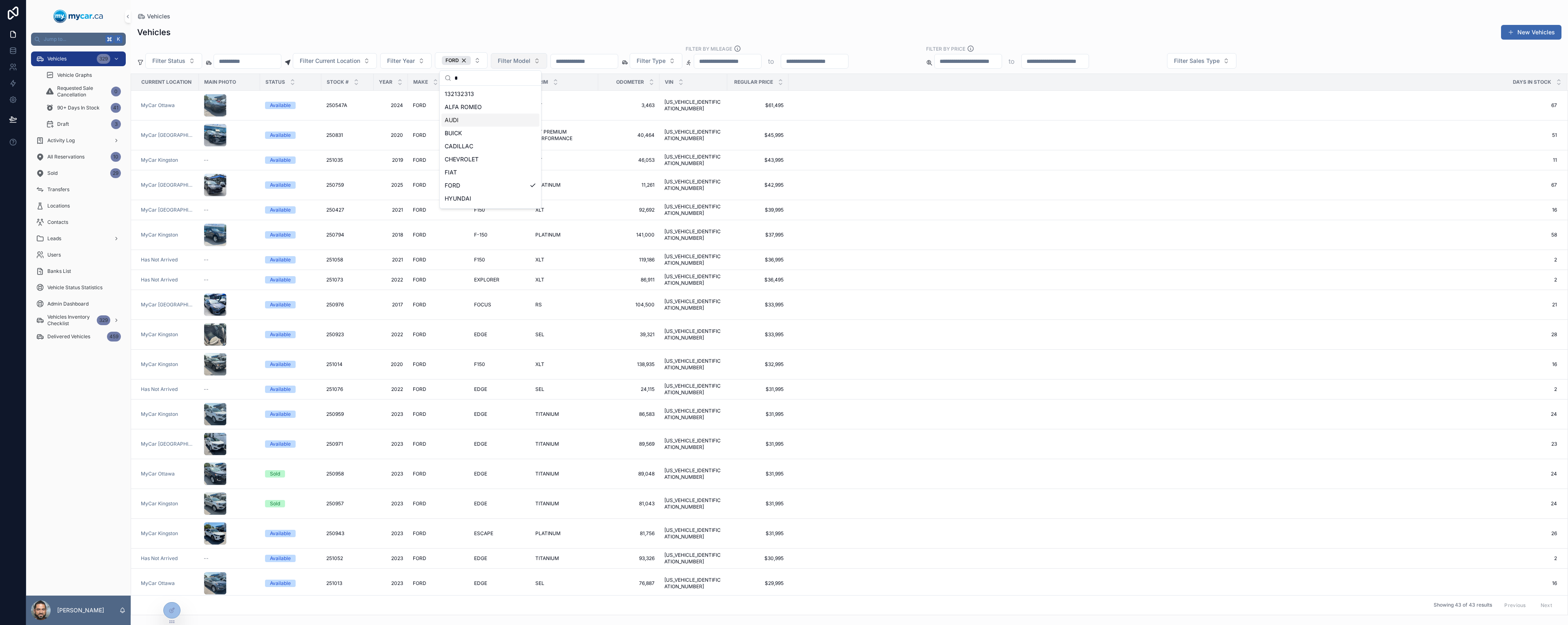
click at [531, 61] on span "Filter Model" at bounding box center [514, 60] width 33 height 8
type input "**"
click at [514, 97] on span "EDGE" at bounding box center [510, 94] width 15 height 8
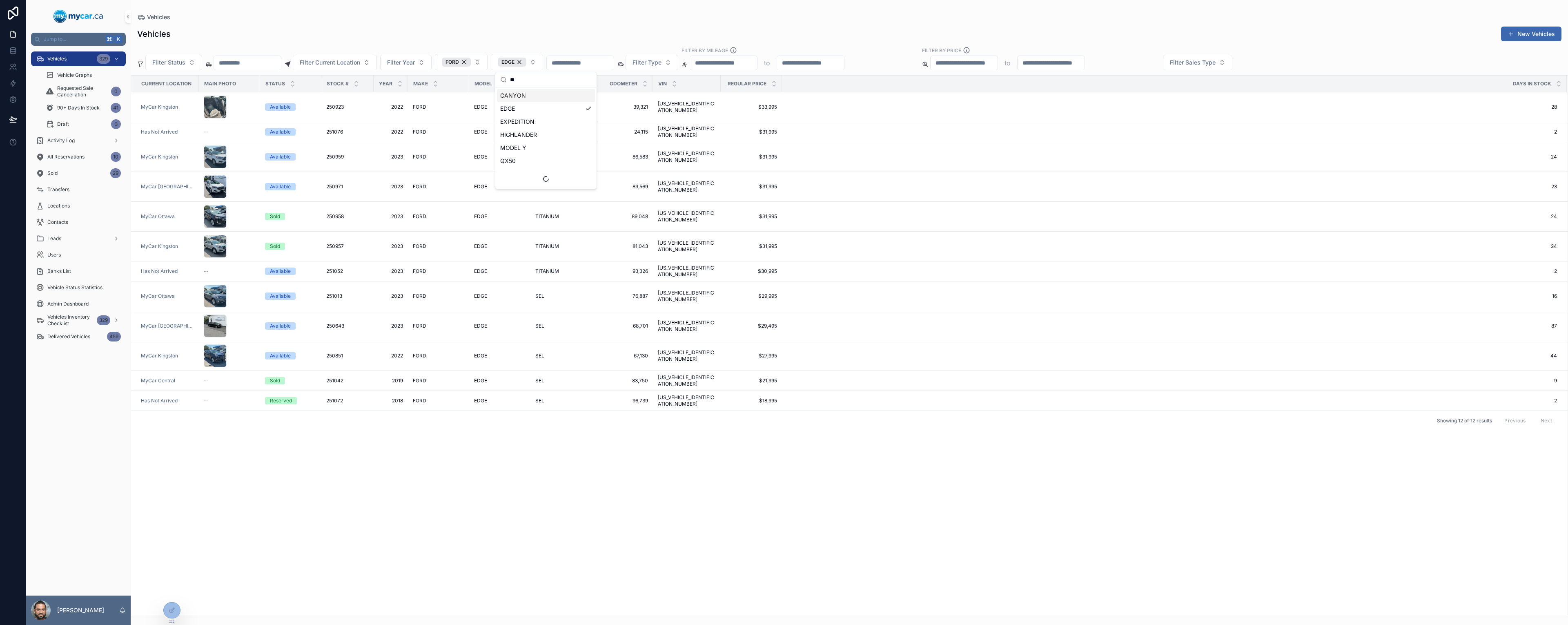
click at [594, 467] on div "Current Location Main Photo Status Stock # Year Make Model Trim Odometer VIN Re…" at bounding box center [849, 345] width 1437 height 539
click at [601, 243] on span "81,043" at bounding box center [622, 246] width 52 height 7
click at [471, 62] on div "FORD" at bounding box center [456, 62] width 29 height 9
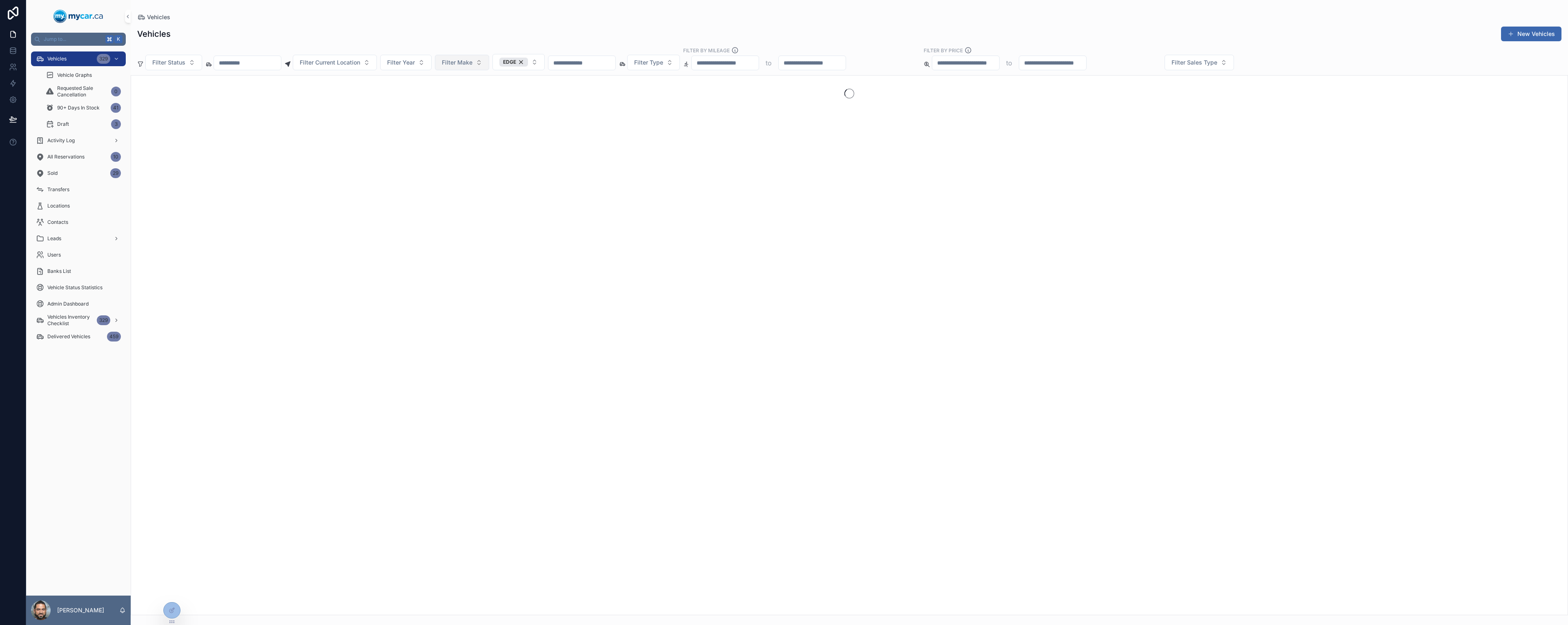
click at [472, 62] on span "Filter Make" at bounding box center [457, 62] width 31 height 8
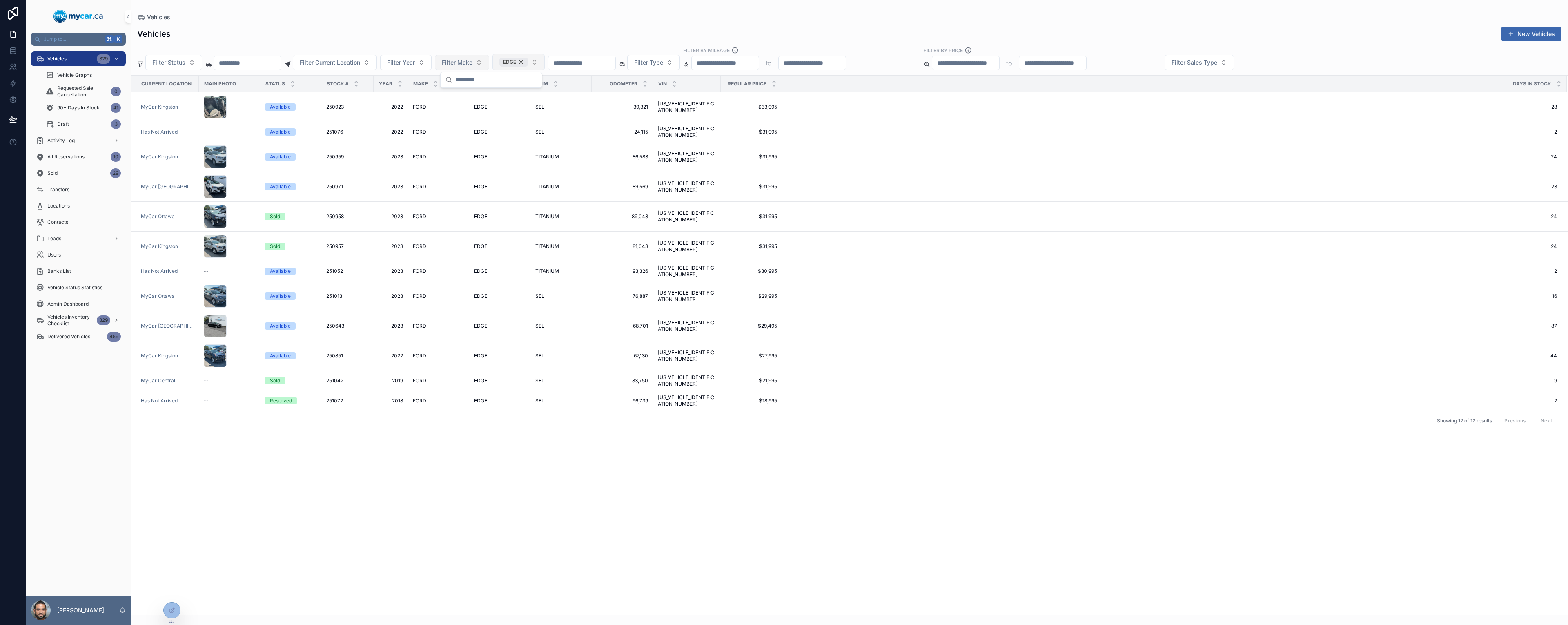
click at [528, 61] on div "EDGE" at bounding box center [514, 62] width 28 height 9
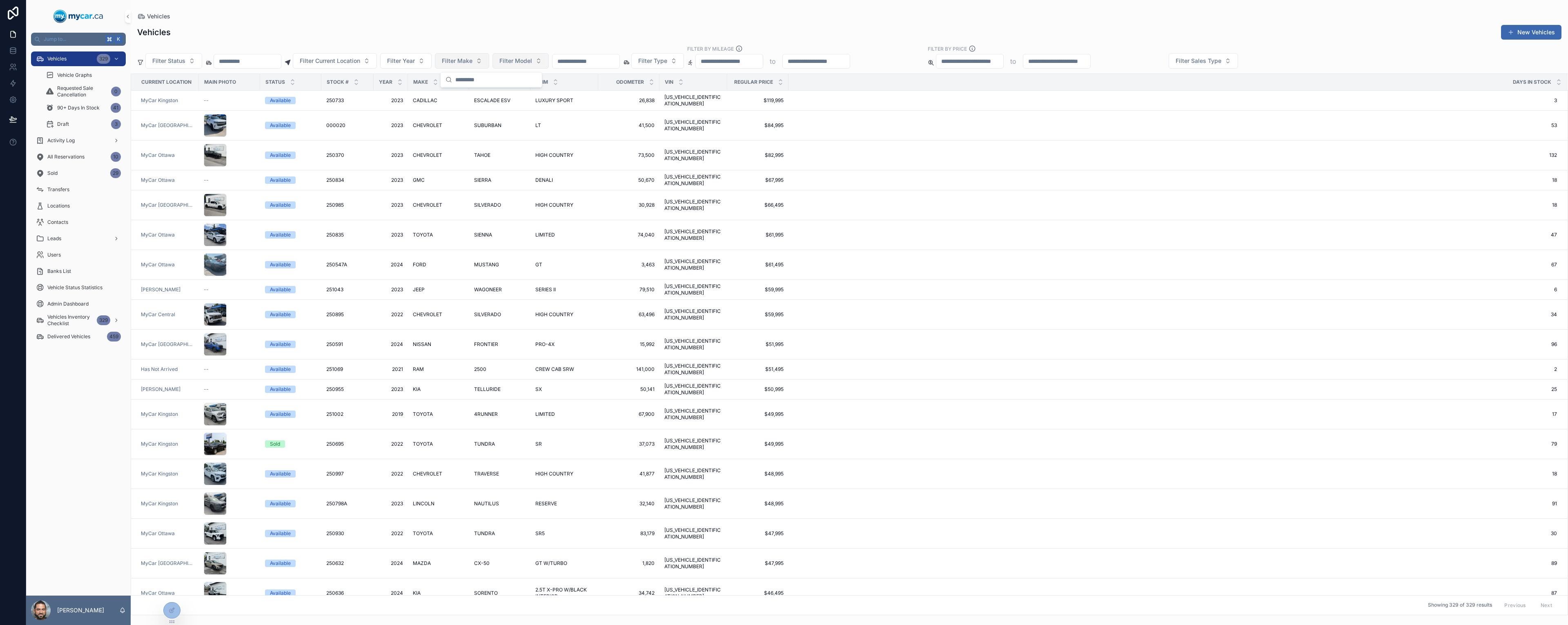
click at [532, 61] on span "Filter Model" at bounding box center [515, 60] width 33 height 8
type input "*****"
click at [537, 109] on span "GRAND CHEROKEE" at bounding box center [529, 106] width 52 height 8
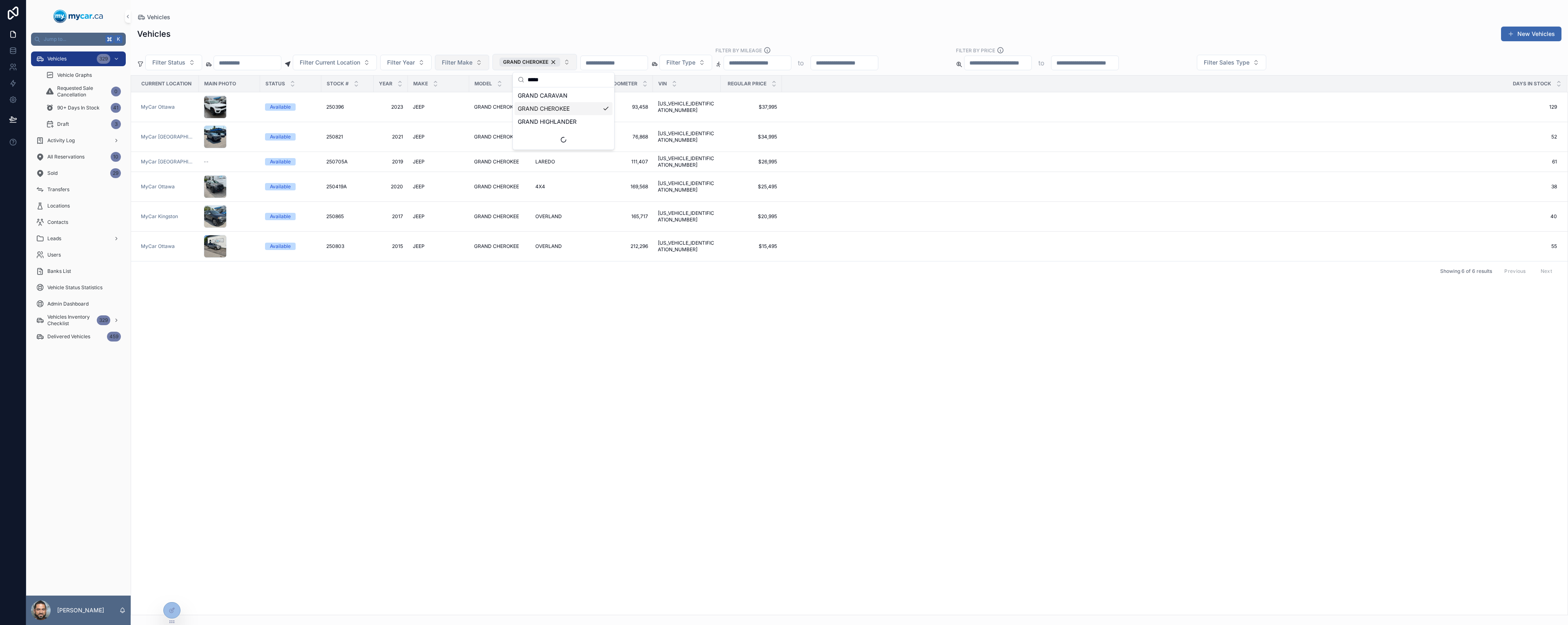
click at [620, 289] on div "Current Location Main Photo Status Stock # Year Make Model Trim Odometer VIN Re…" at bounding box center [849, 345] width 1437 height 539
click at [499, 105] on span "GRAND CHEROKEE" at bounding box center [497, 106] width 45 height 7
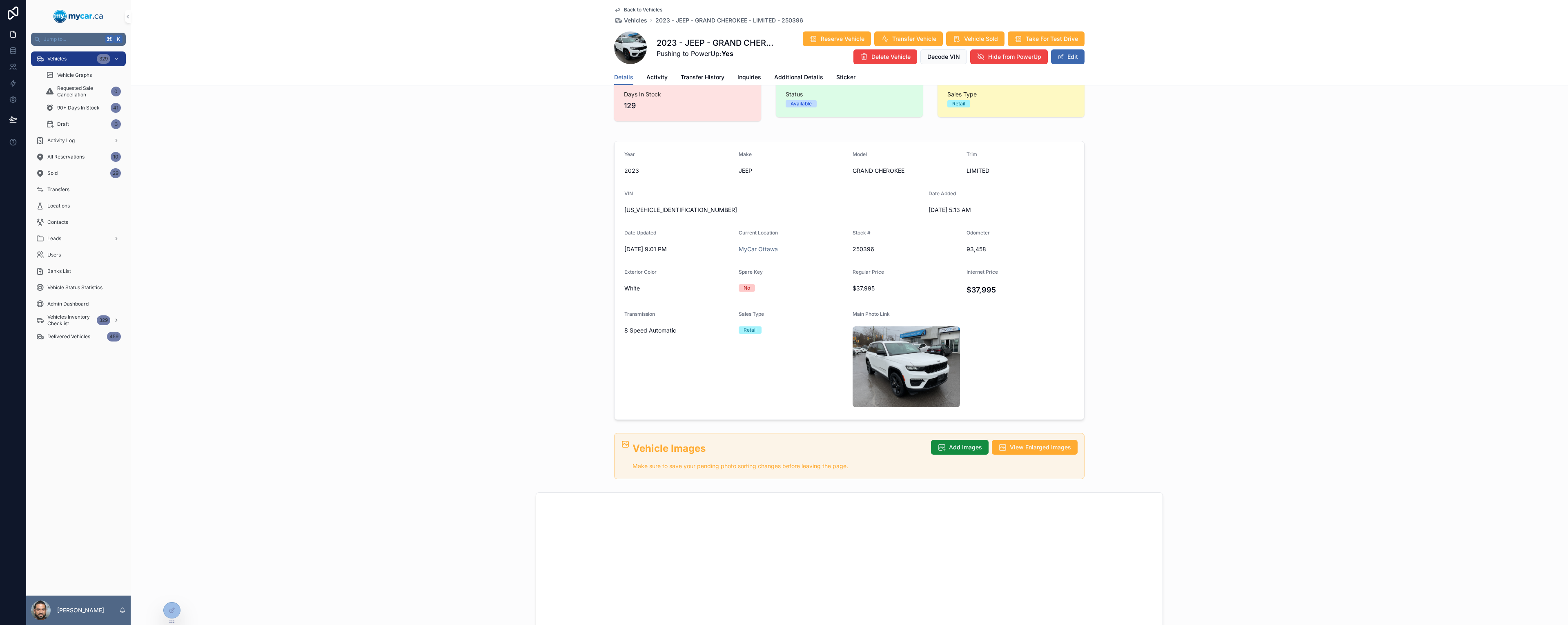
scroll to position [141, 0]
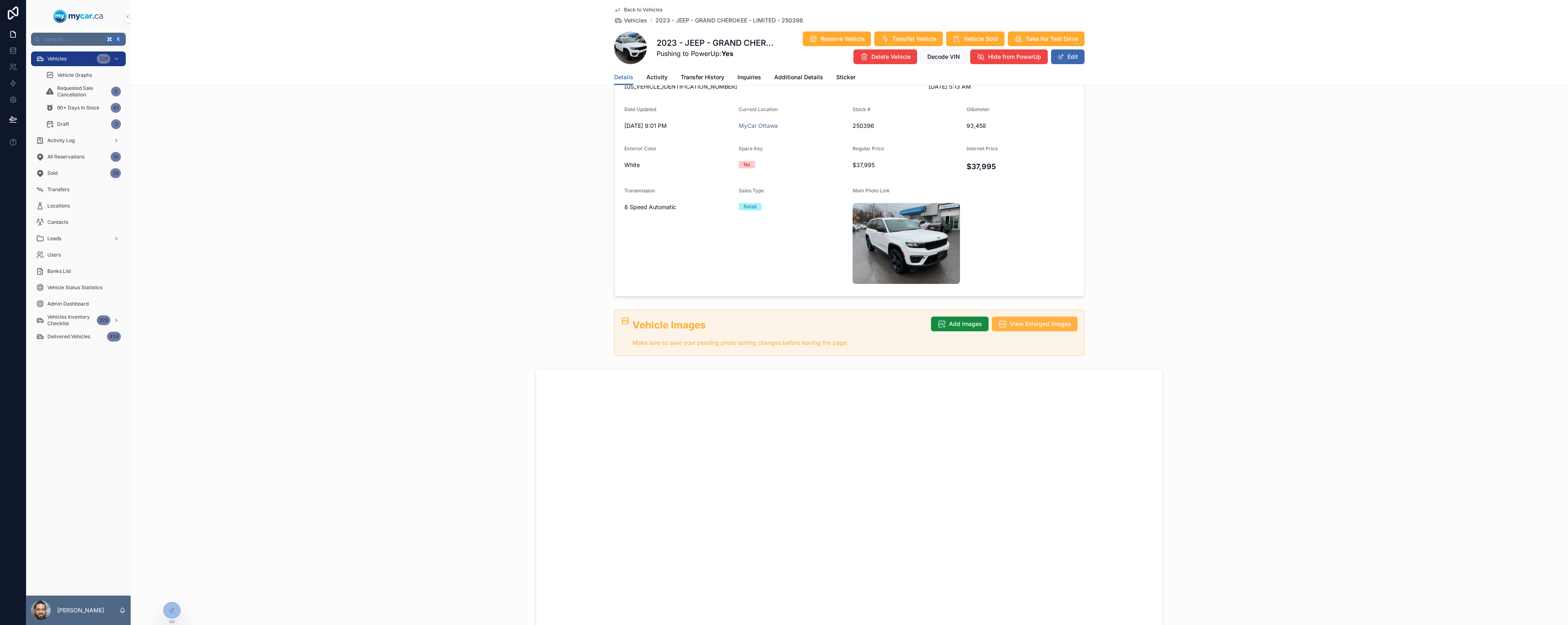
click at [1023, 329] on span "View Enlarged Images" at bounding box center [1040, 324] width 61 height 8
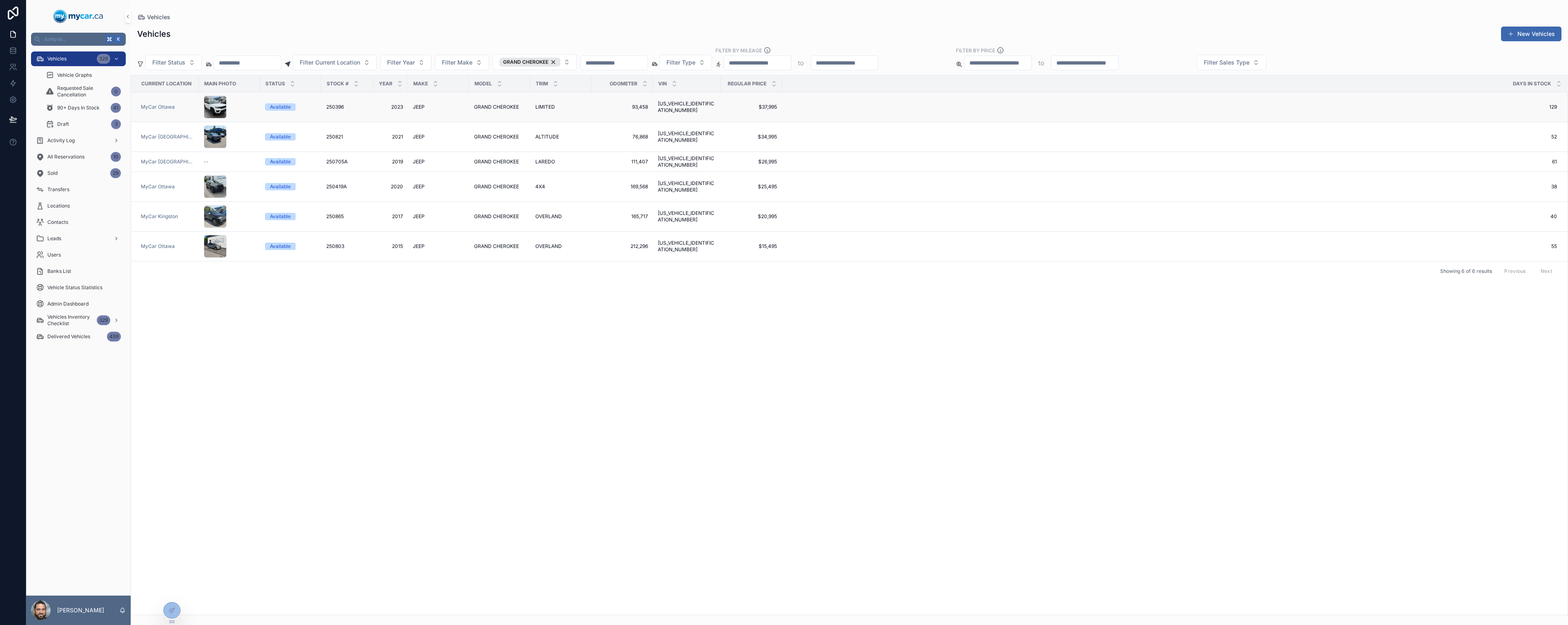
click at [736, 107] on span "$37,995" at bounding box center [752, 106] width 52 height 7
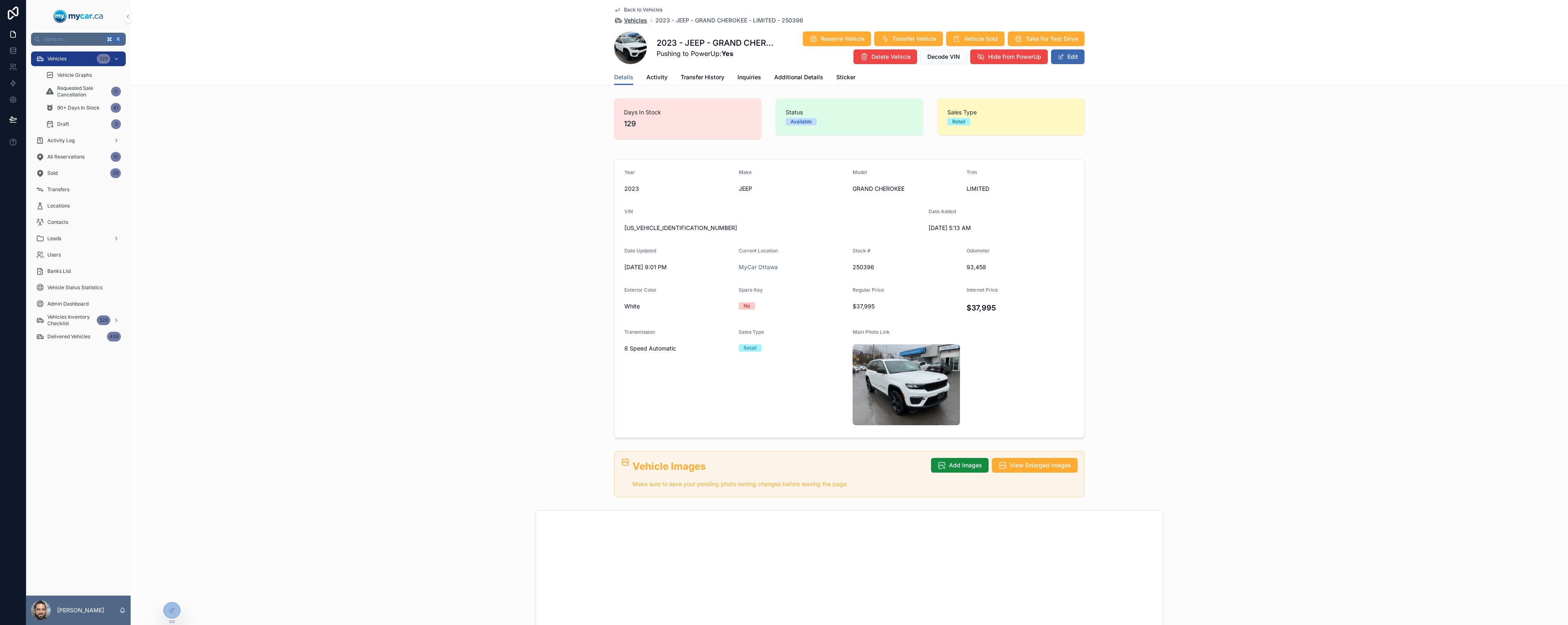
click at [639, 20] on span "Vehicles" at bounding box center [635, 20] width 24 height 8
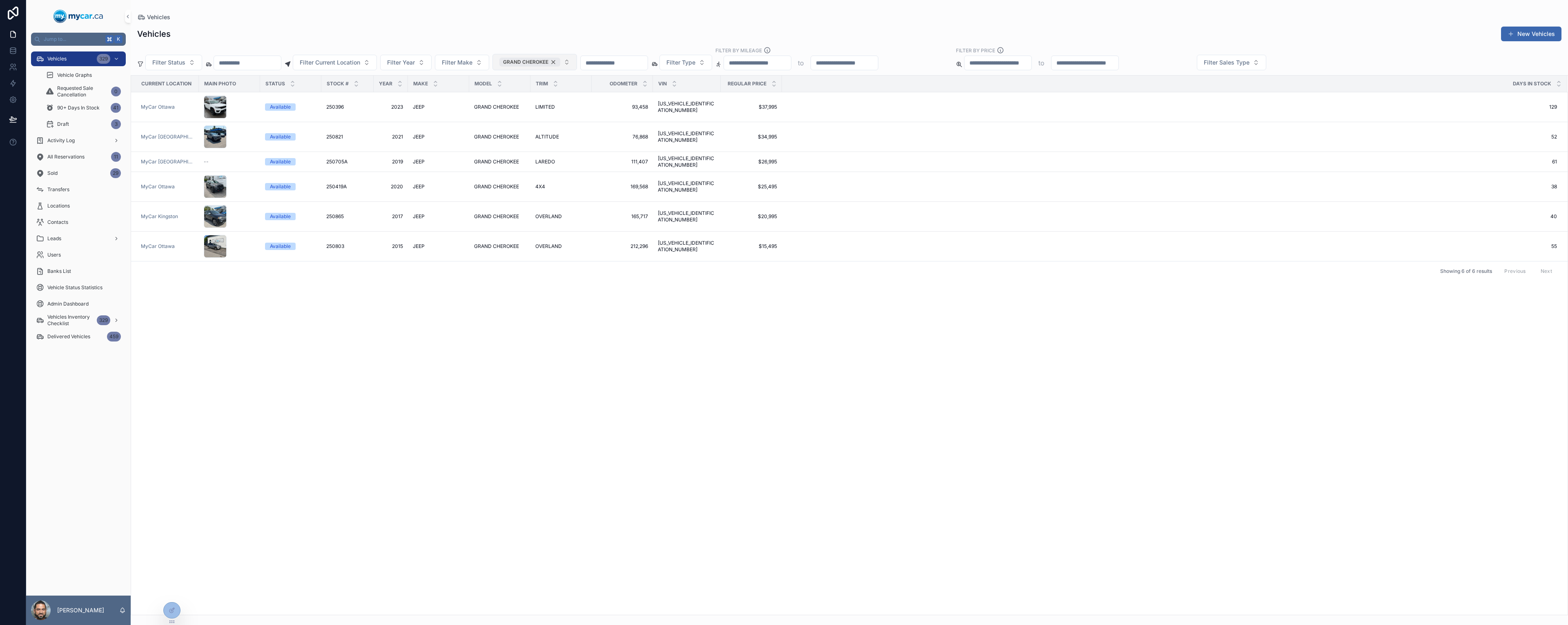
click at [561, 61] on div "GRAND CHEROKEE" at bounding box center [530, 62] width 61 height 9
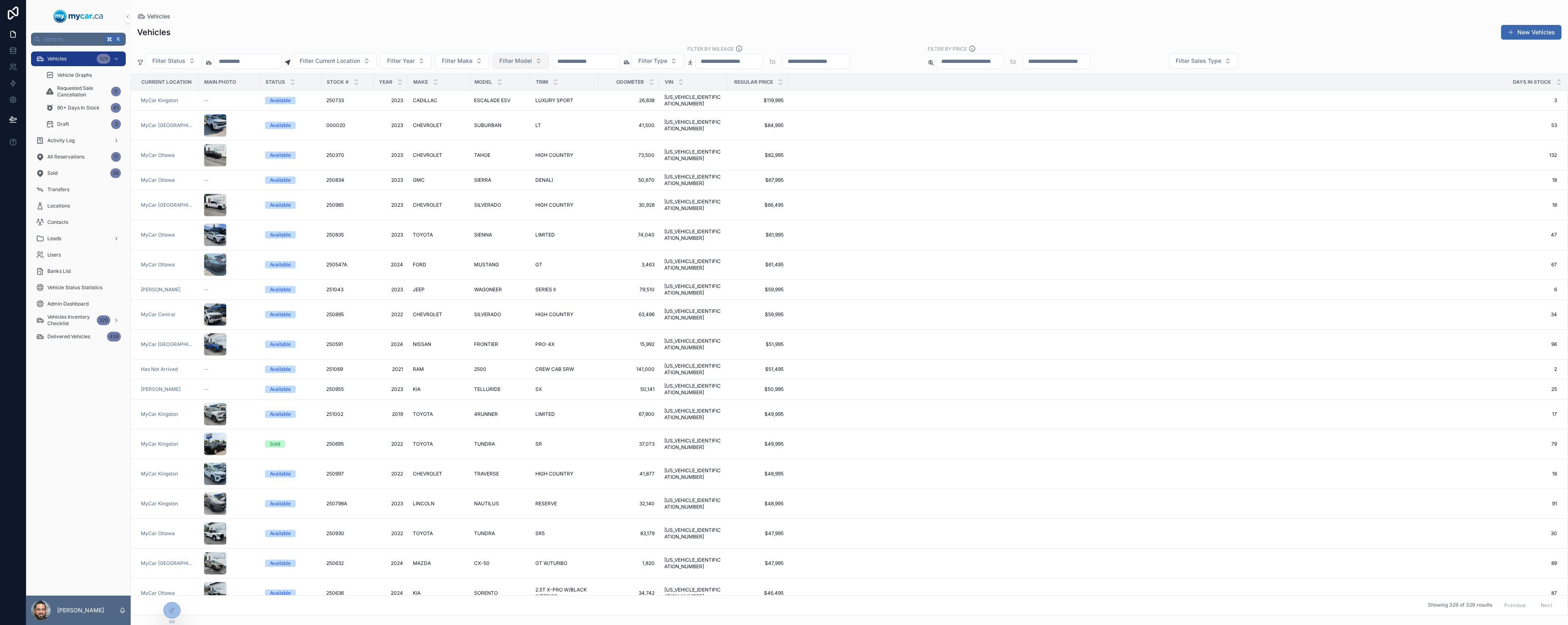
click at [532, 59] on span "Filter Model" at bounding box center [515, 60] width 33 height 8
type input "****"
click at [528, 95] on div "MALIBU" at bounding box center [549, 94] width 98 height 13
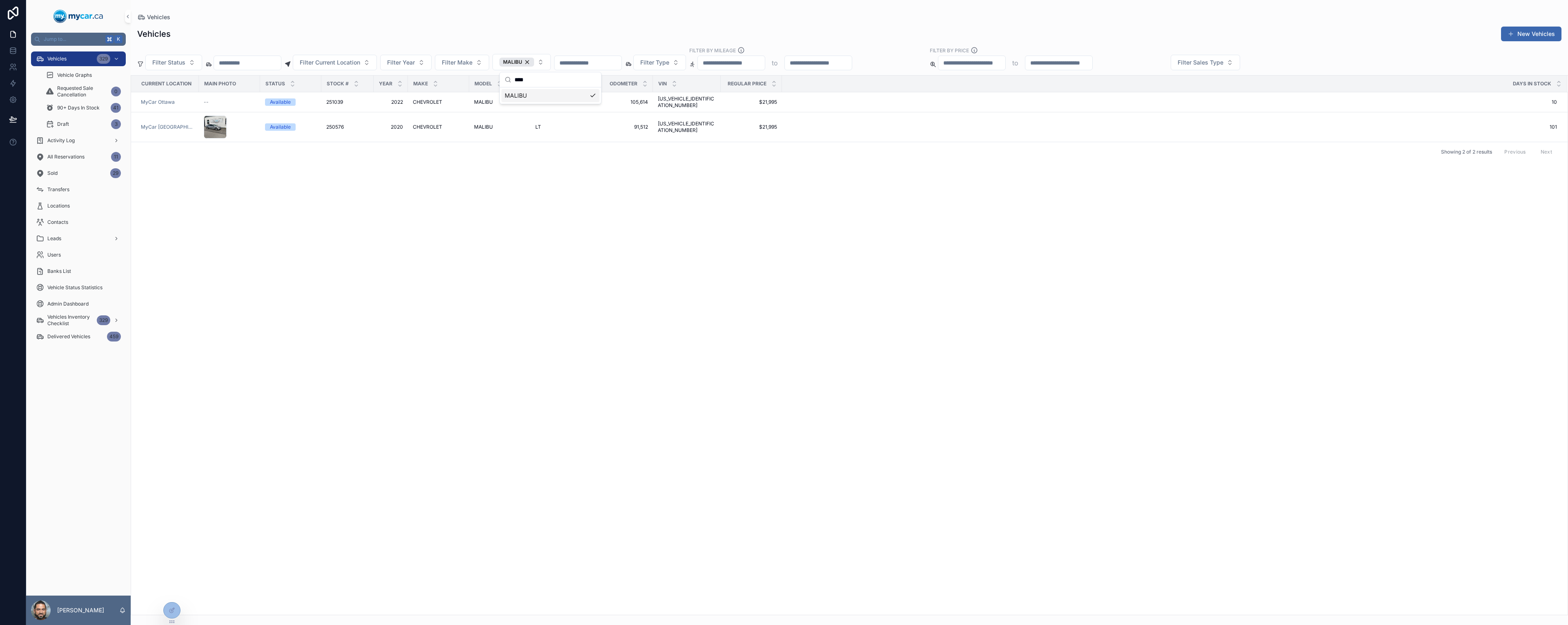
click at [415, 167] on div "Current Location Main Photo Status Stock # Year Make Model Trim Odometer VIN Re…" at bounding box center [849, 345] width 1437 height 539
click at [534, 64] on div "MALIBU" at bounding box center [516, 62] width 35 height 9
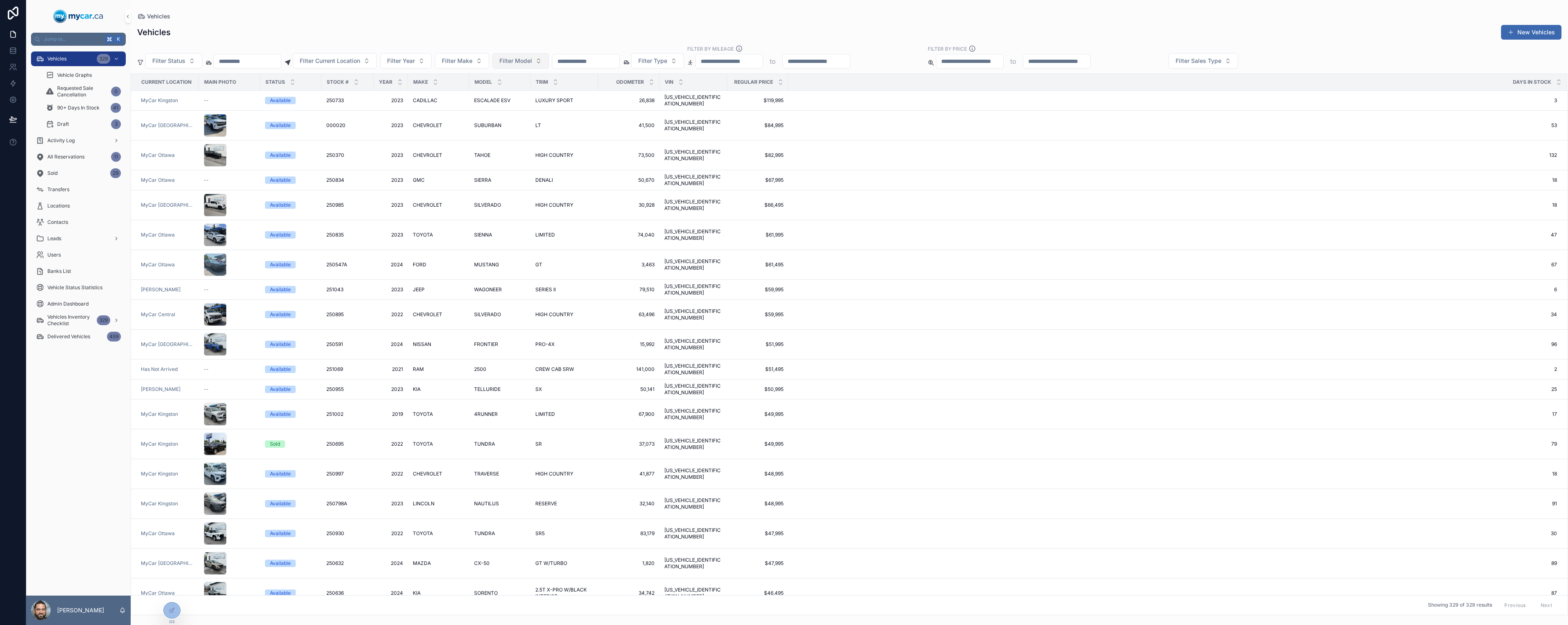
click at [532, 64] on span "Filter Model" at bounding box center [515, 60] width 33 height 8
click at [532, 63] on span "Filter Model" at bounding box center [515, 60] width 33 height 8
type input "****"
click at [515, 100] on div "EDGE" at bounding box center [549, 94] width 98 height 13
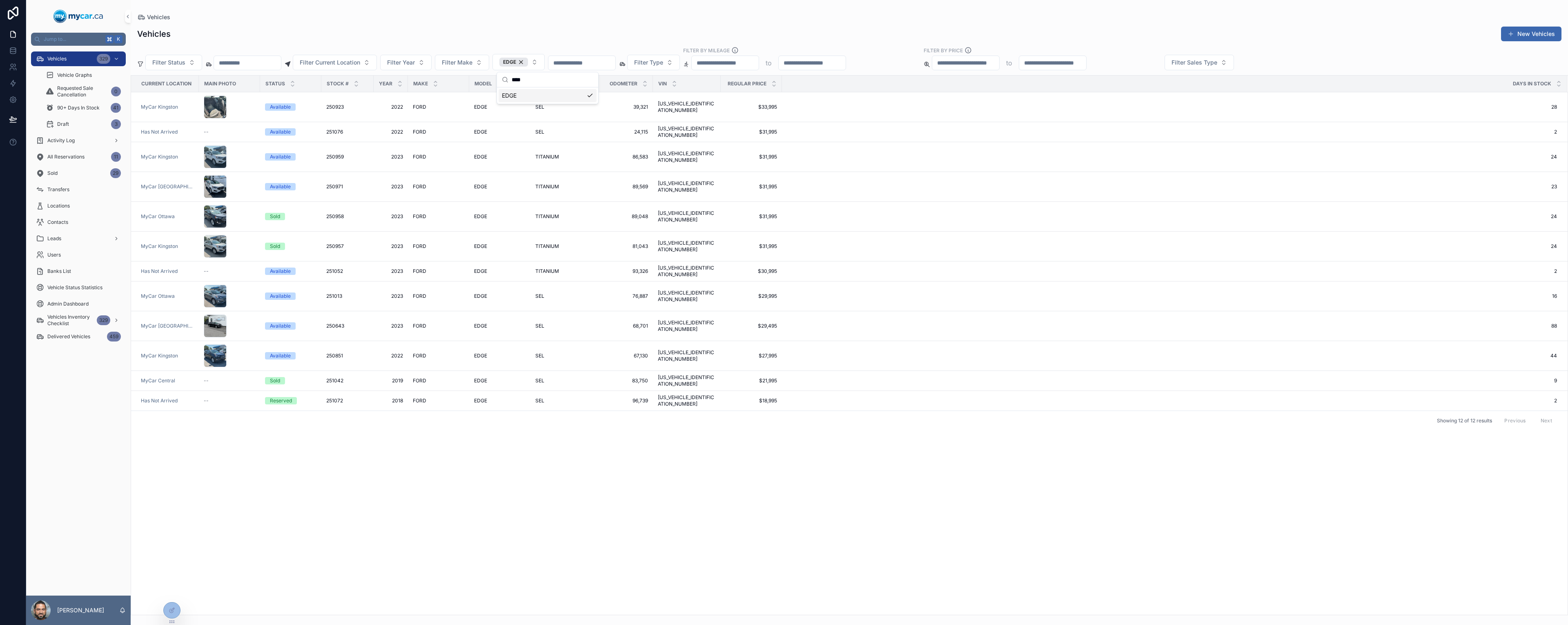
click at [847, 452] on div "Current Location Main Photo Status Stock # Year Make Model Trim Odometer VIN Re…" at bounding box center [849, 345] width 1437 height 539
click at [668, 212] on span "[US_VEHICLE_IDENTIFICATION_NUMBER]" at bounding box center [688, 216] width 58 height 13
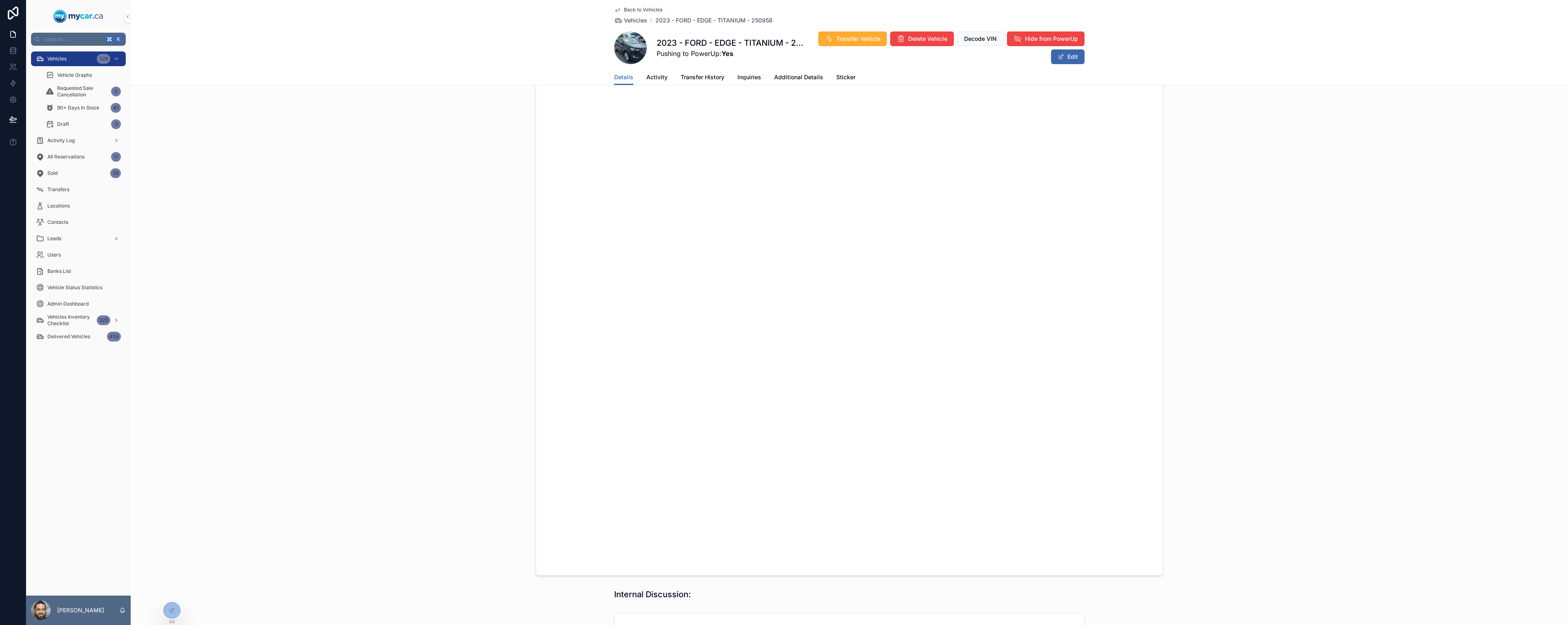
scroll to position [971, 0]
drag, startPoint x: 655, startPoint y: 441, endPoint x: 632, endPoint y: 441, distance: 23.0
click at [632, 441] on p "000027668" at bounding box center [848, 443] width 456 height 8
click at [708, 441] on p "000027668" at bounding box center [848, 443] width 456 height 8
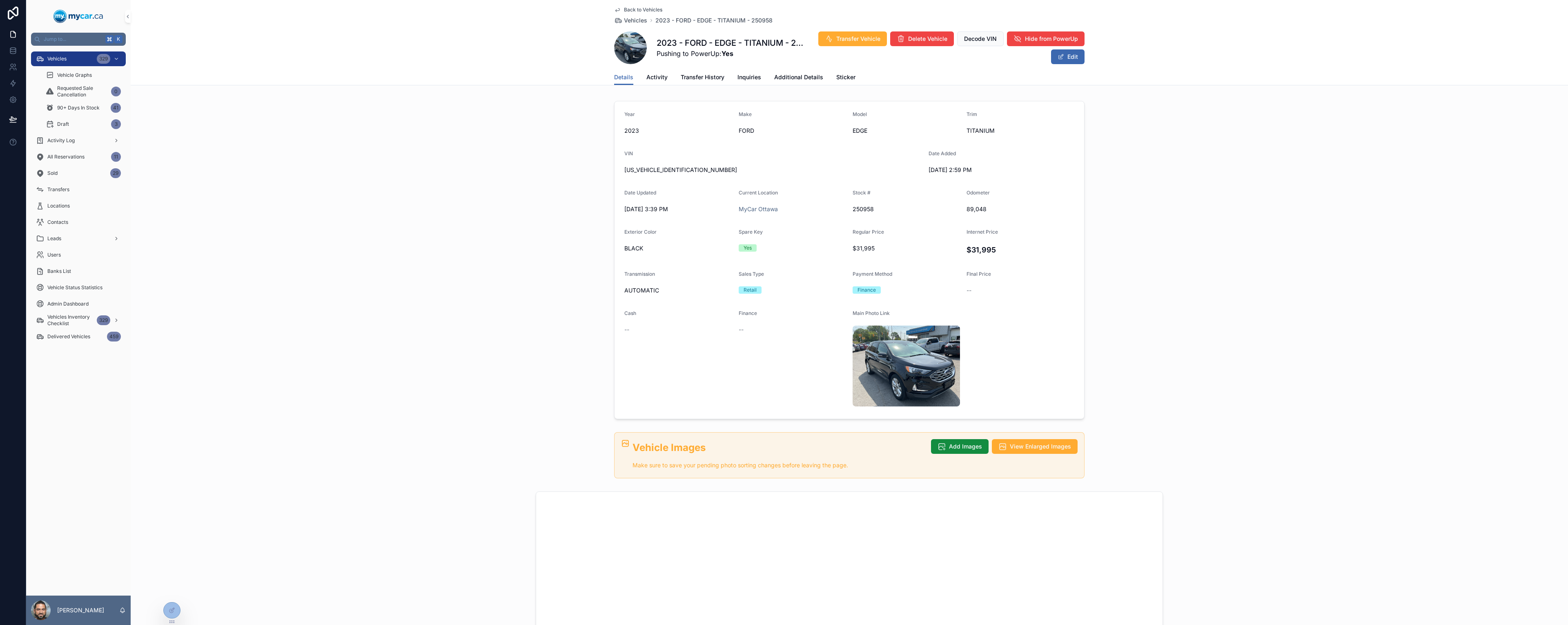
scroll to position [0, 0]
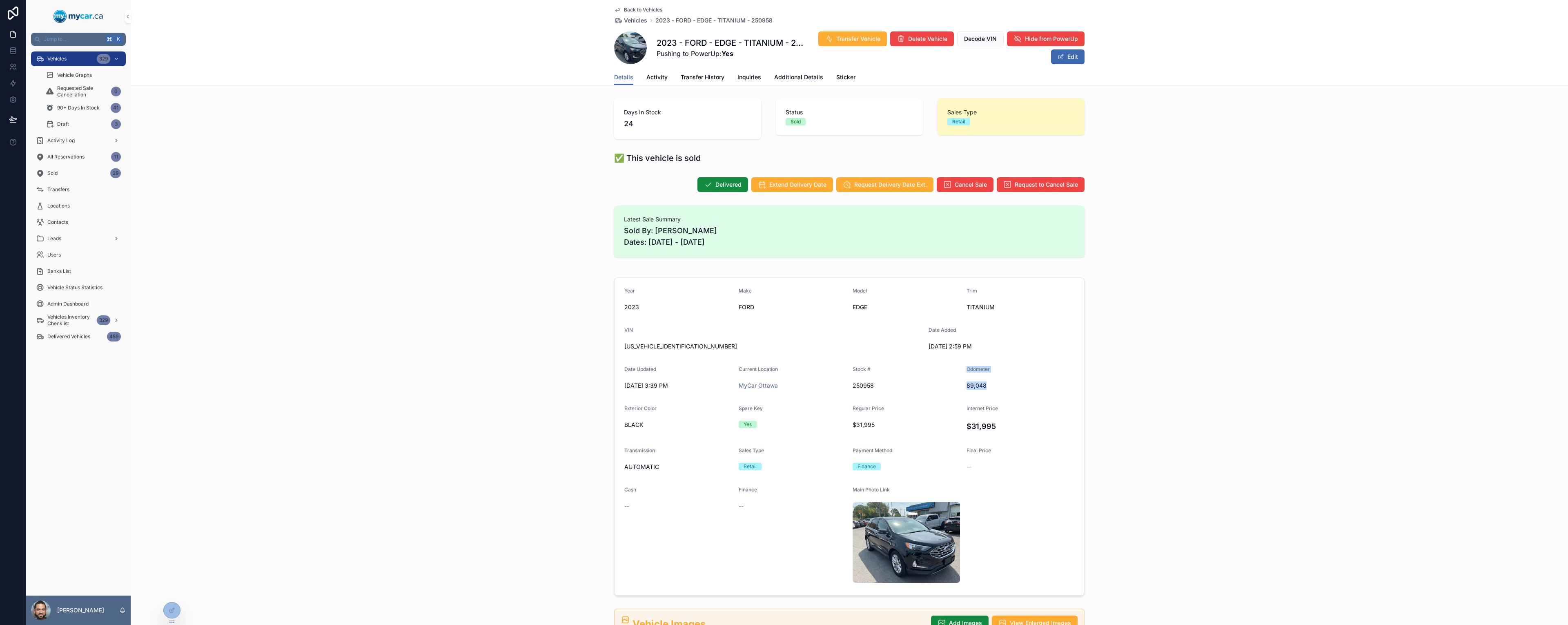
drag, startPoint x: 956, startPoint y: 389, endPoint x: 990, endPoint y: 384, distance: 34.4
click at [990, 384] on form "Year [DATE] Make FORD Model EDGE Trim TITANIUM VIN [US_VEHICLE_IDENTIFICATION_N…" at bounding box center [848, 436] width 469 height 317
click at [888, 443] on form "Year [DATE] Make FORD Model EDGE Trim TITANIUM VIN [US_VEHICLE_IDENTIFICATION_N…" at bounding box center [848, 436] width 469 height 317
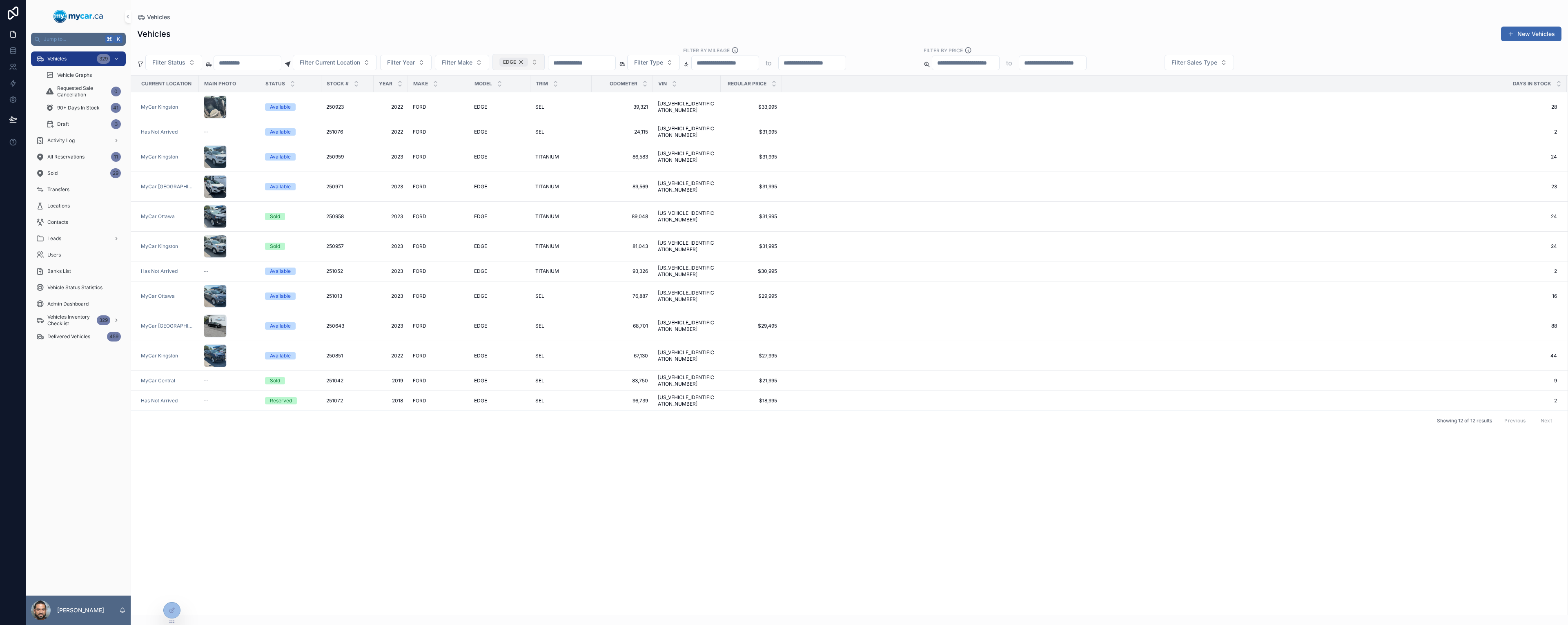
click at [528, 62] on div "EDGE" at bounding box center [514, 62] width 28 height 9
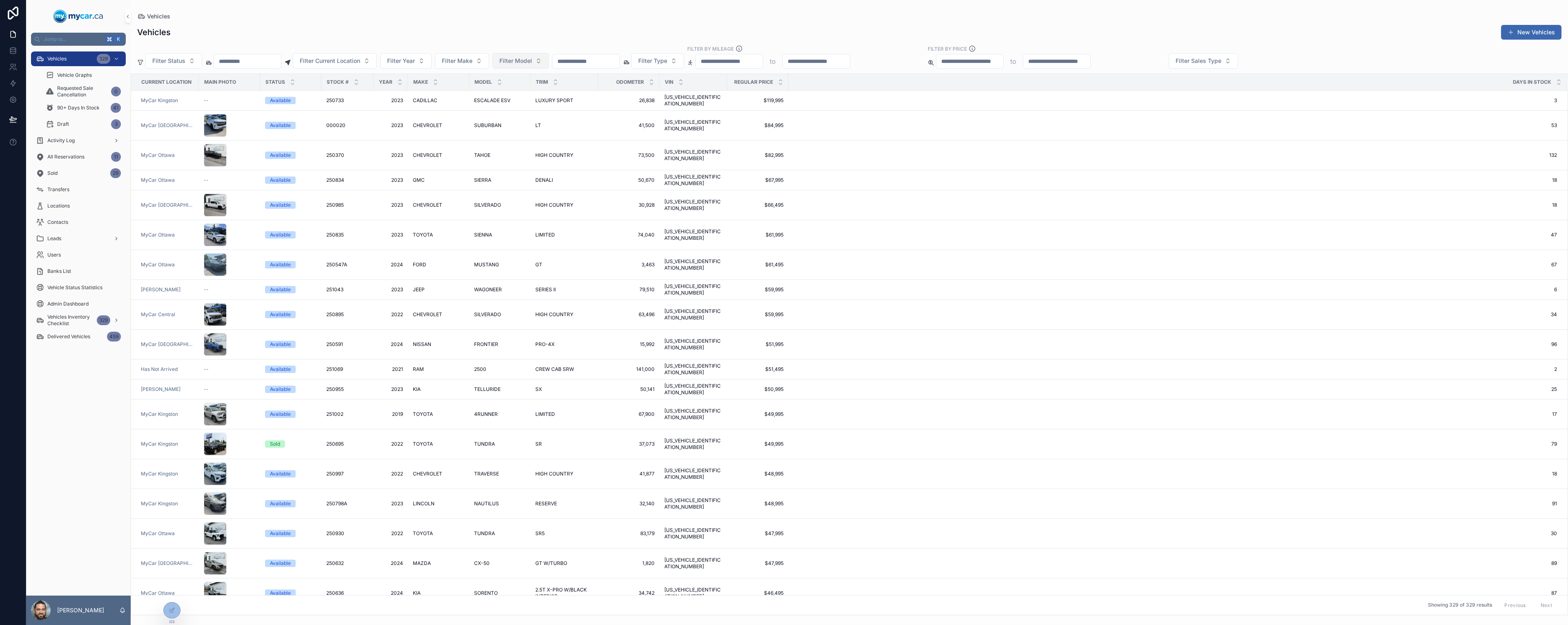
click at [532, 62] on span "Filter Model" at bounding box center [515, 60] width 33 height 8
type input "**"
click at [544, 92] on div "QASHQAI" at bounding box center [549, 94] width 98 height 13
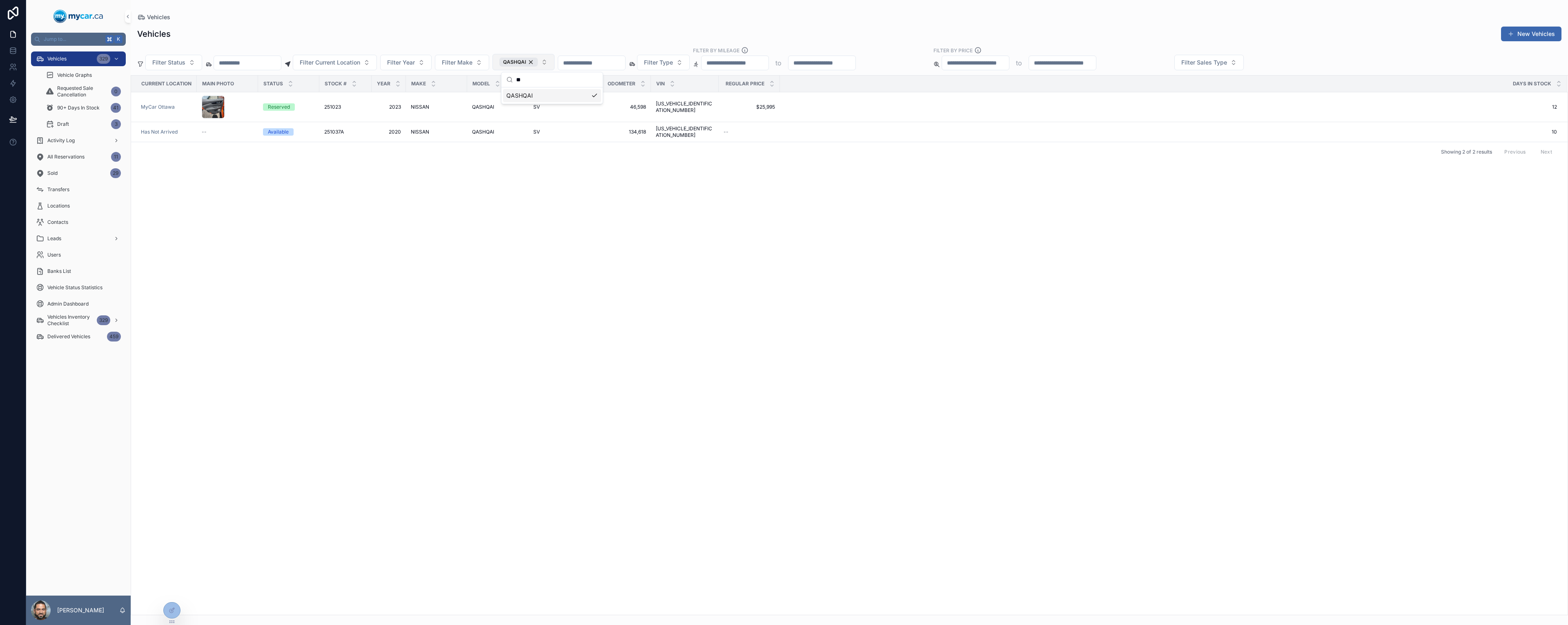
click at [697, 307] on div "Current Location Main Photo Status Stock # Year Make Model Trim Odometer VIN Re…" at bounding box center [849, 345] width 1437 height 539
